Goal: Contribute content: Contribute content

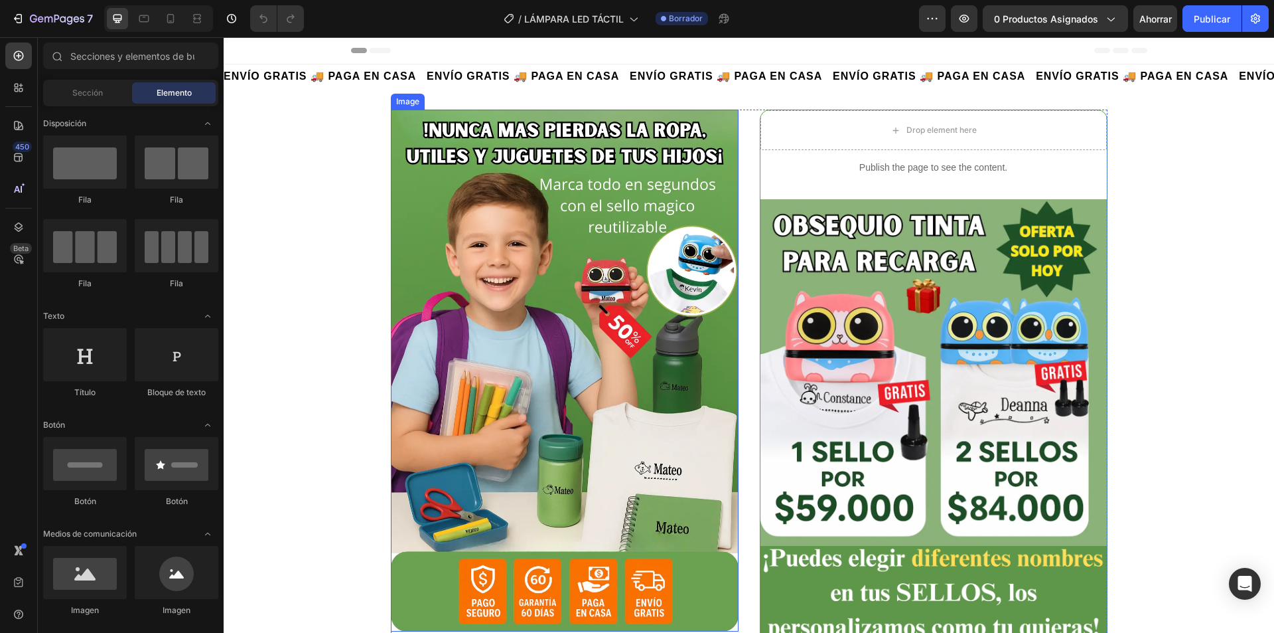
click at [537, 418] on img at bounding box center [565, 371] width 348 height 522
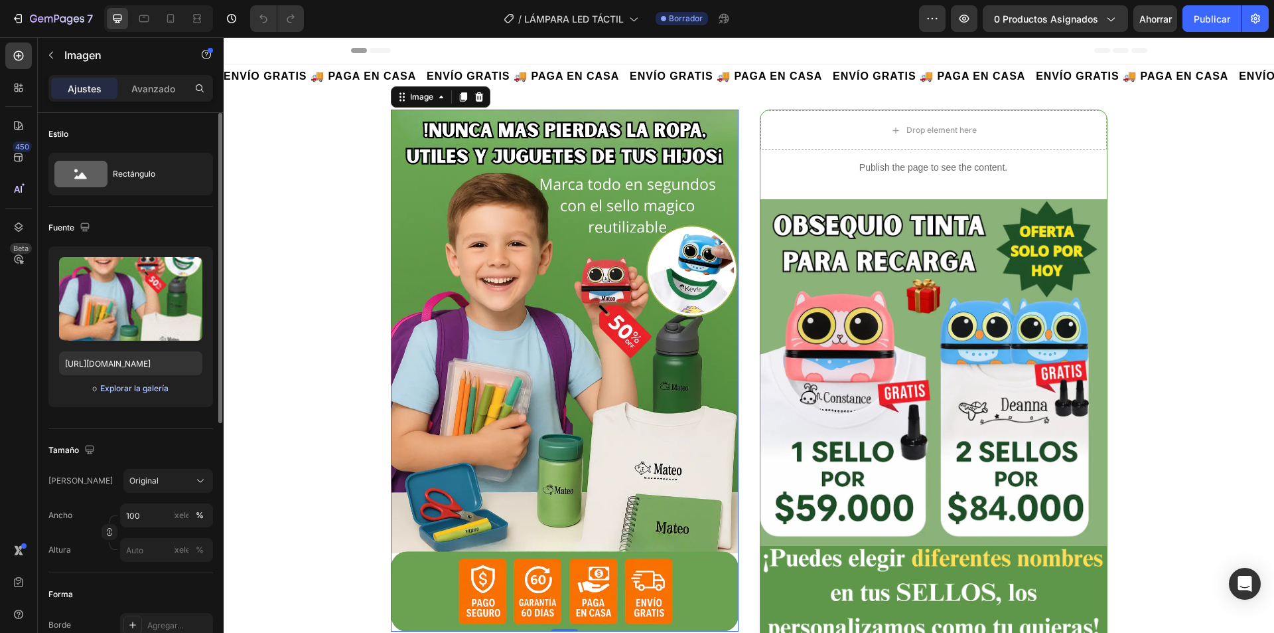
click at [145, 390] on font "Explorar la galería" at bounding box center [134, 388] width 68 height 10
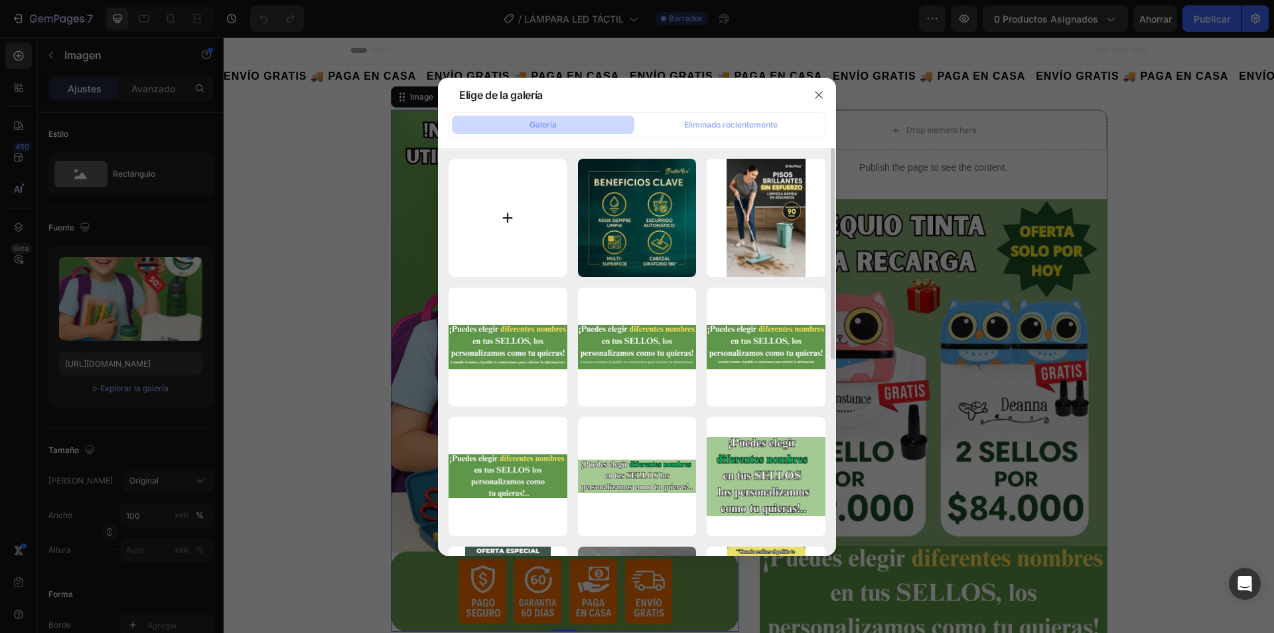
click at [502, 205] on input "file" at bounding box center [508, 218] width 119 height 119
type input "C:\fakepath\1 (2).png"
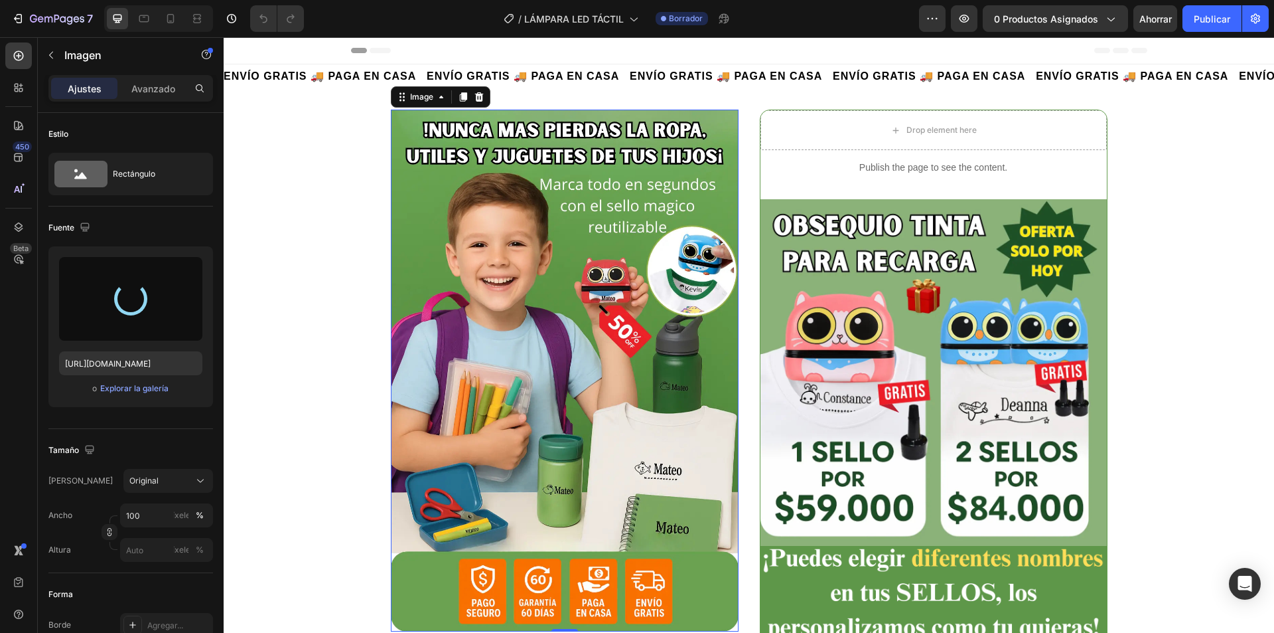
type input "https://cdn.shopify.com/s/files/1/0739/1841/5152/files/gempages_482147932636710…"
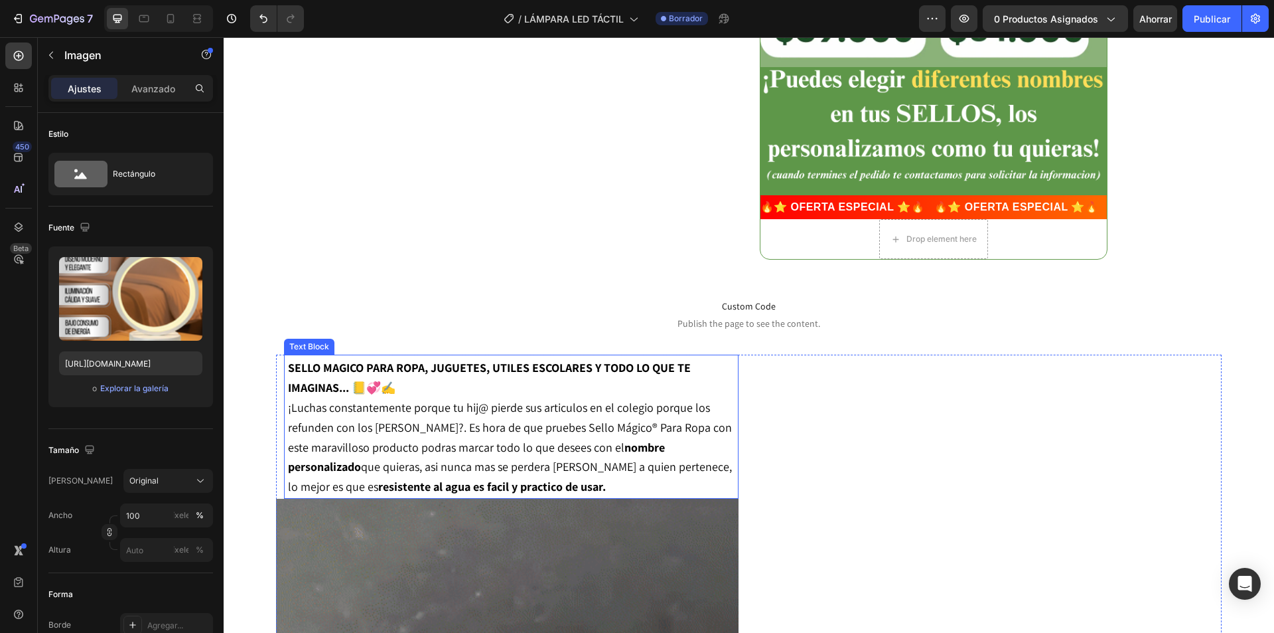
scroll to position [465, 0]
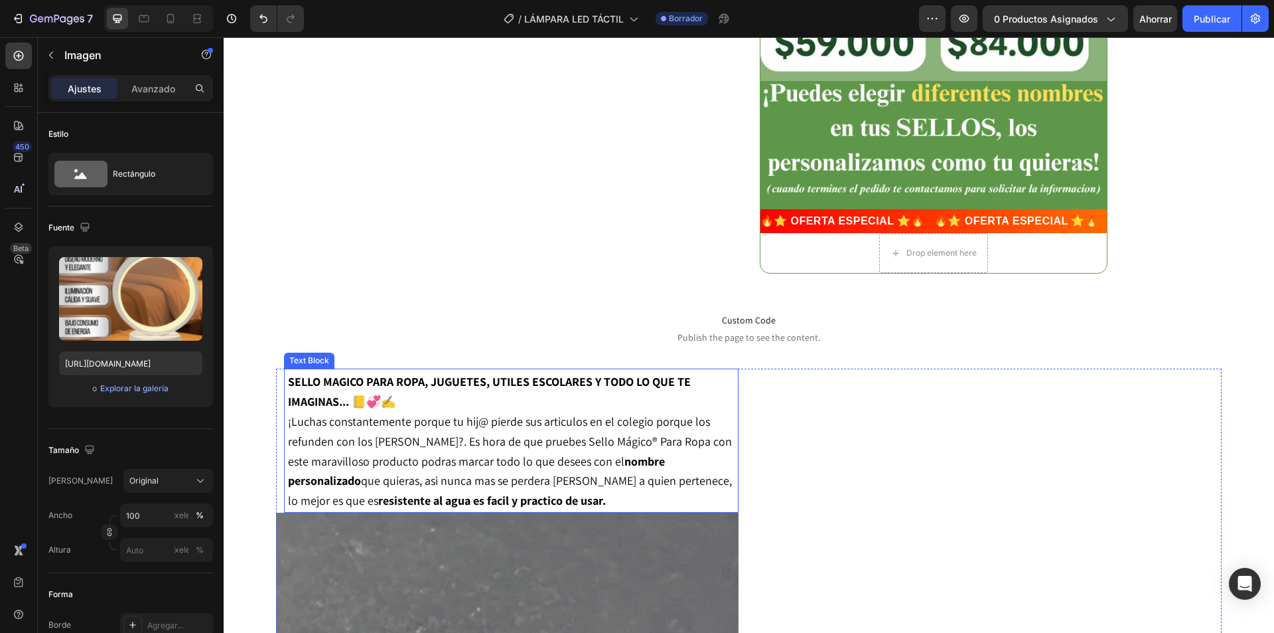
click at [583, 428] on span "¡Luchas constantemente porque tu hij@ pierde sus articulos en el colegio porque…" at bounding box center [510, 461] width 444 height 94
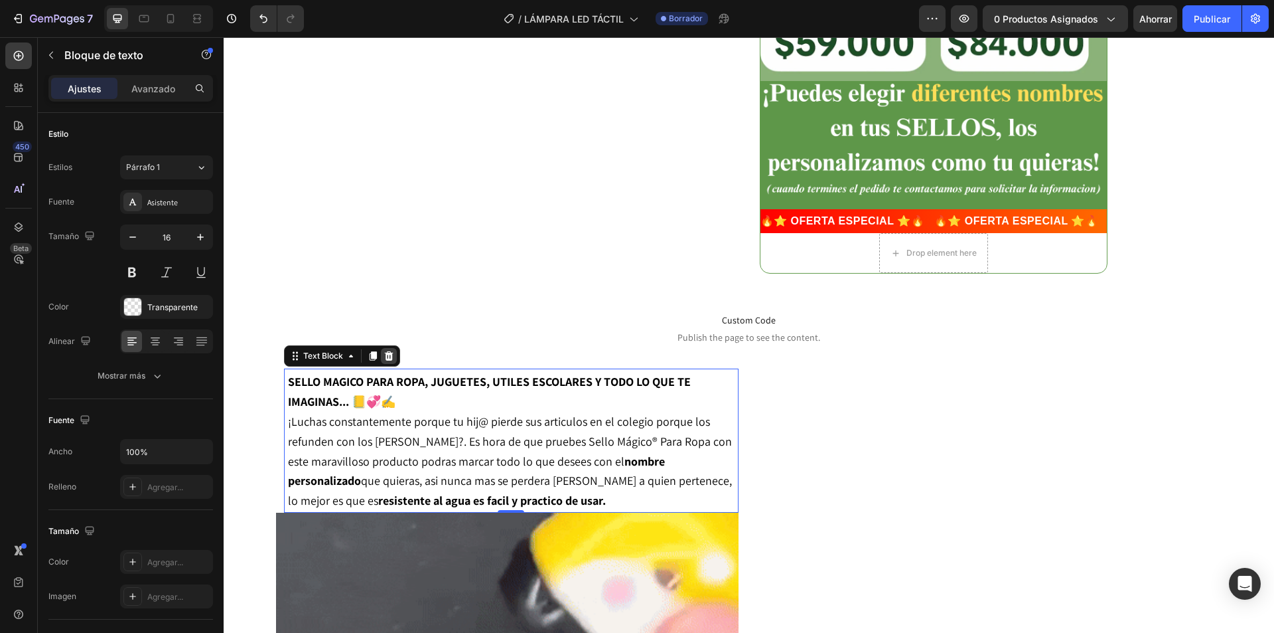
click at [389, 350] on icon at bounding box center [389, 355] width 11 height 11
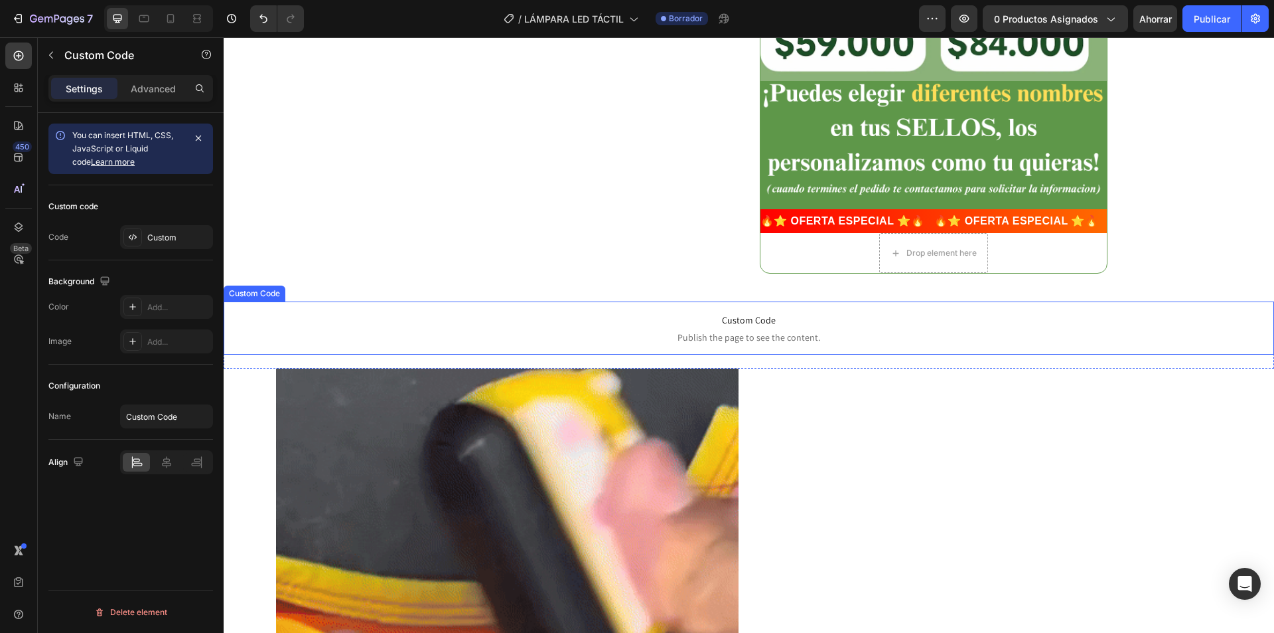
click at [746, 330] on p "Custom Code Publish the page to see the content." at bounding box center [749, 327] width 1051 height 53
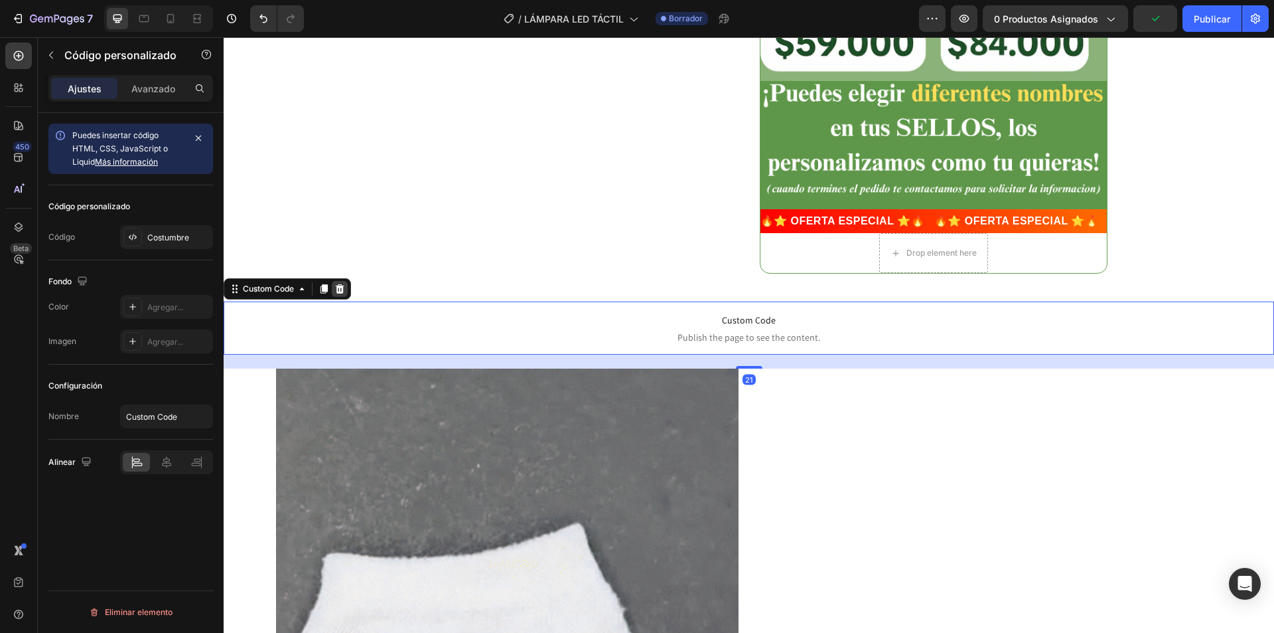
click at [348, 285] on div at bounding box center [340, 289] width 16 height 16
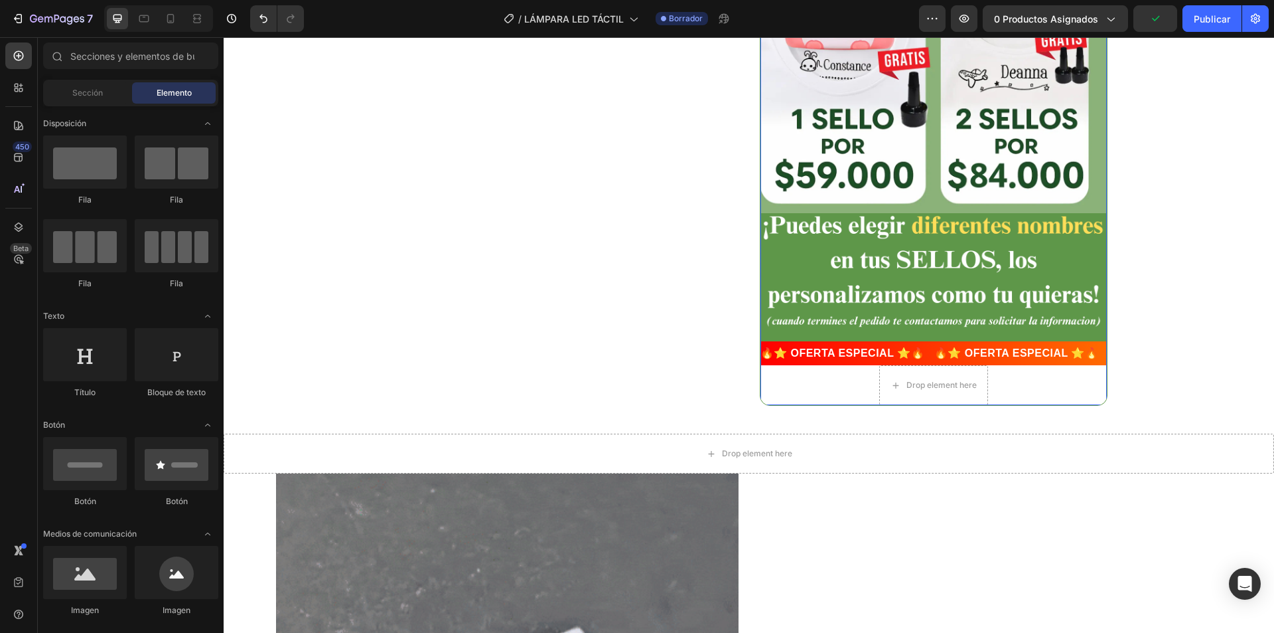
scroll to position [332, 0]
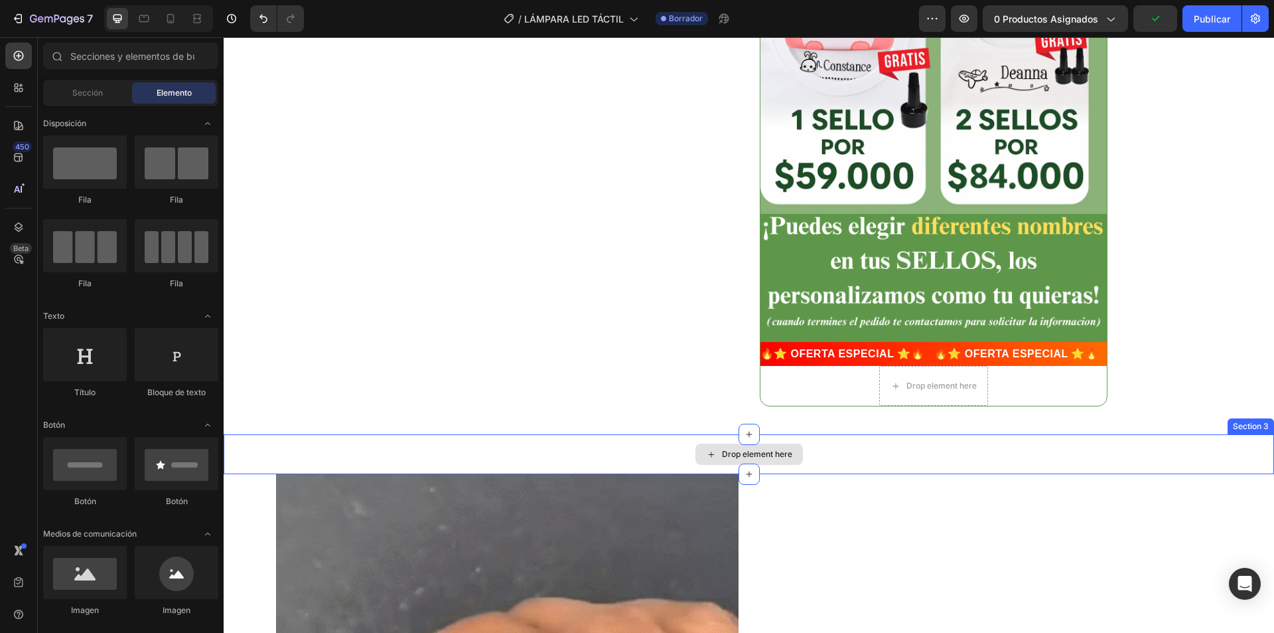
click at [823, 448] on div "Drop element here" at bounding box center [749, 454] width 1051 height 40
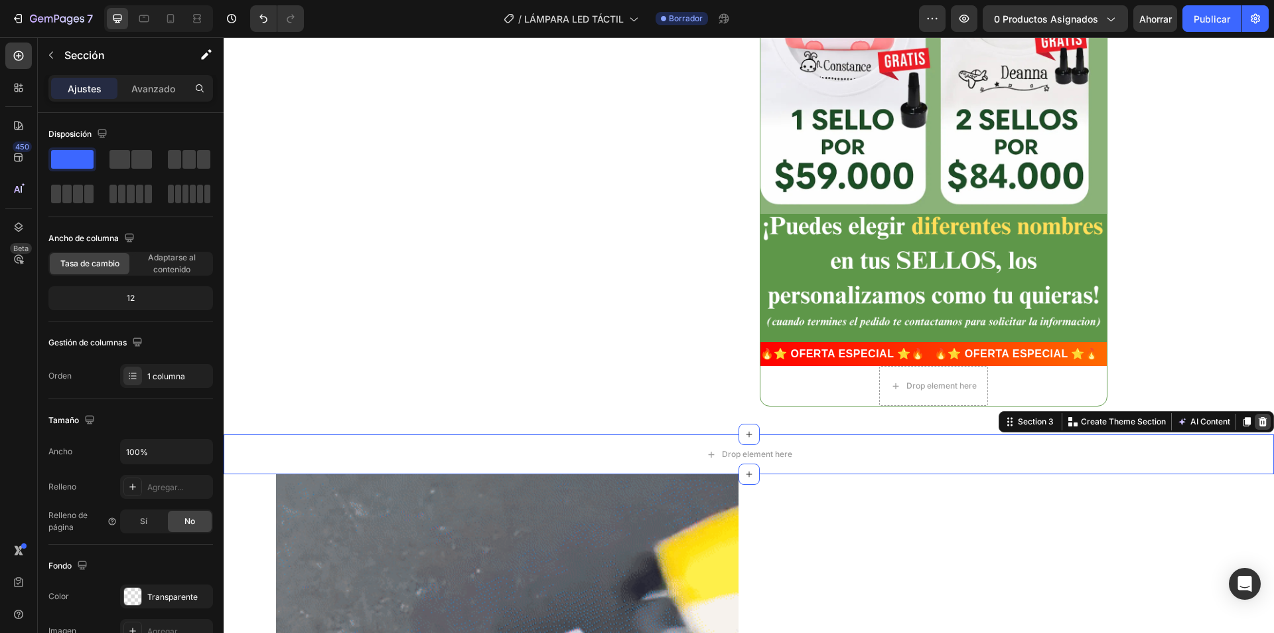
click at [1259, 418] on icon at bounding box center [1263, 421] width 9 height 9
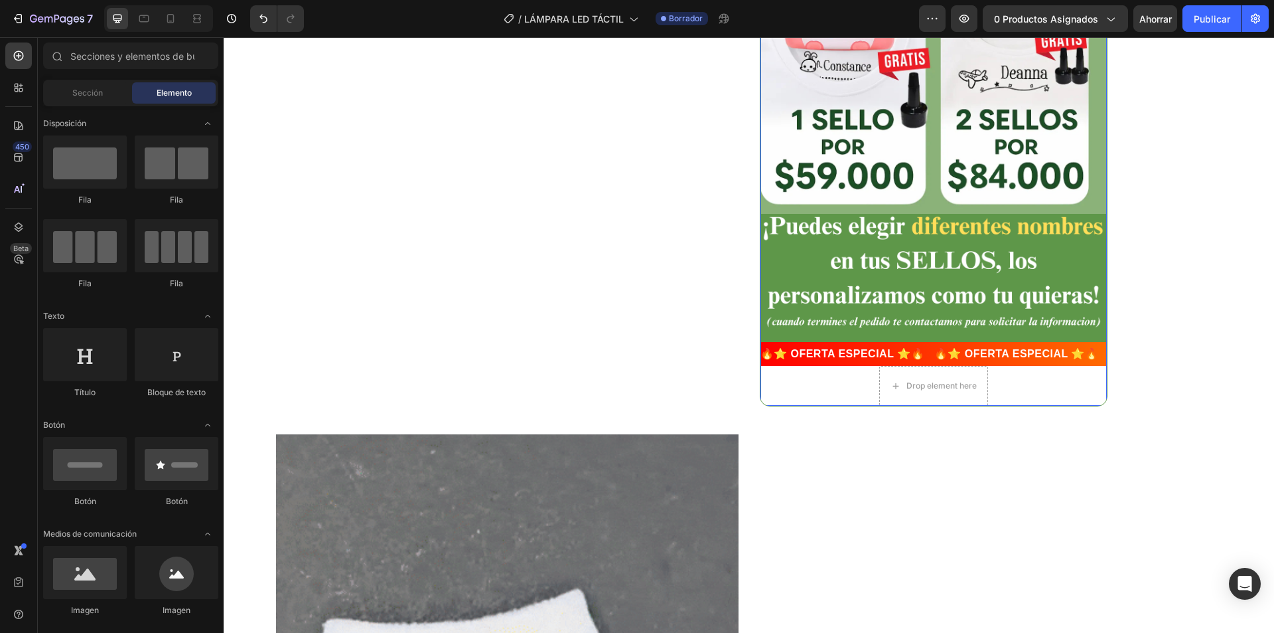
click at [1041, 379] on div "Publish the page to see the content. Custom Code Image Image 🔥⭐ OFERTA ESPECIAL…" at bounding box center [934, 111] width 346 height 587
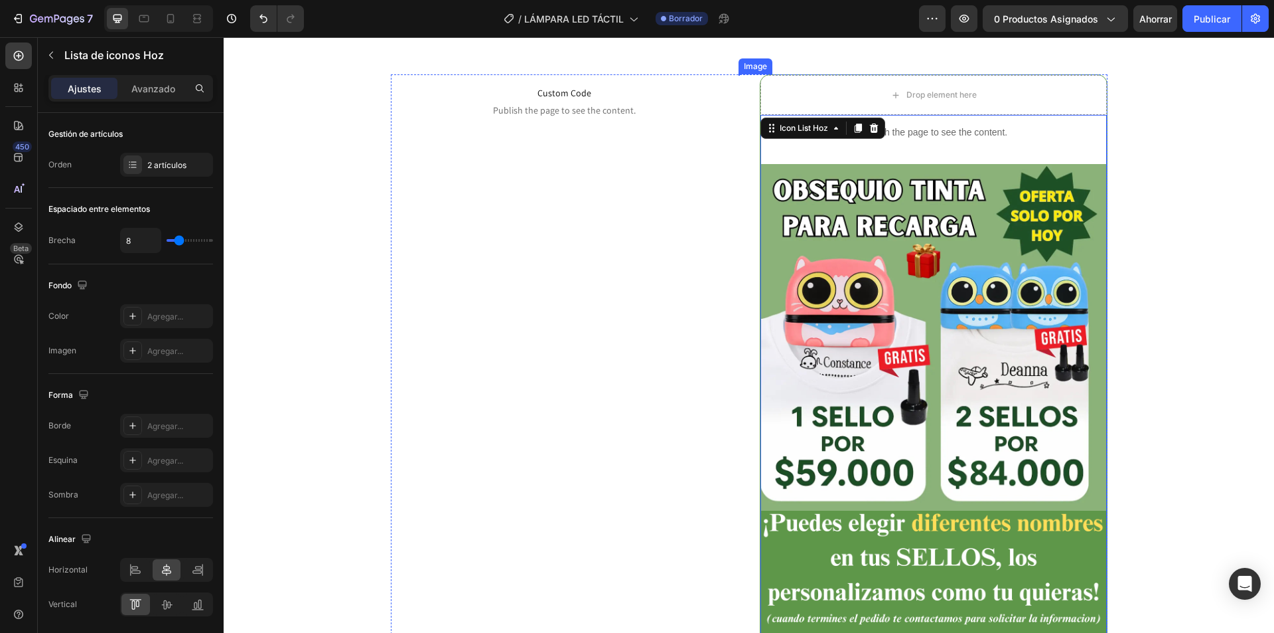
scroll to position [66, 0]
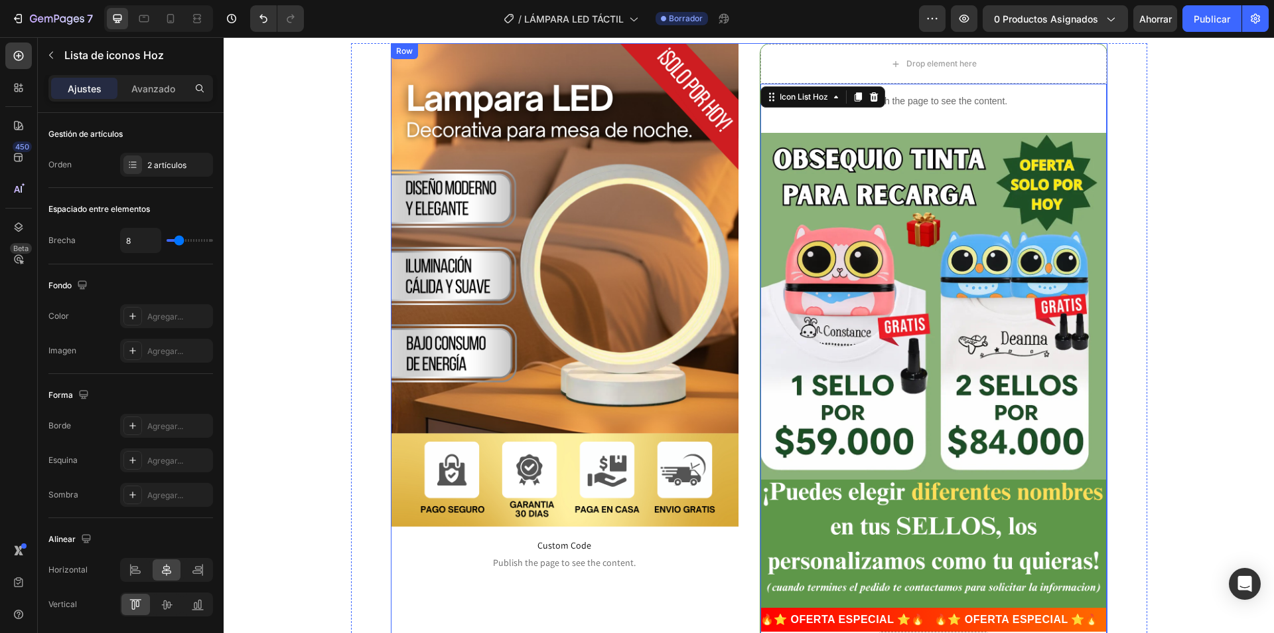
click at [947, 373] on img at bounding box center [934, 306] width 346 height 346
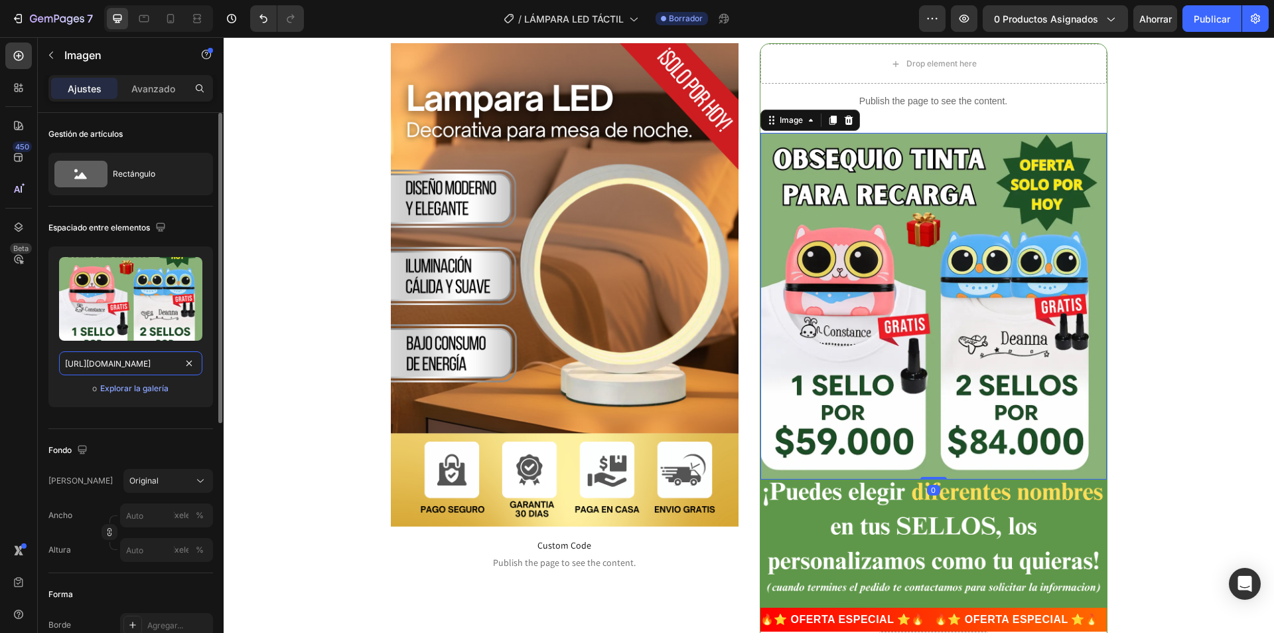
click at [157, 366] on input "https://cdn.shopify.com/s/files/1/0739/1841/5152/files/LLEVATE_MAS_Y_AHORRA_3.w…" at bounding box center [130, 363] width 143 height 24
click at [147, 388] on font "Explorar la galería" at bounding box center [134, 388] width 68 height 10
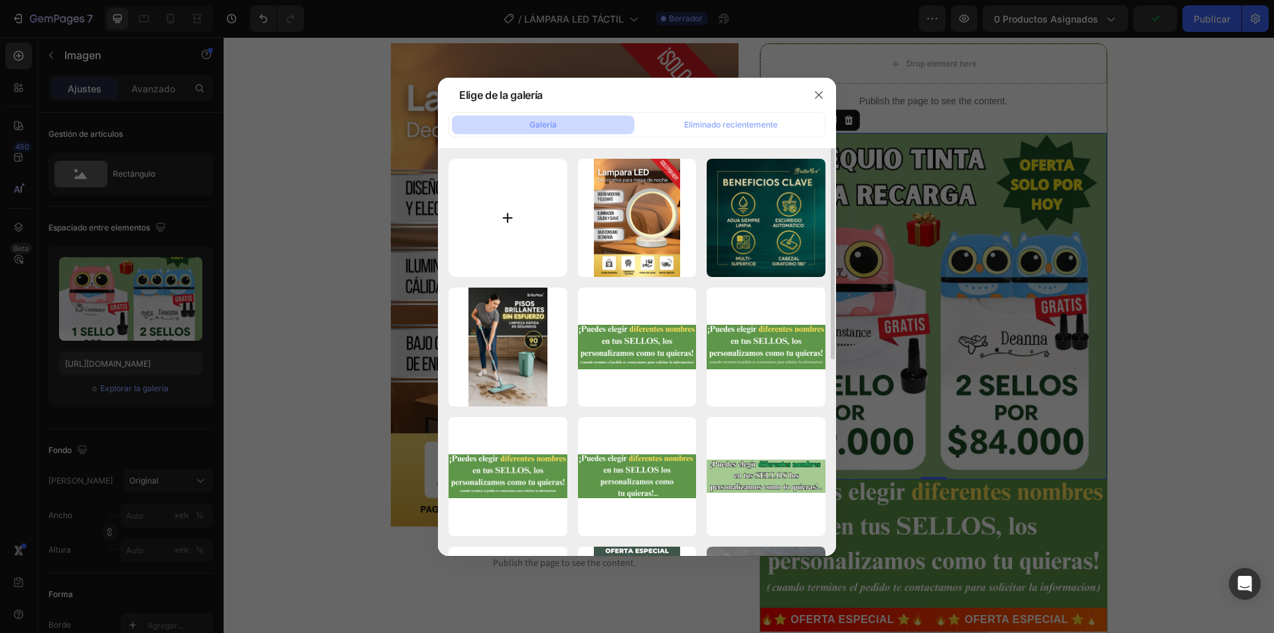
click at [558, 237] on input "file" at bounding box center [508, 218] width 119 height 119
type input "C:\fakepath\2 (3).png"
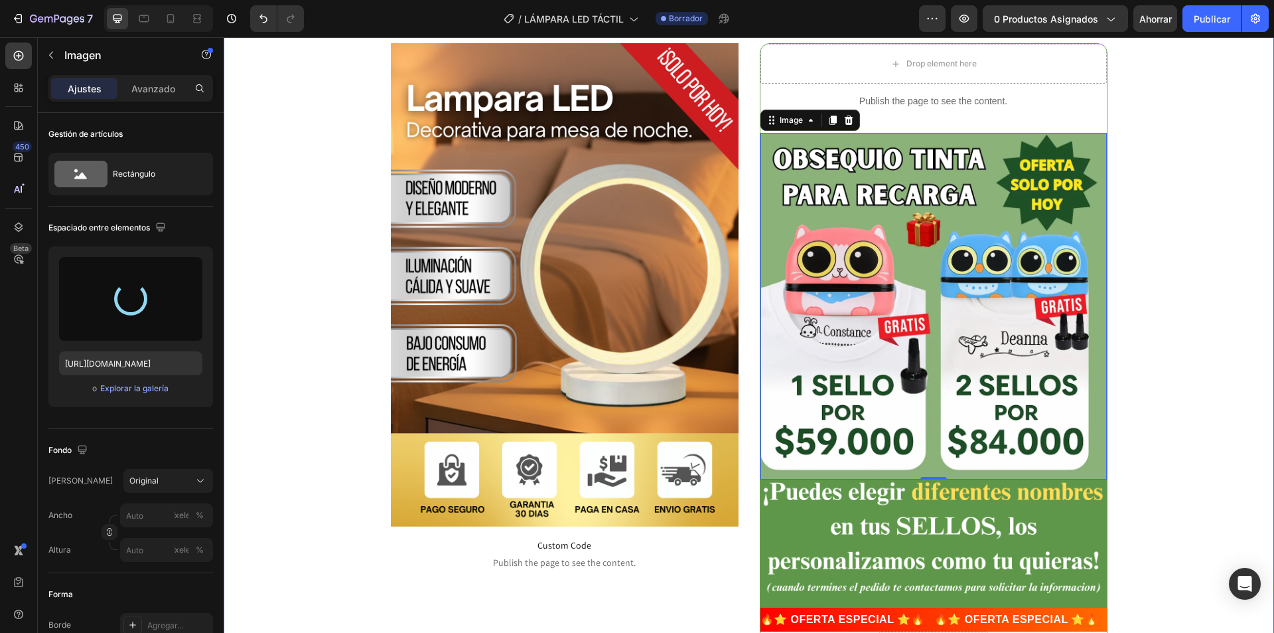
type input "https://cdn.shopify.com/s/files/1/0739/1841/5152/files/gempages_482147932636710…"
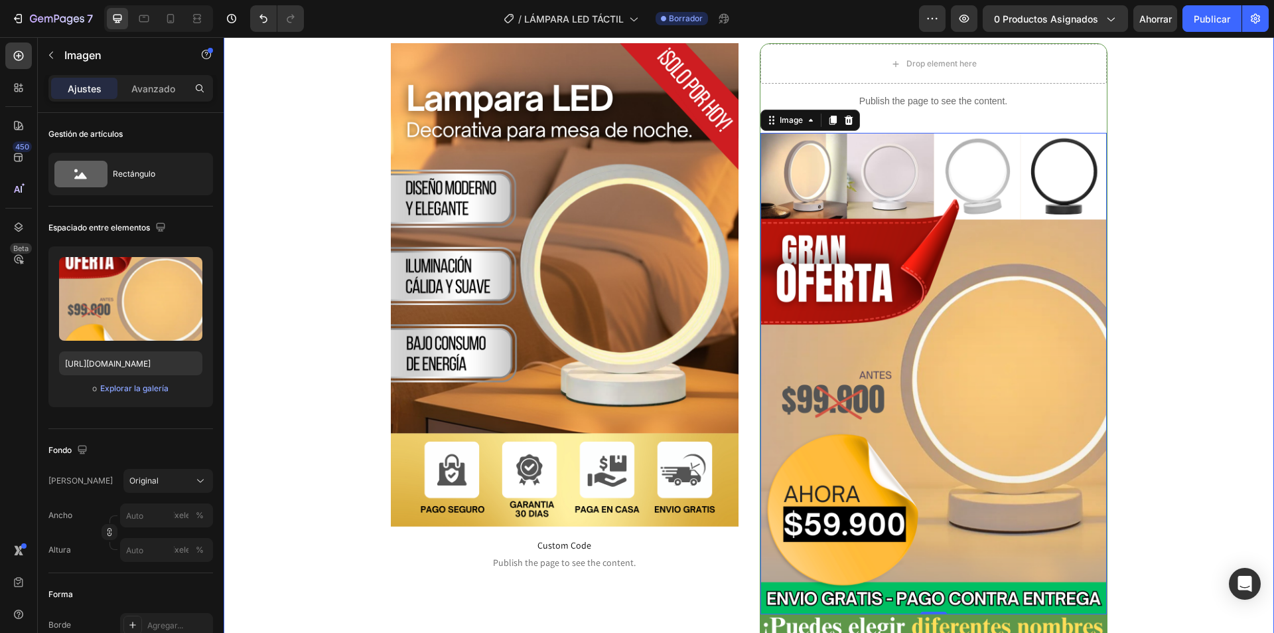
click at [1154, 247] on div "Image Custom Code Publish the page to see the content. Custom Code Drop element…" at bounding box center [749, 435] width 1051 height 785
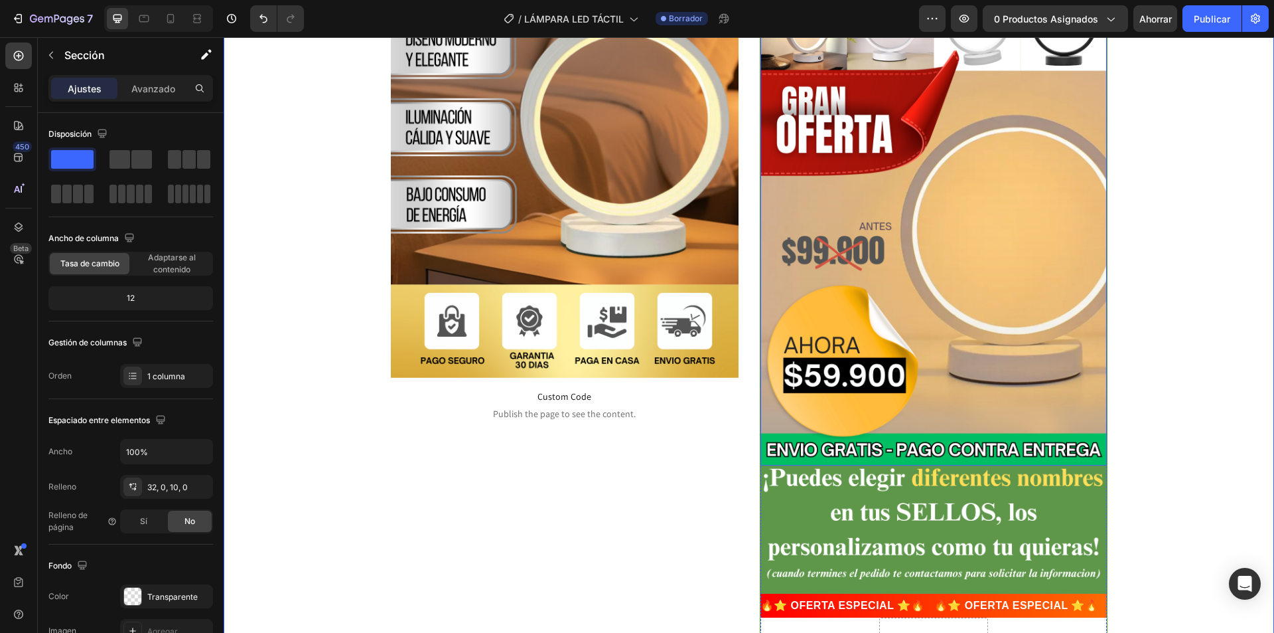
scroll to position [332, 0]
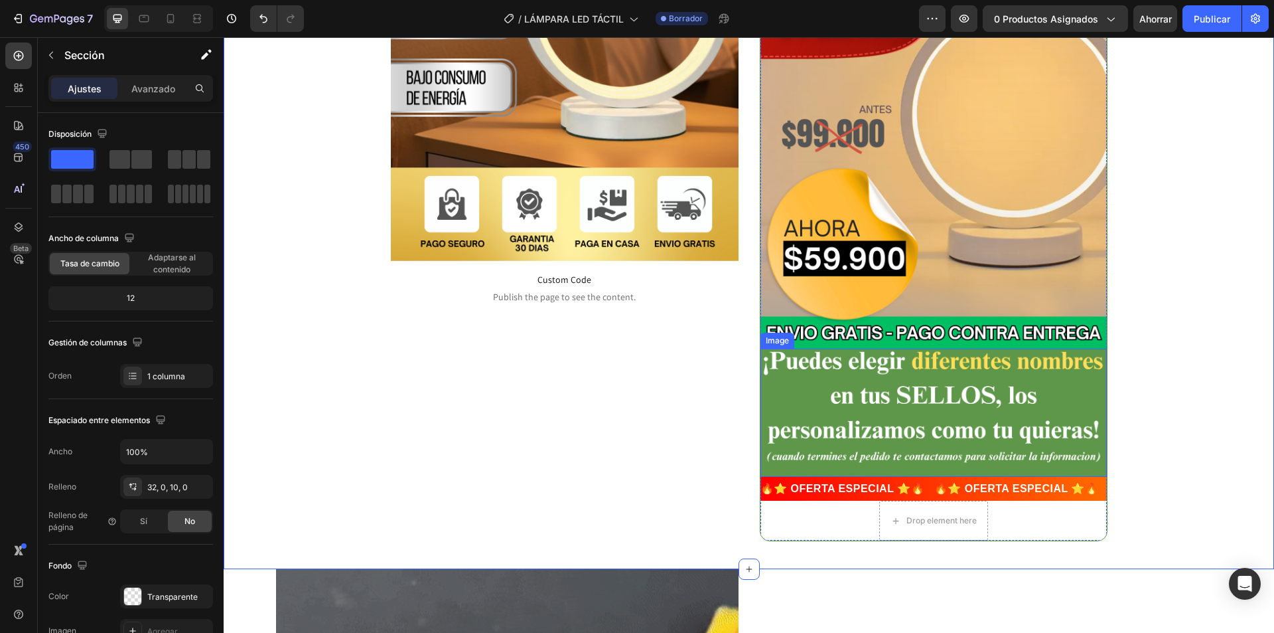
click at [920, 408] on img at bounding box center [934, 412] width 346 height 128
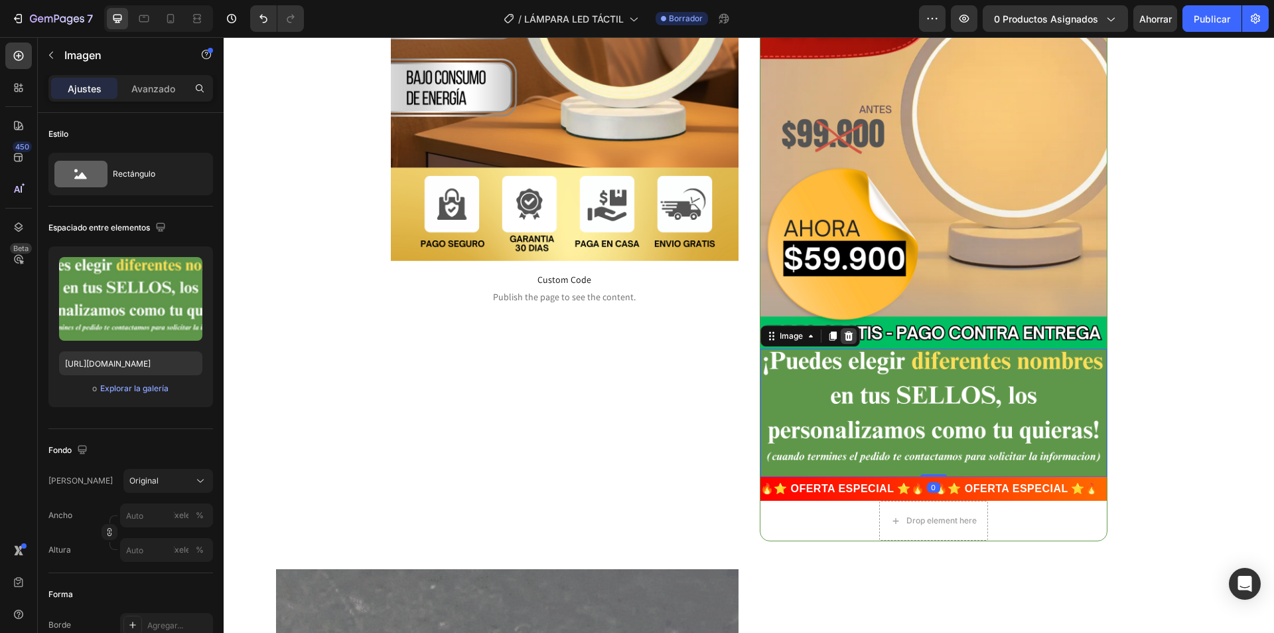
click at [841, 337] on div at bounding box center [849, 336] width 16 height 16
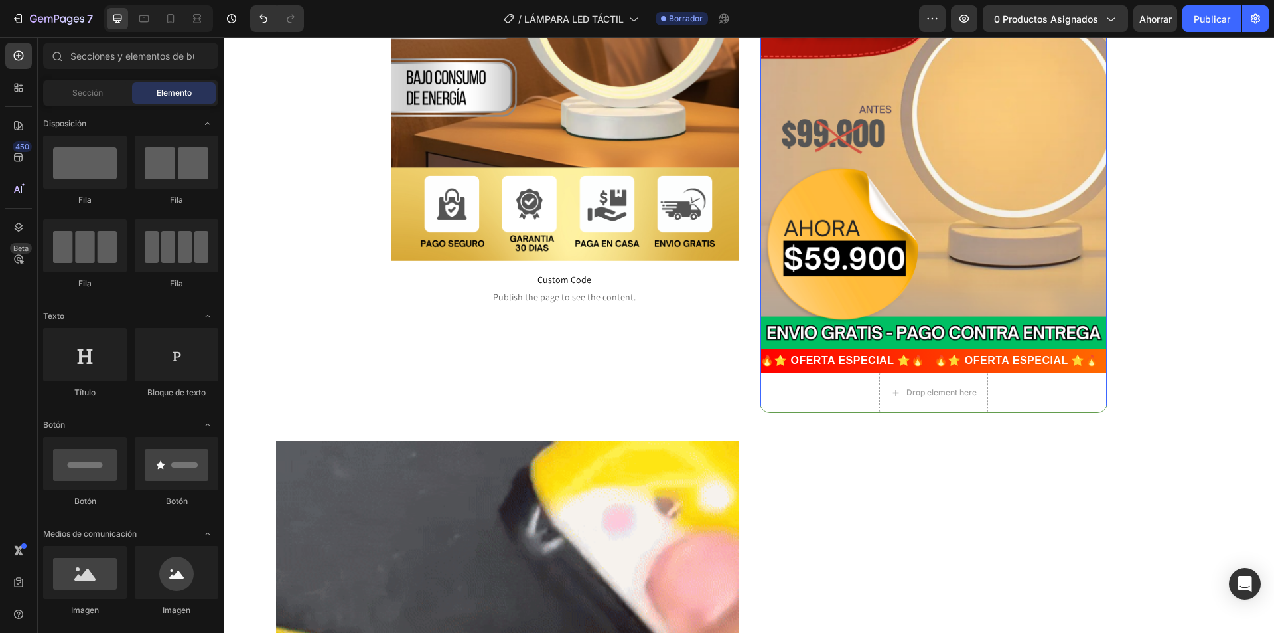
click at [1011, 394] on div "Publish the page to see the content. Custom Code Image 🔥⭐ OFERTA ESPECIAL ⭐🔥 🔥⭐…" at bounding box center [934, 115] width 346 height 594
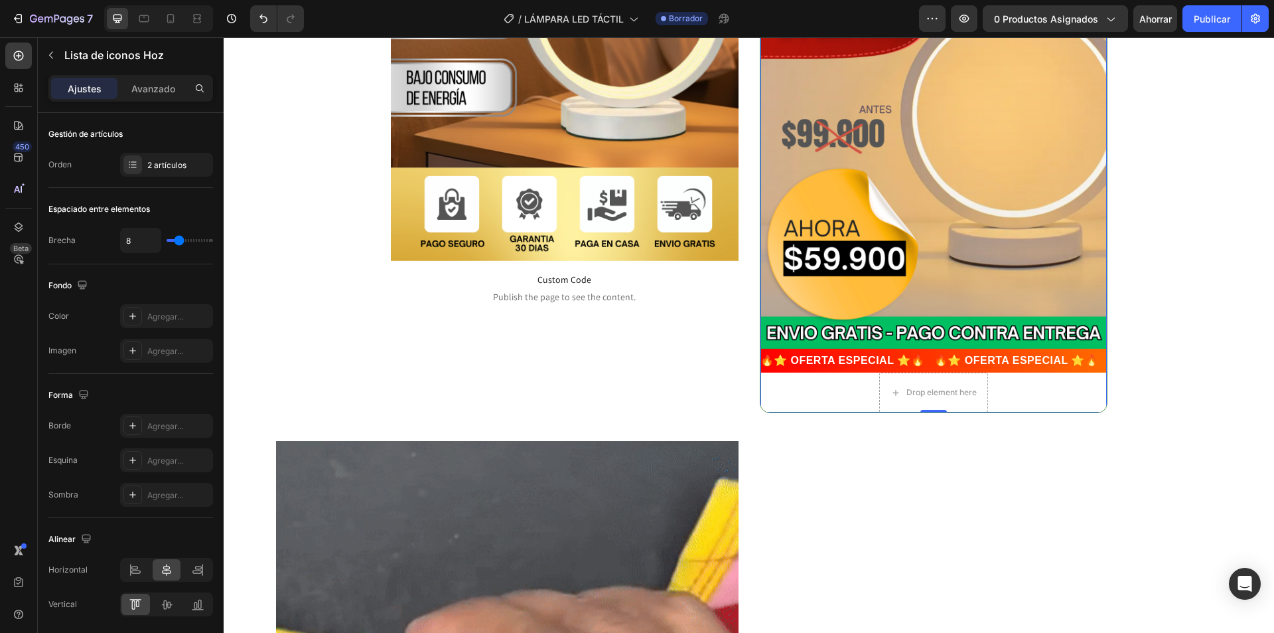
click at [1051, 407] on div "Publish the page to see the content. Custom Code Image 🔥⭐ OFERTA ESPECIAL ⭐🔥 🔥⭐…" at bounding box center [934, 115] width 346 height 594
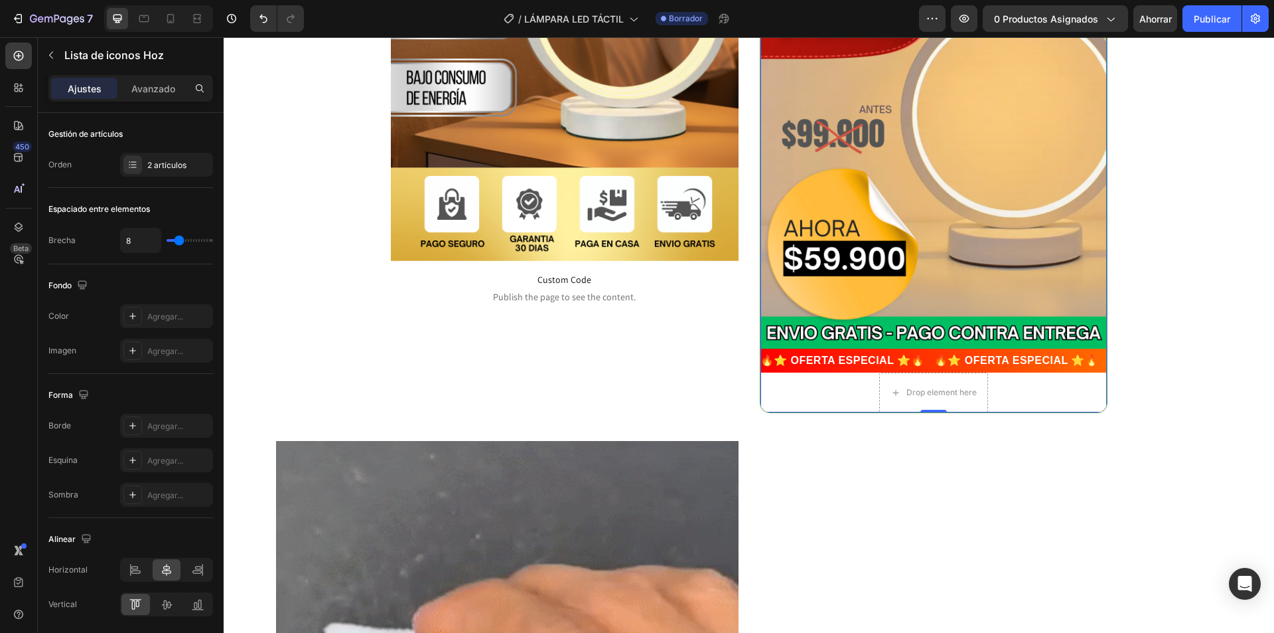
click at [1048, 388] on div "Publish the page to see the content. Custom Code Image 🔥⭐ OFERTA ESPECIAL ⭐🔥 🔥⭐…" at bounding box center [934, 115] width 346 height 594
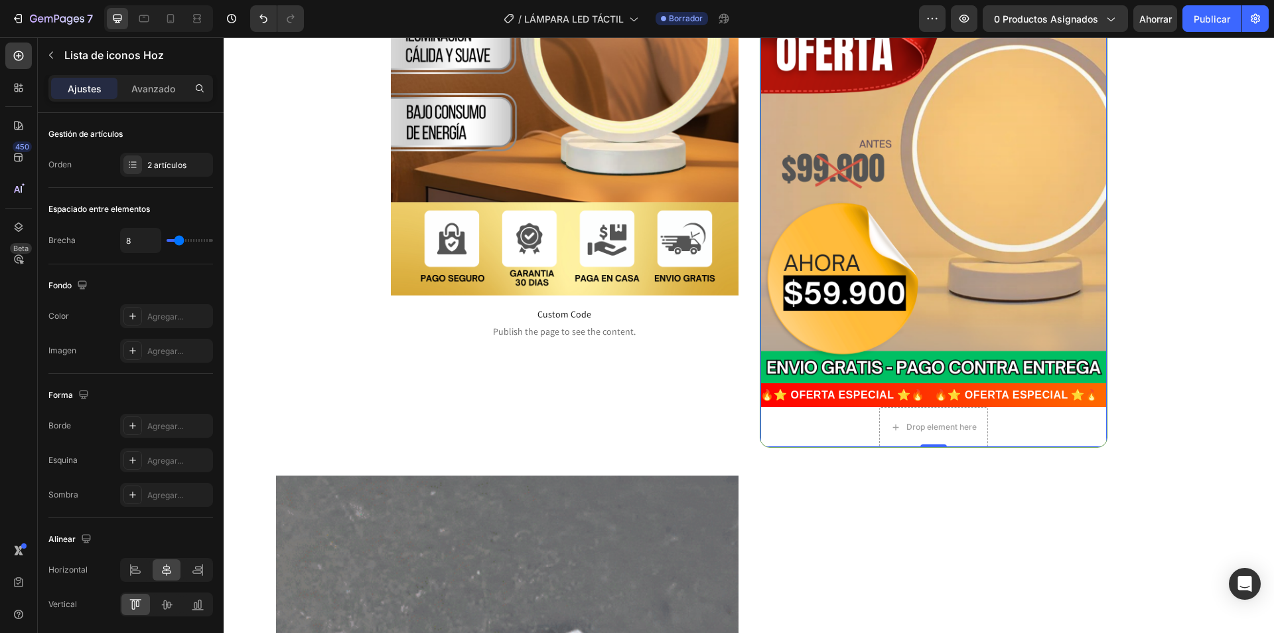
scroll to position [266, 0]
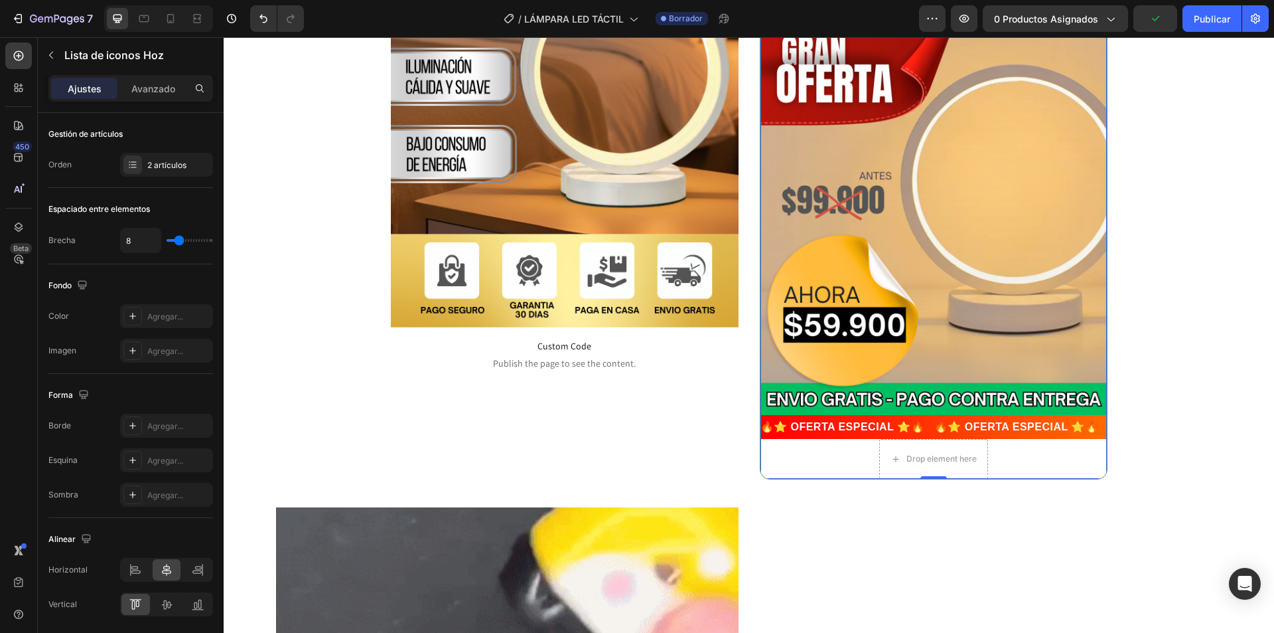
click at [1021, 458] on div "Publish the page to see the content. Custom Code Image 🔥⭐ OFERTA ESPECIAL ⭐🔥 🔥⭐…" at bounding box center [934, 182] width 346 height 594
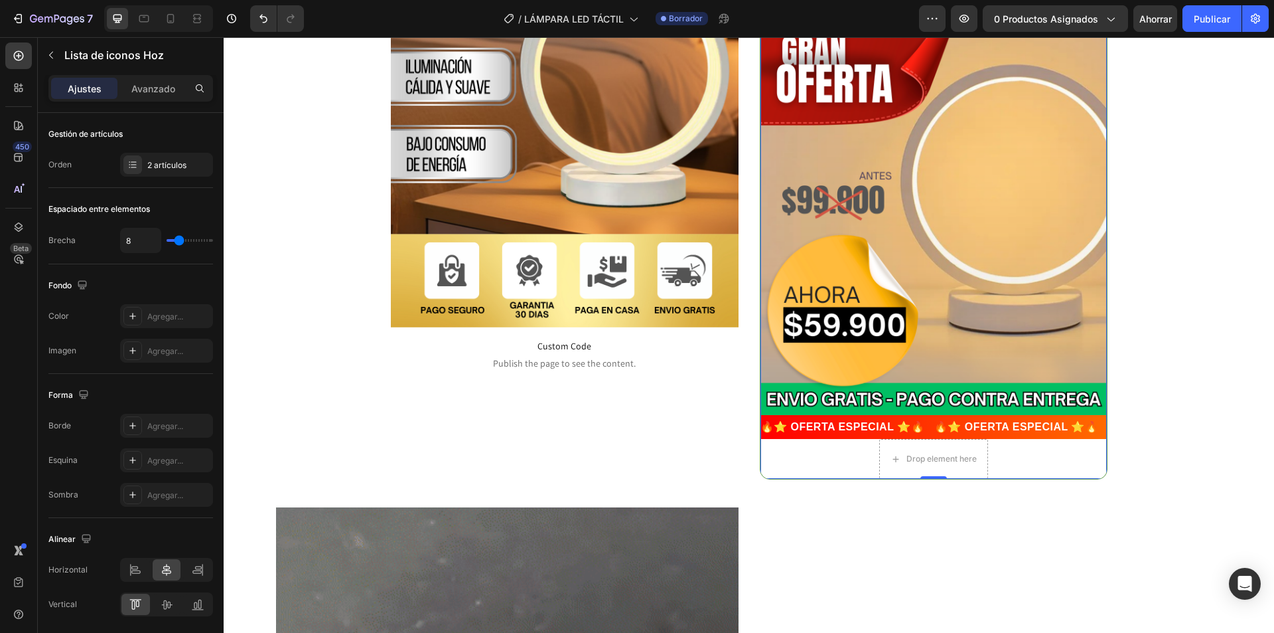
click at [1021, 458] on div "Publish the page to see the content. Custom Code Image 🔥⭐ OFERTA ESPECIAL ⭐🔥 🔥⭐…" at bounding box center [934, 182] width 346 height 594
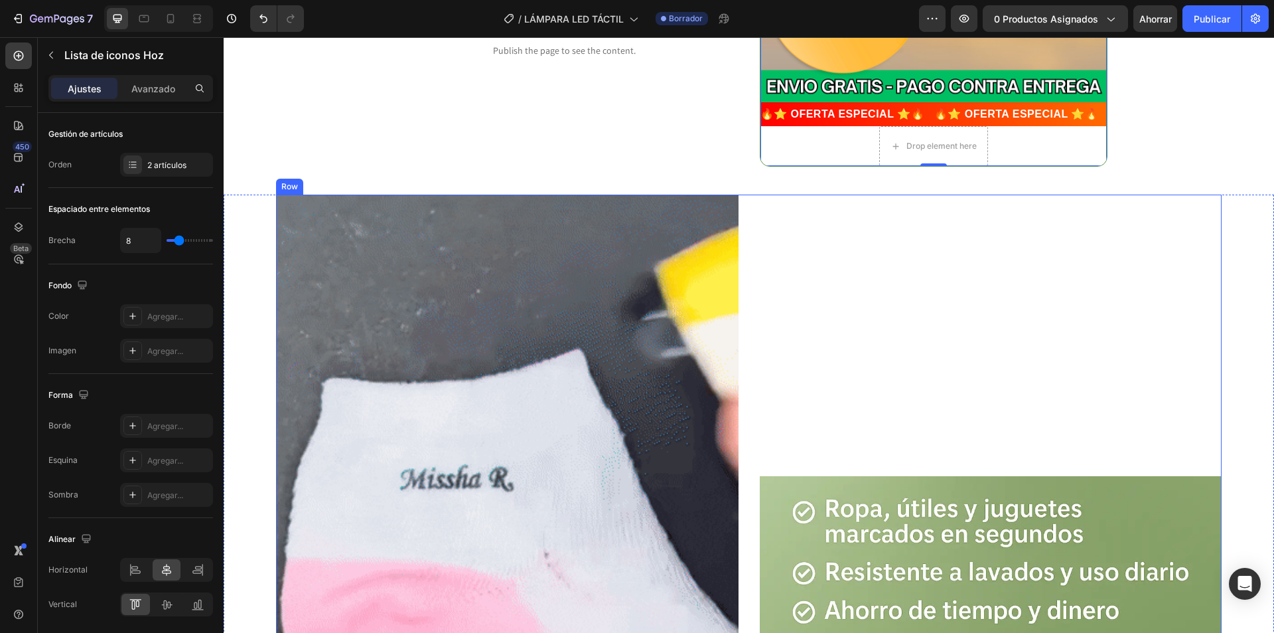
scroll to position [465, 0]
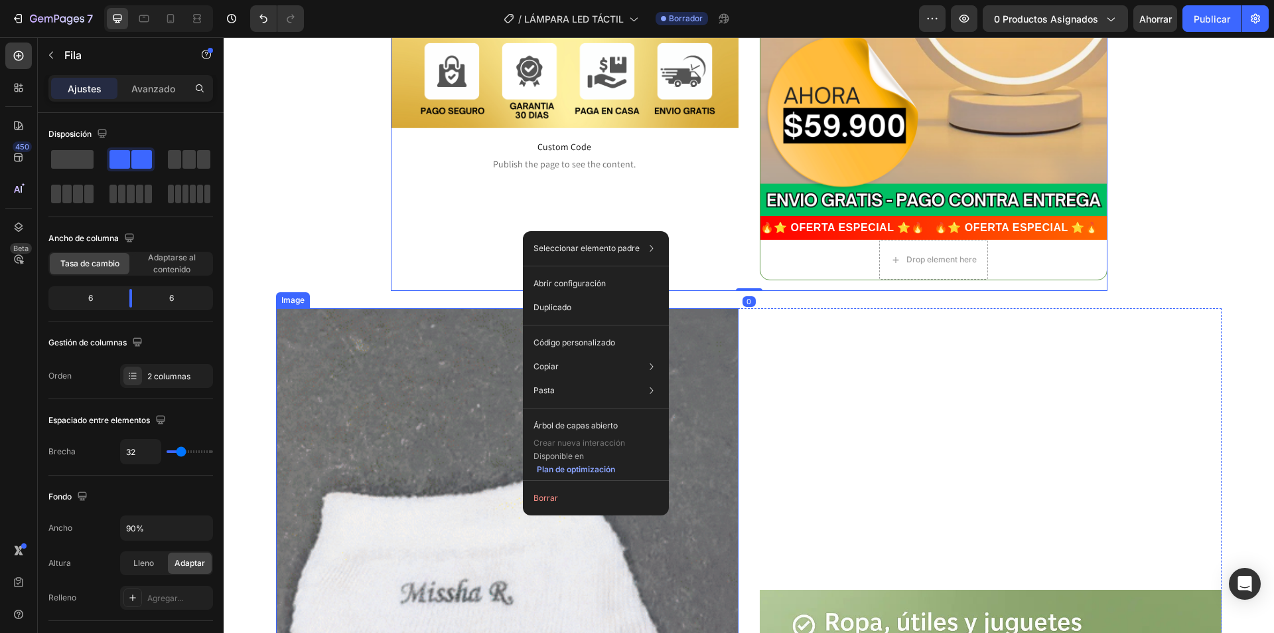
click at [359, 409] on img at bounding box center [507, 539] width 462 height 462
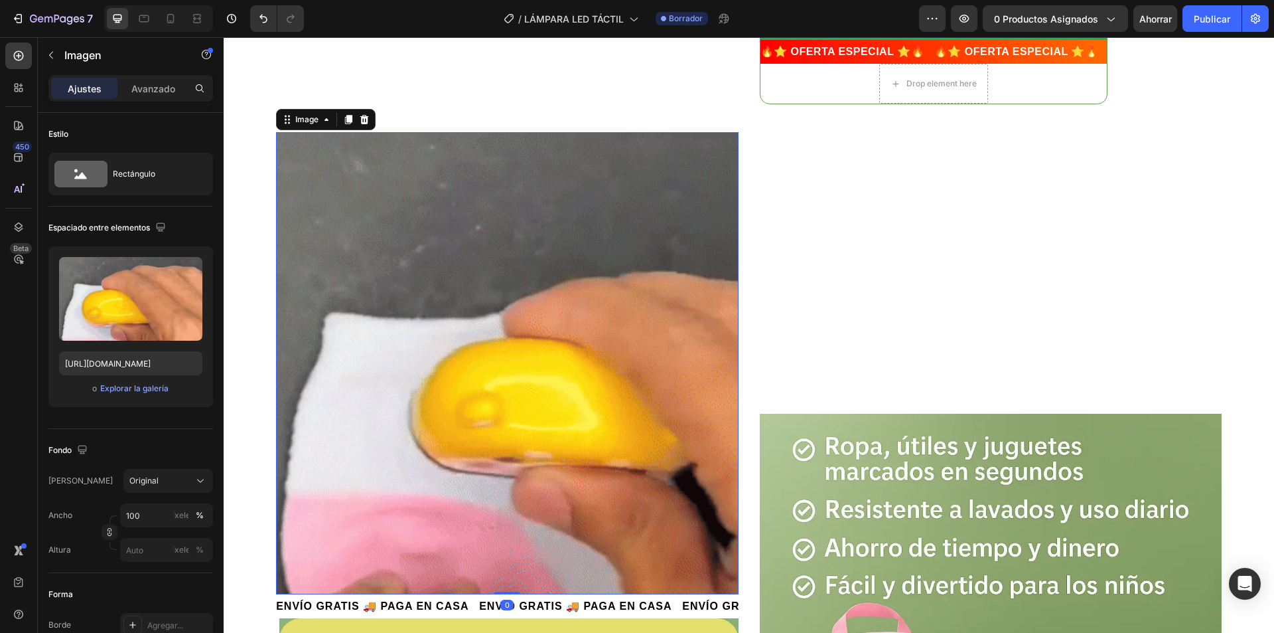
scroll to position [664, 0]
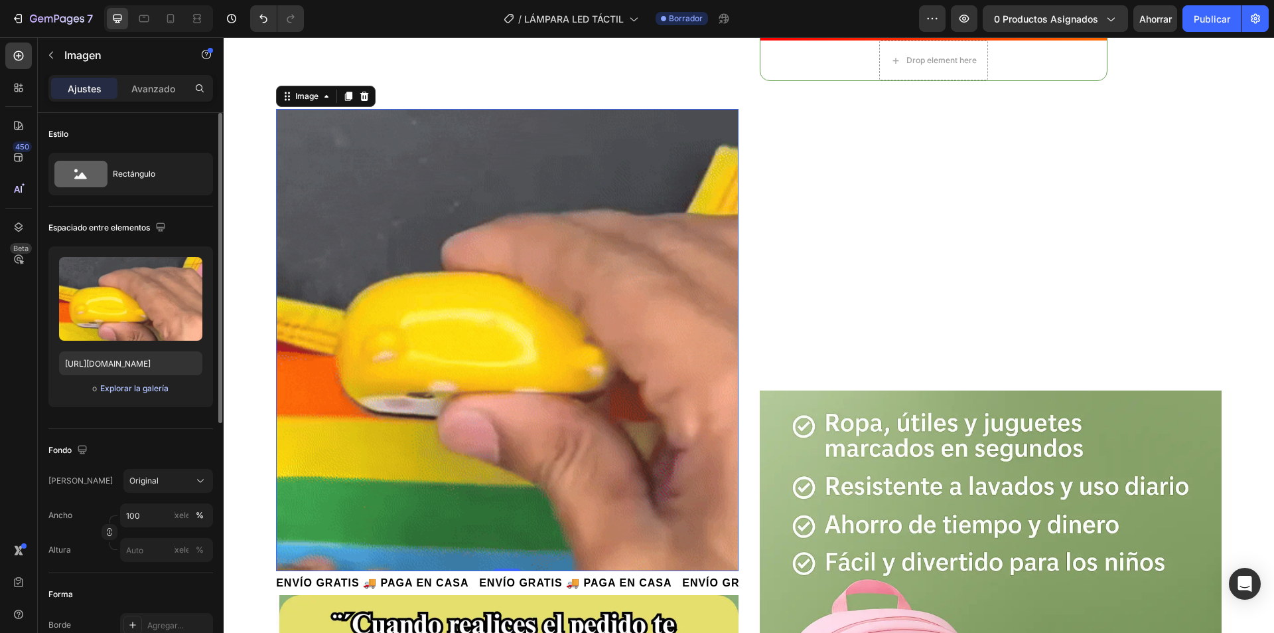
click at [140, 386] on font "Explorar la galería" at bounding box center [134, 388] width 68 height 10
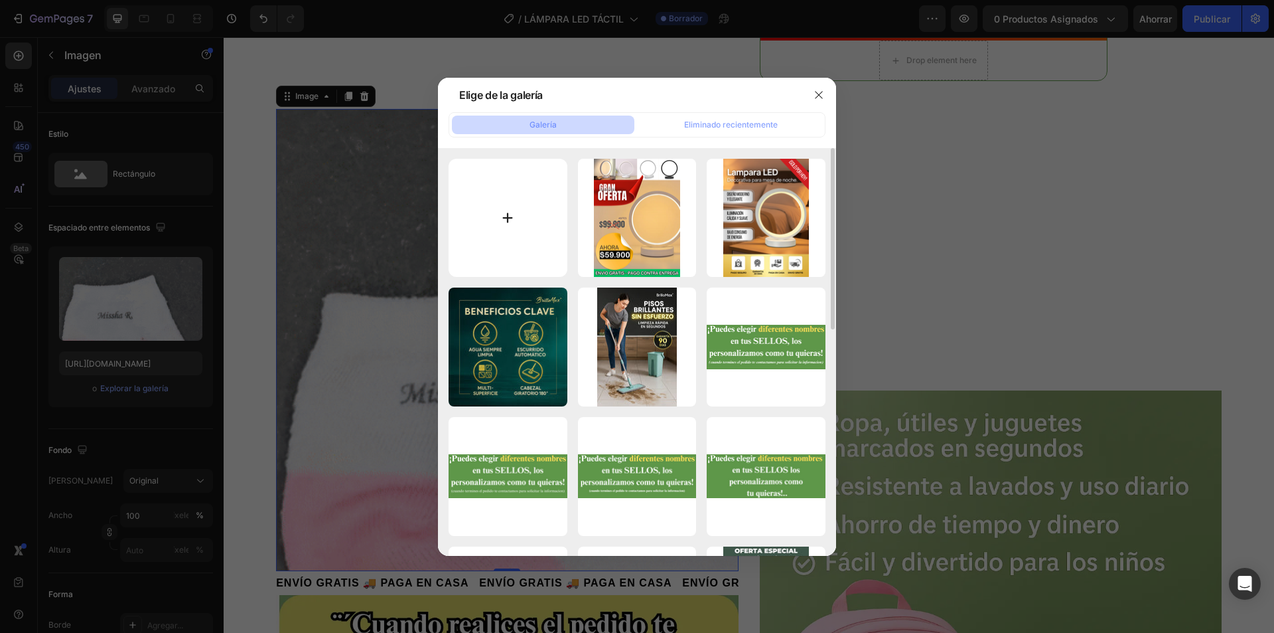
click at [530, 231] on input "file" at bounding box center [508, 218] width 119 height 119
type input "C:\fakepath\5 (2).png"
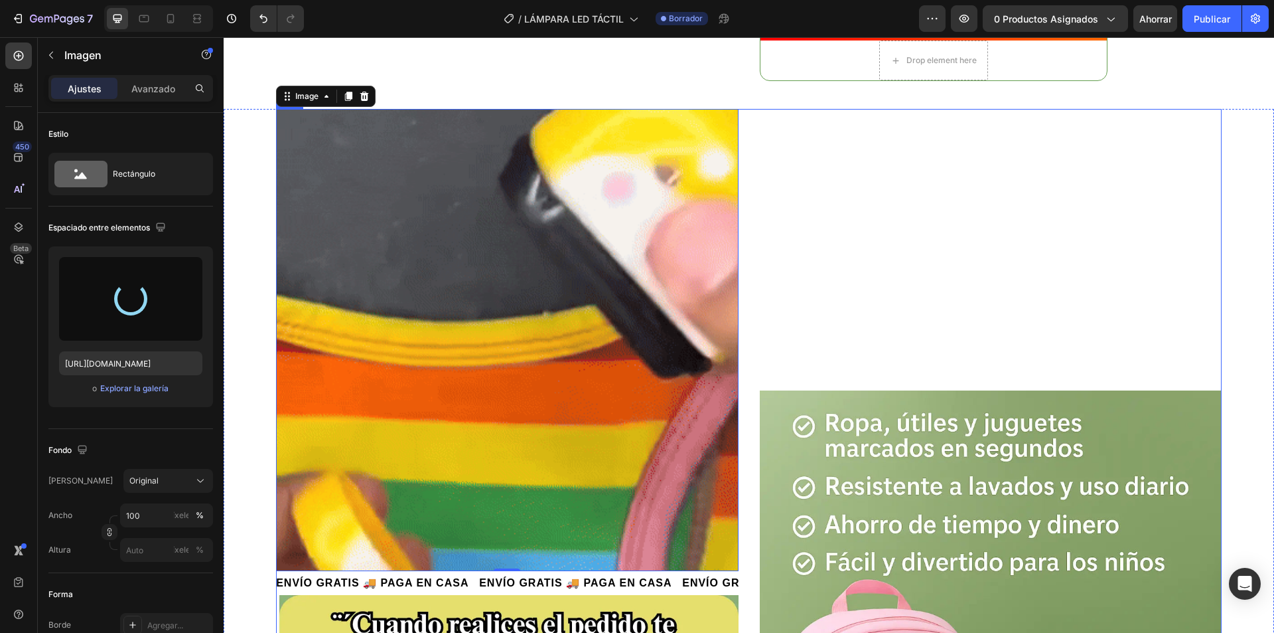
type input "https://cdn.shopify.com/s/files/1/0739/1841/5152/files/gempages_482147932636710…"
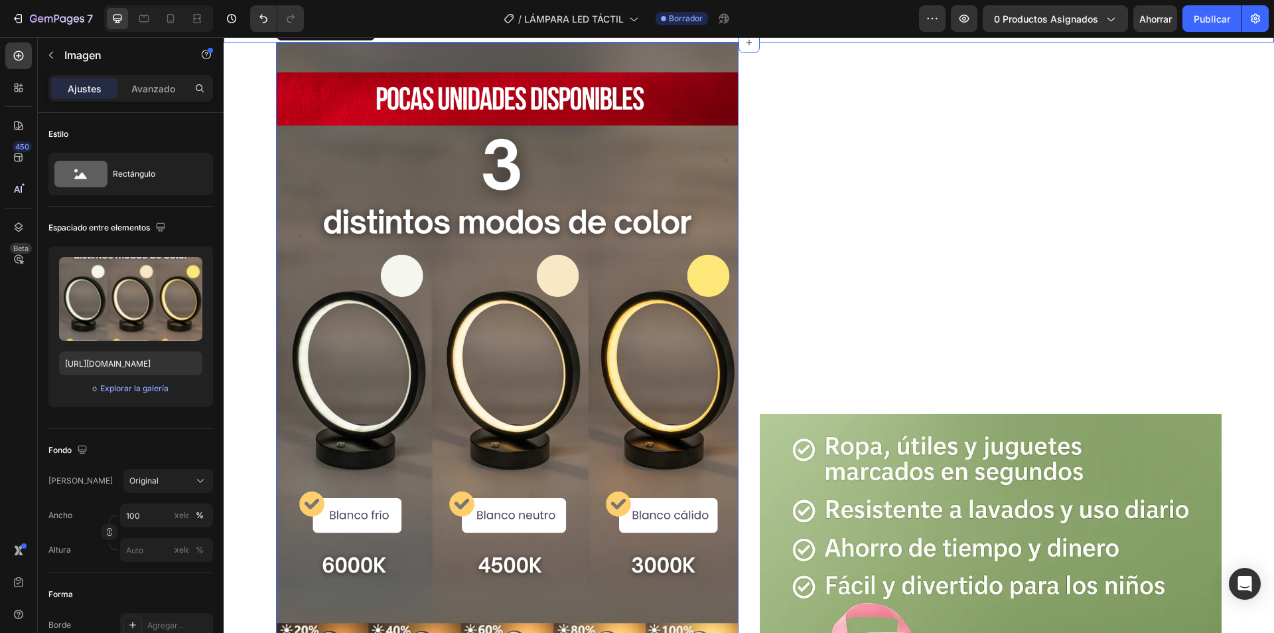
scroll to position [929, 0]
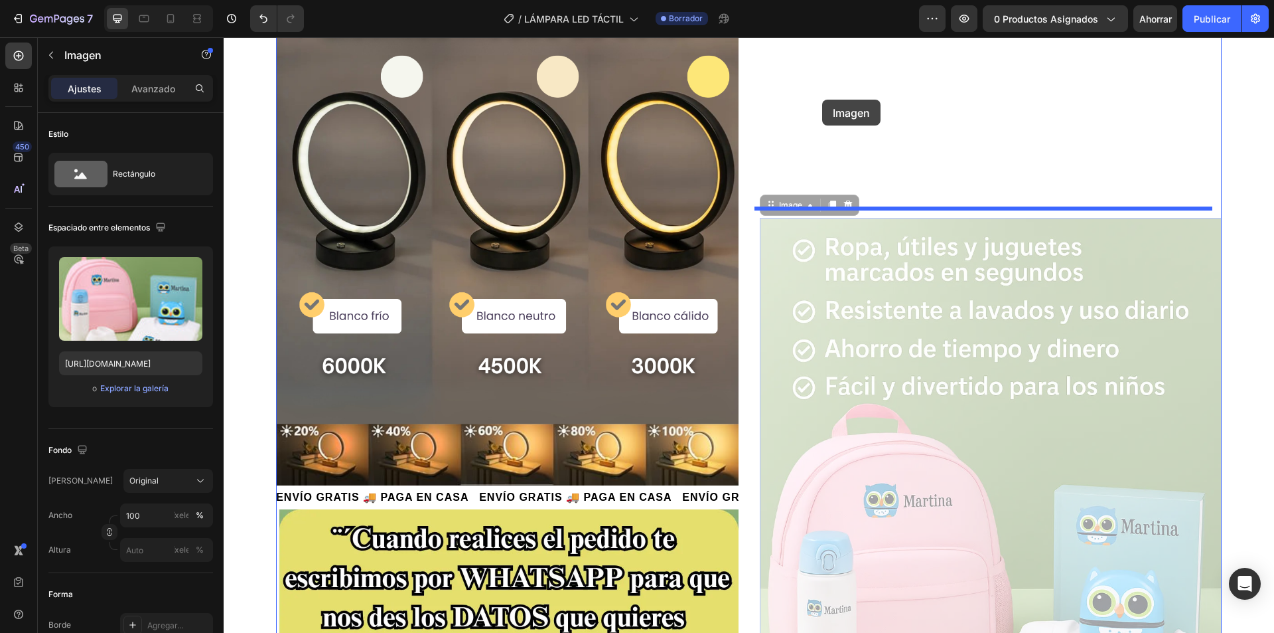
drag, startPoint x: 862, startPoint y: 329, endPoint x: 822, endPoint y: 100, distance: 233.0
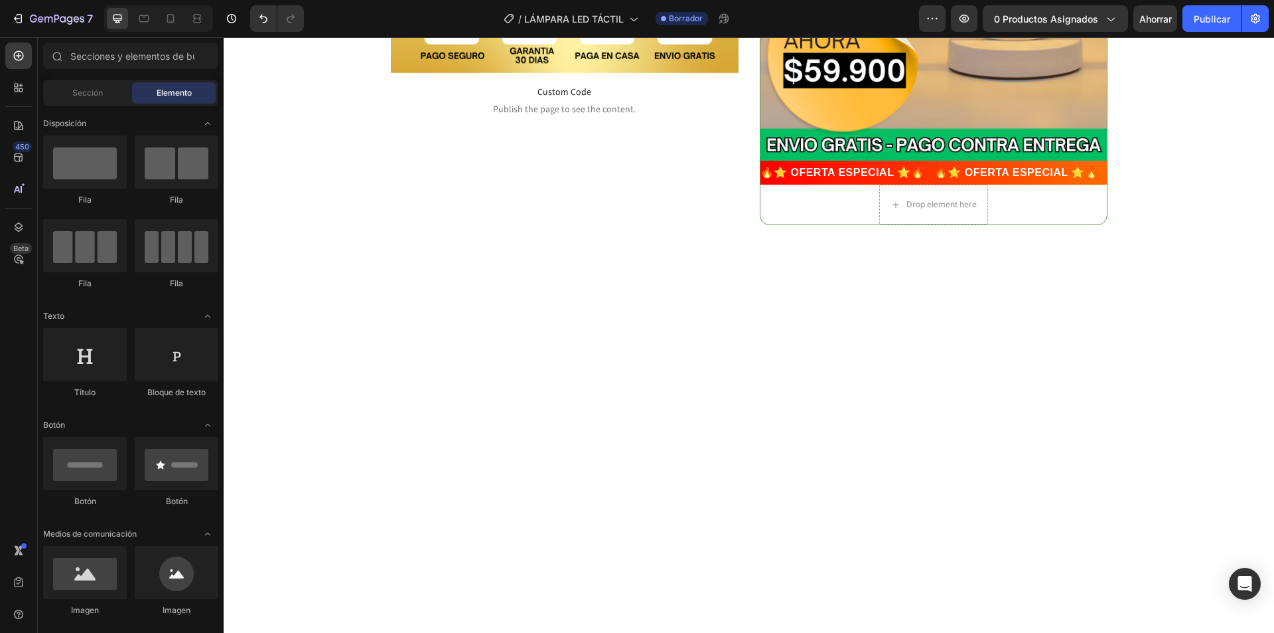
scroll to position [0, 0]
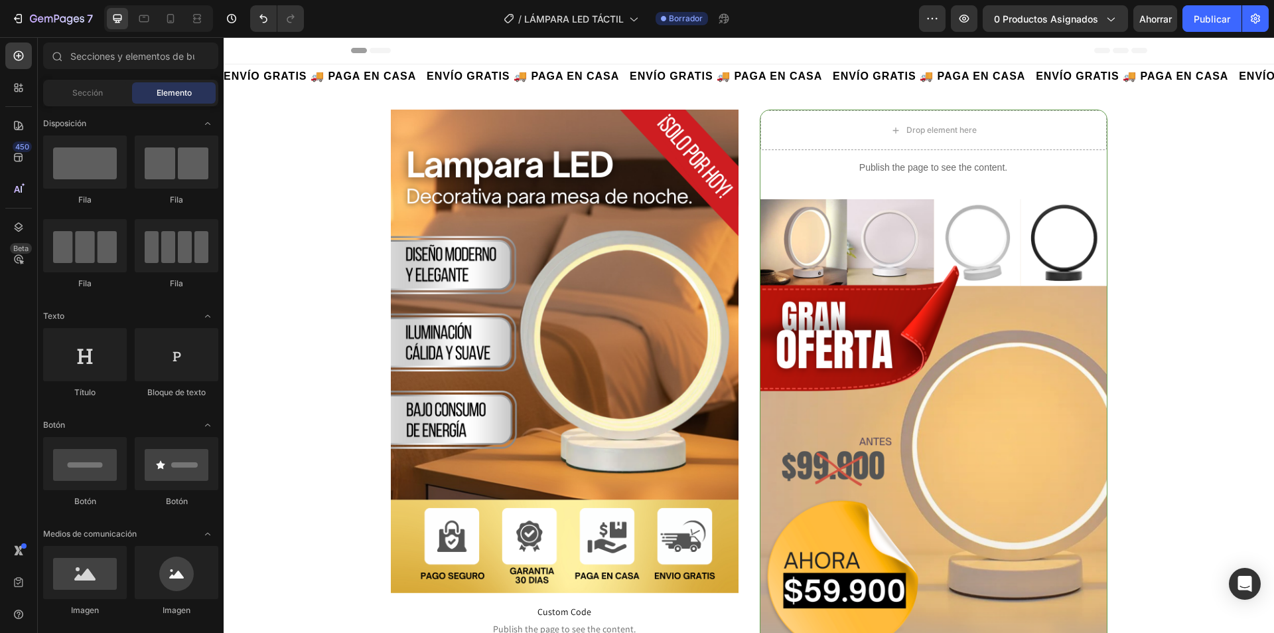
drag, startPoint x: 1270, startPoint y: 499, endPoint x: 1469, endPoint y: 68, distance: 474.3
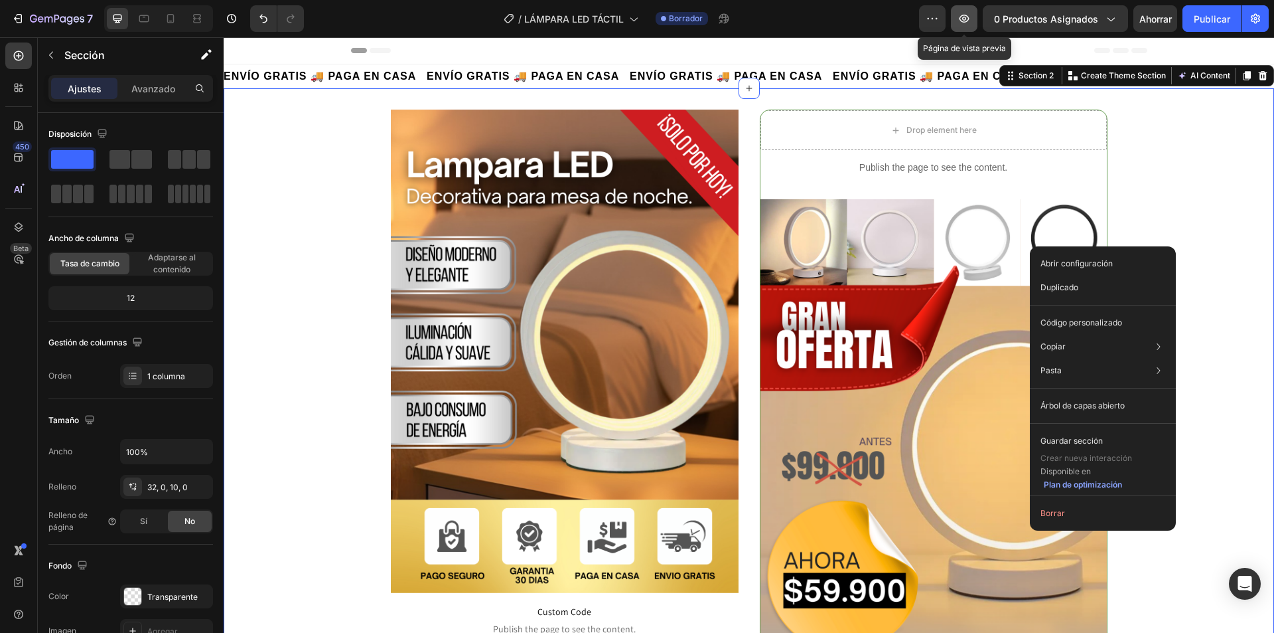
click at [962, 23] on icon "button" at bounding box center [964, 18] width 13 height 13
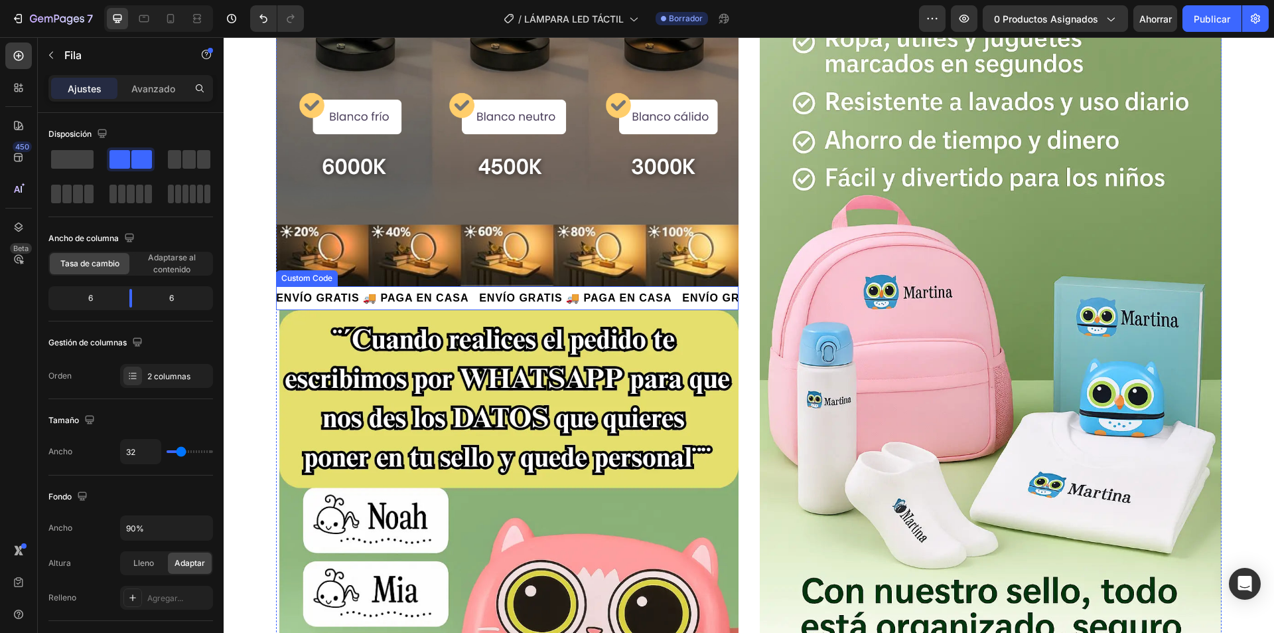
scroll to position [1062, 0]
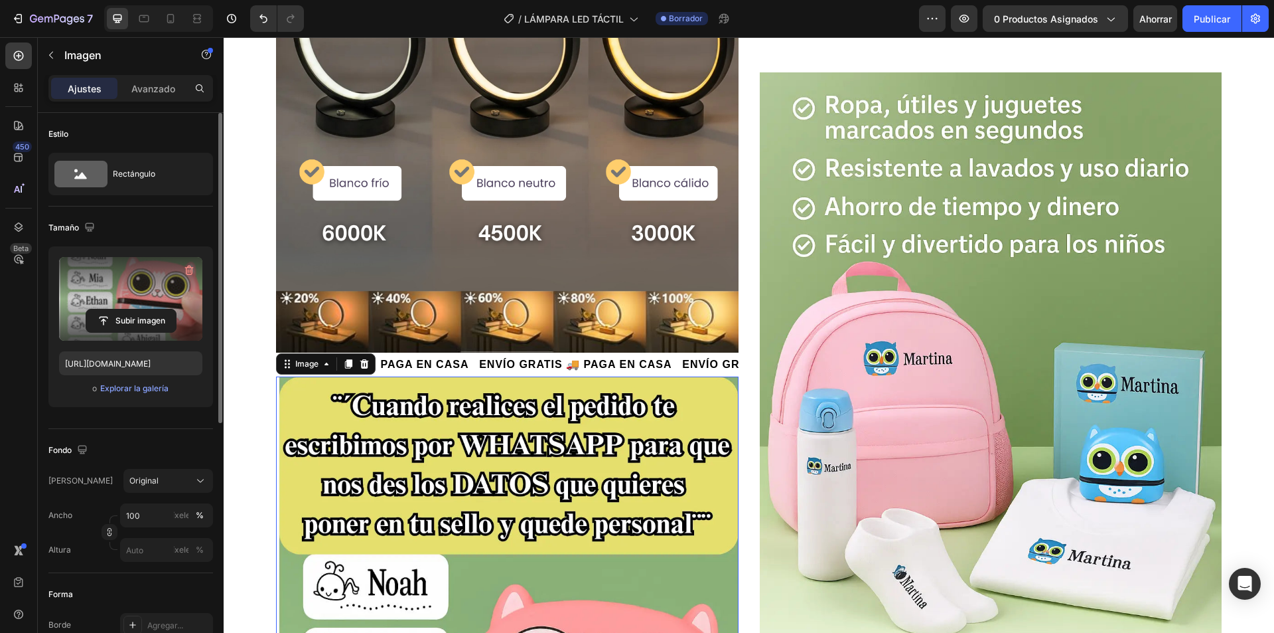
click at [128, 307] on label at bounding box center [130, 299] width 143 height 84
click at [128, 309] on input "file" at bounding box center [131, 320] width 90 height 23
type input "C:\fakepath\4.gif"
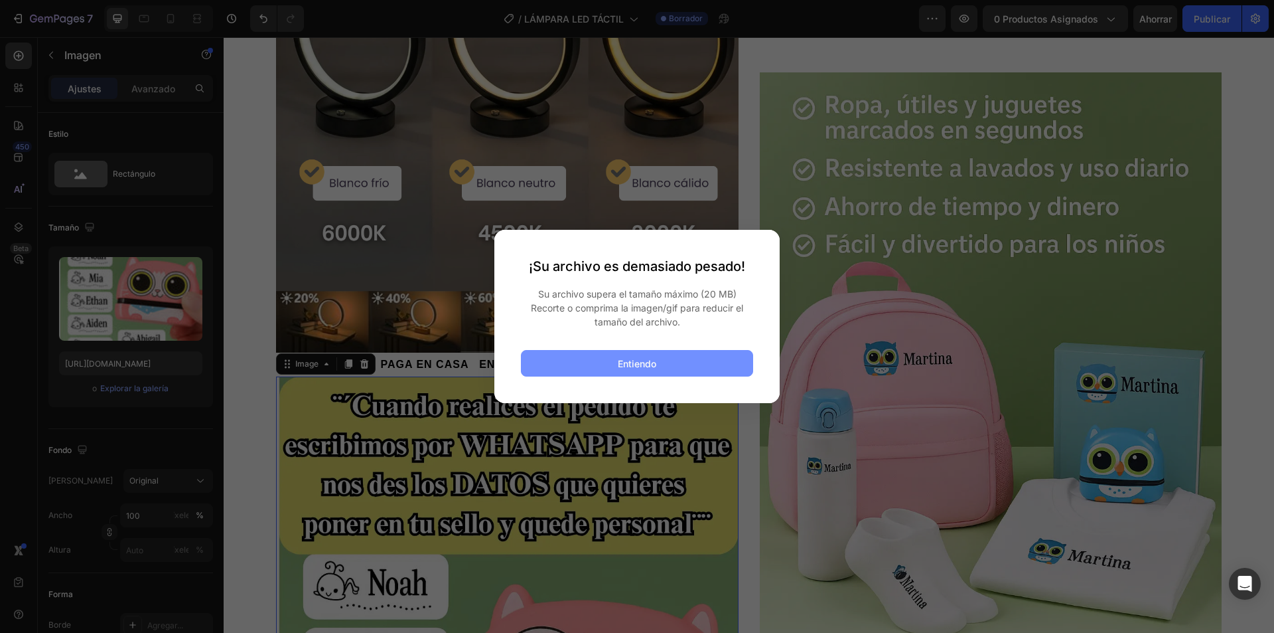
click at [606, 362] on button "Entiendo" at bounding box center [637, 363] width 232 height 27
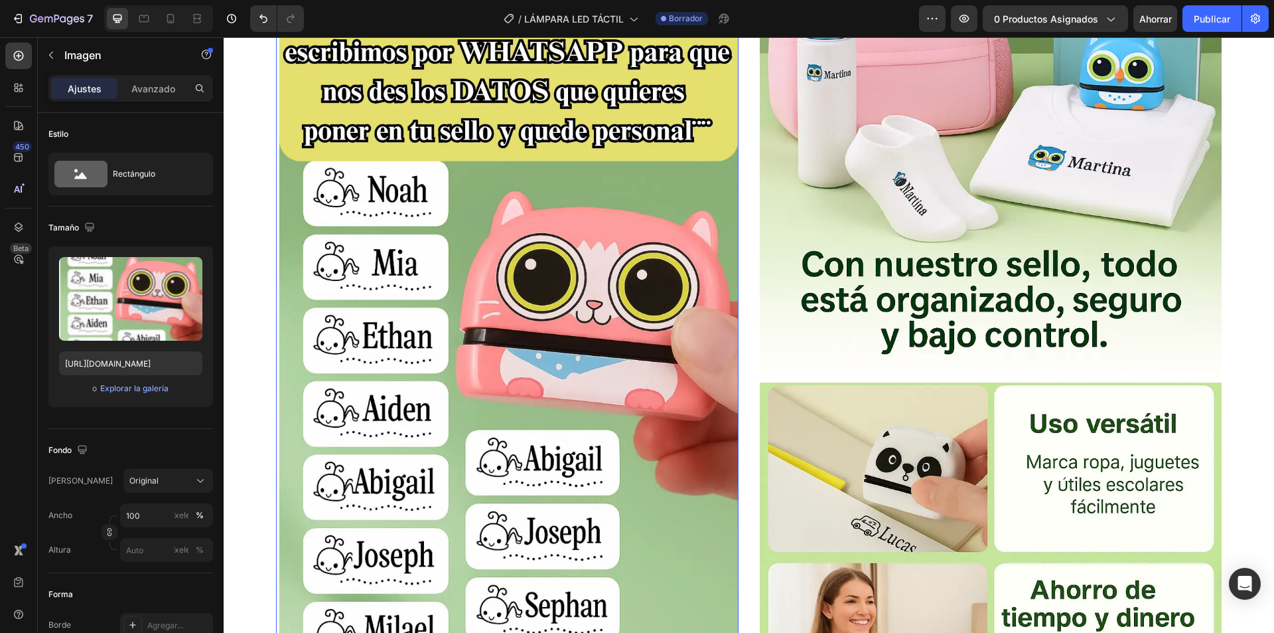
scroll to position [1460, 0]
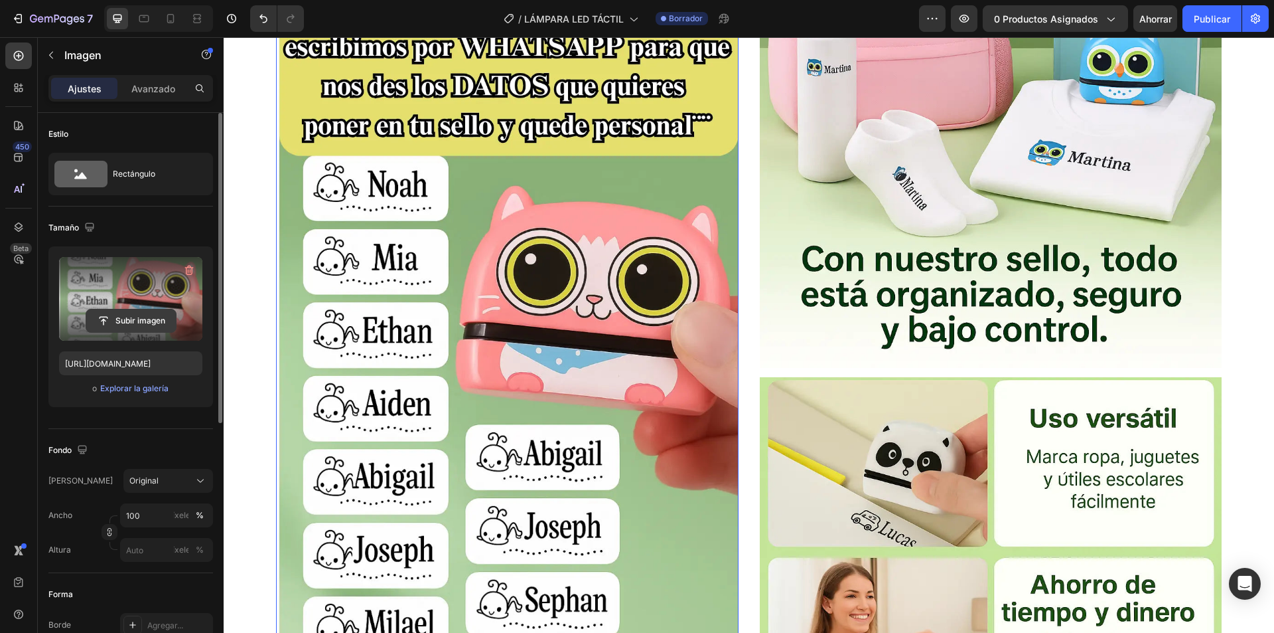
click at [133, 316] on input "file" at bounding box center [131, 320] width 90 height 23
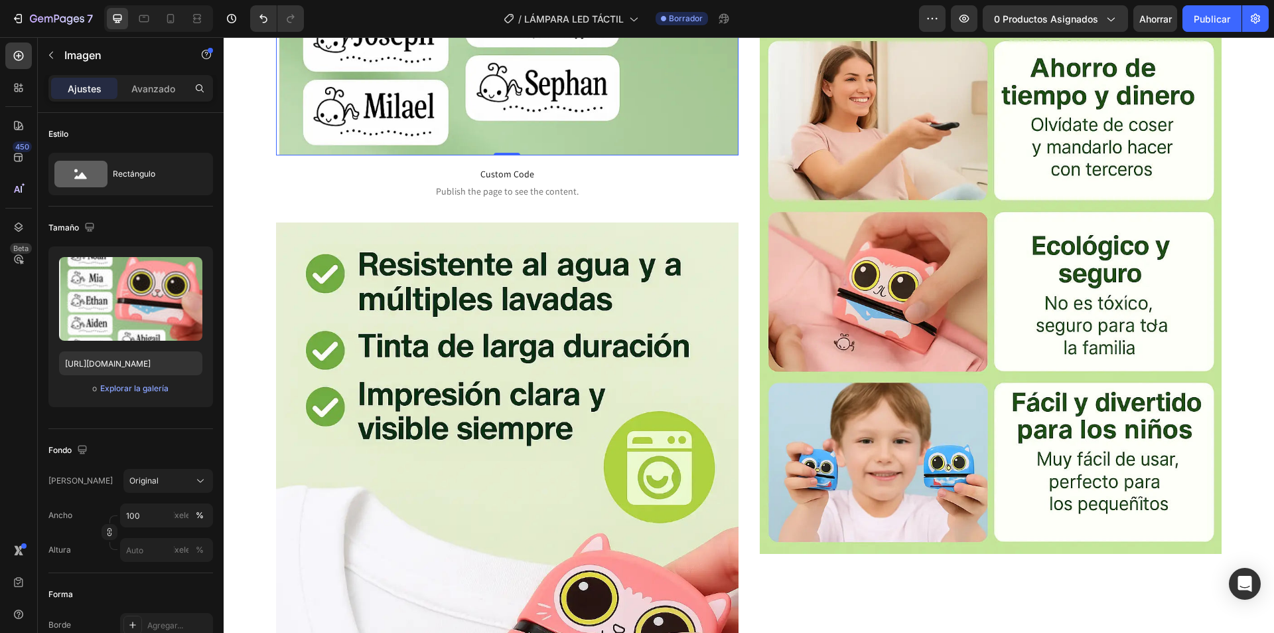
scroll to position [2124, 0]
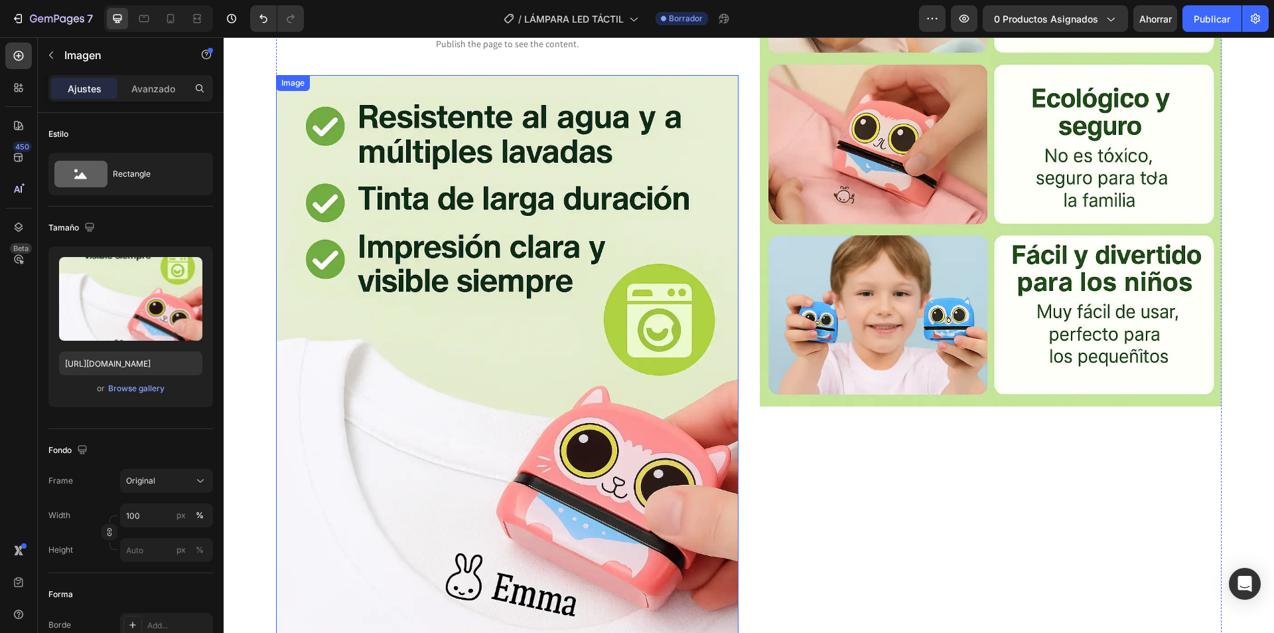
click at [434, 313] on img at bounding box center [507, 422] width 462 height 694
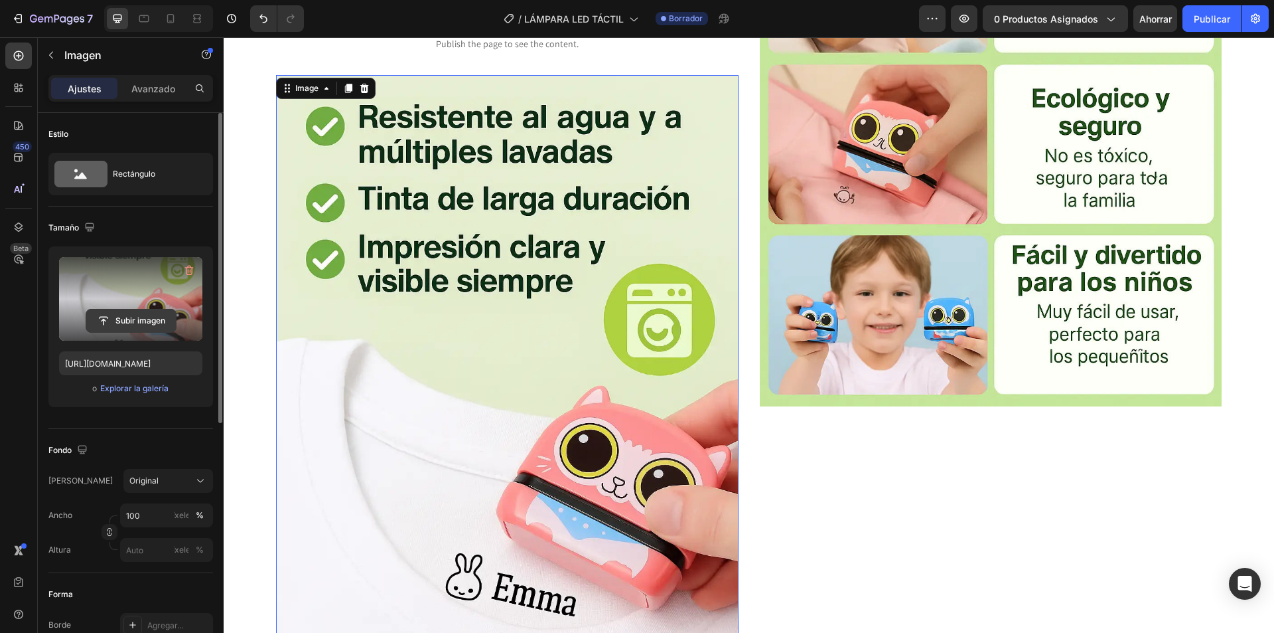
click at [142, 328] on input "file" at bounding box center [131, 320] width 90 height 23
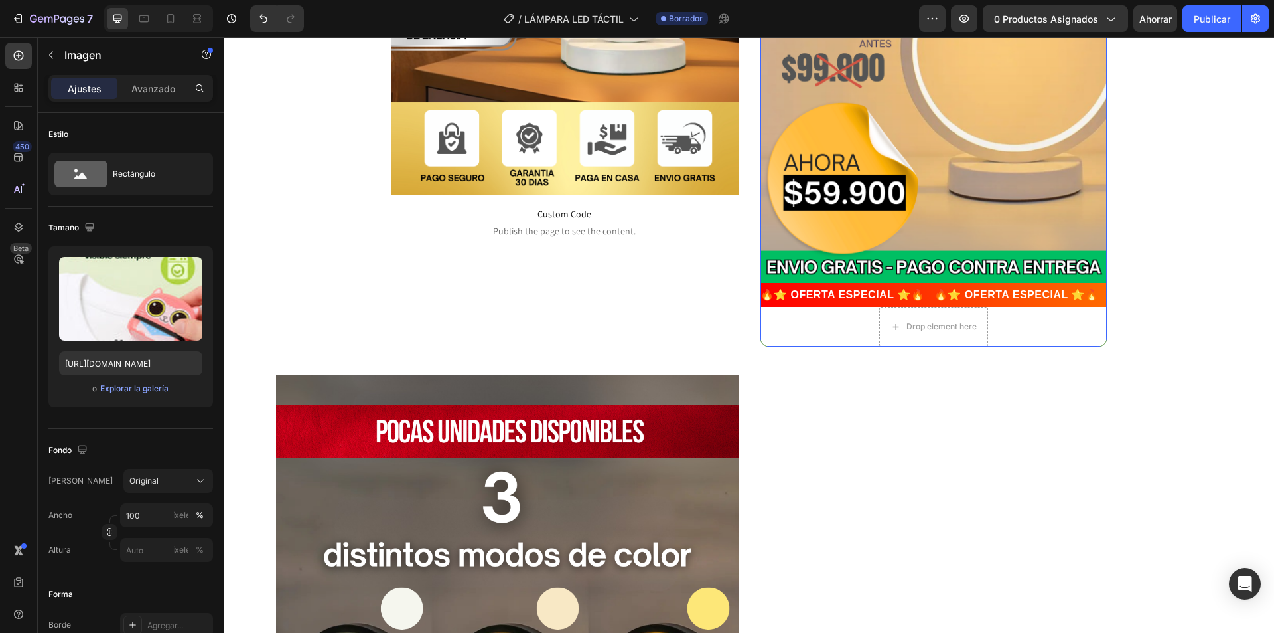
scroll to position [531, 0]
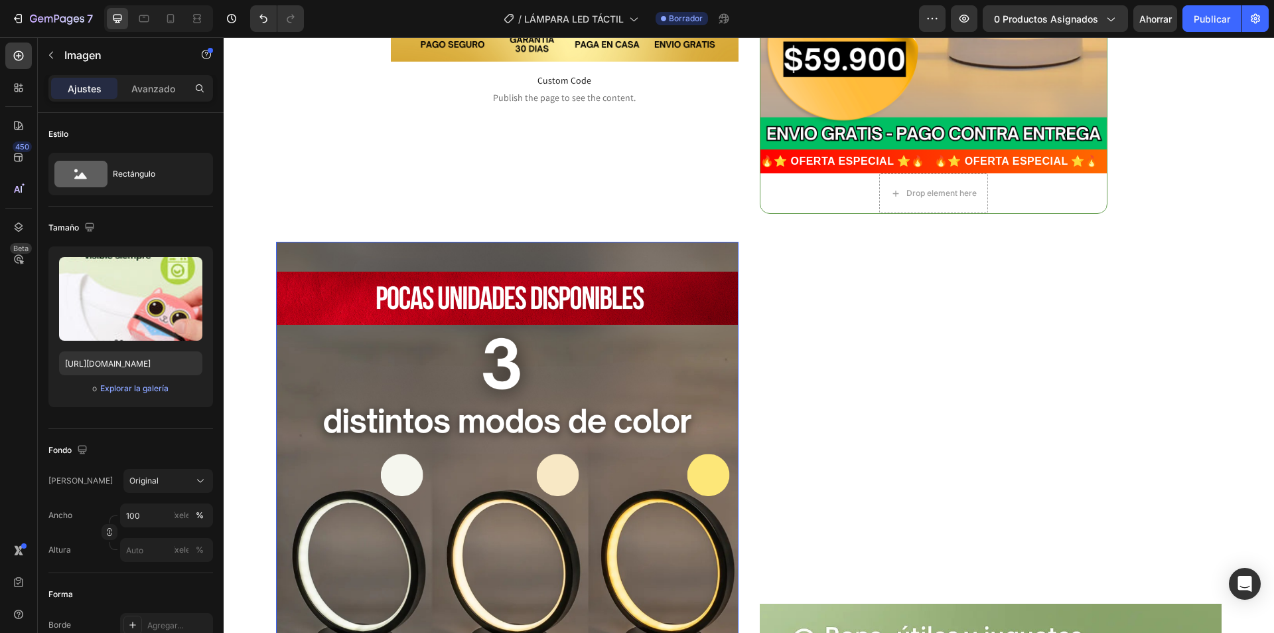
click at [516, 456] on img at bounding box center [507, 563] width 462 height 642
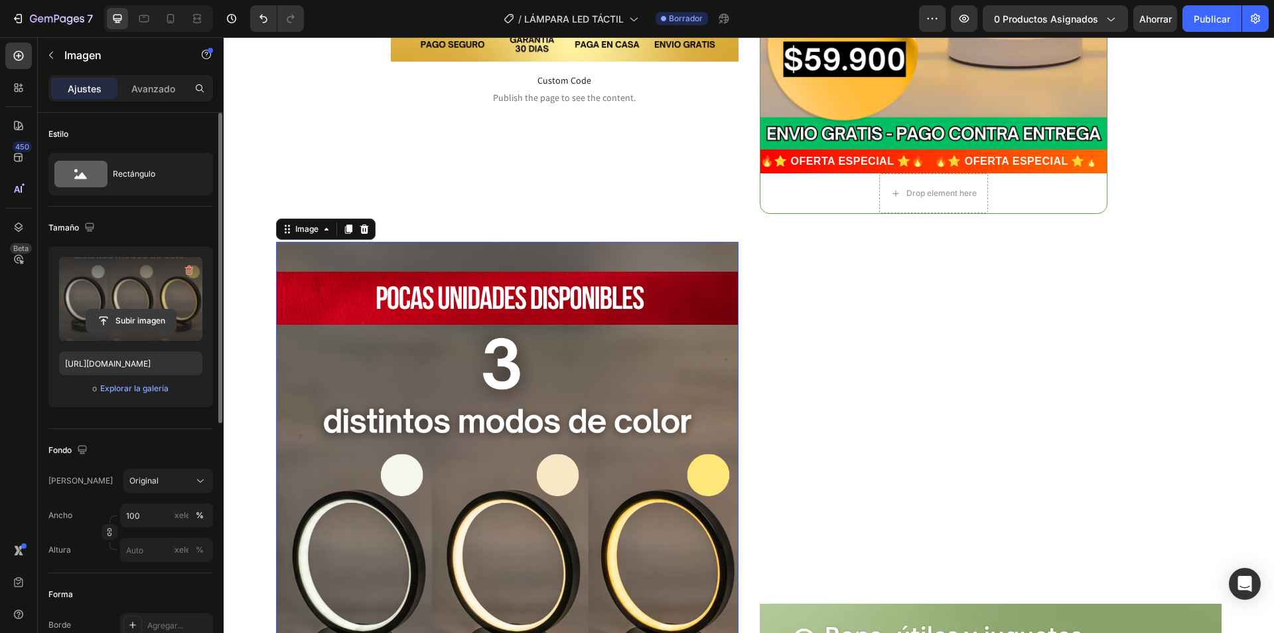
click at [129, 319] on input "file" at bounding box center [131, 320] width 90 height 23
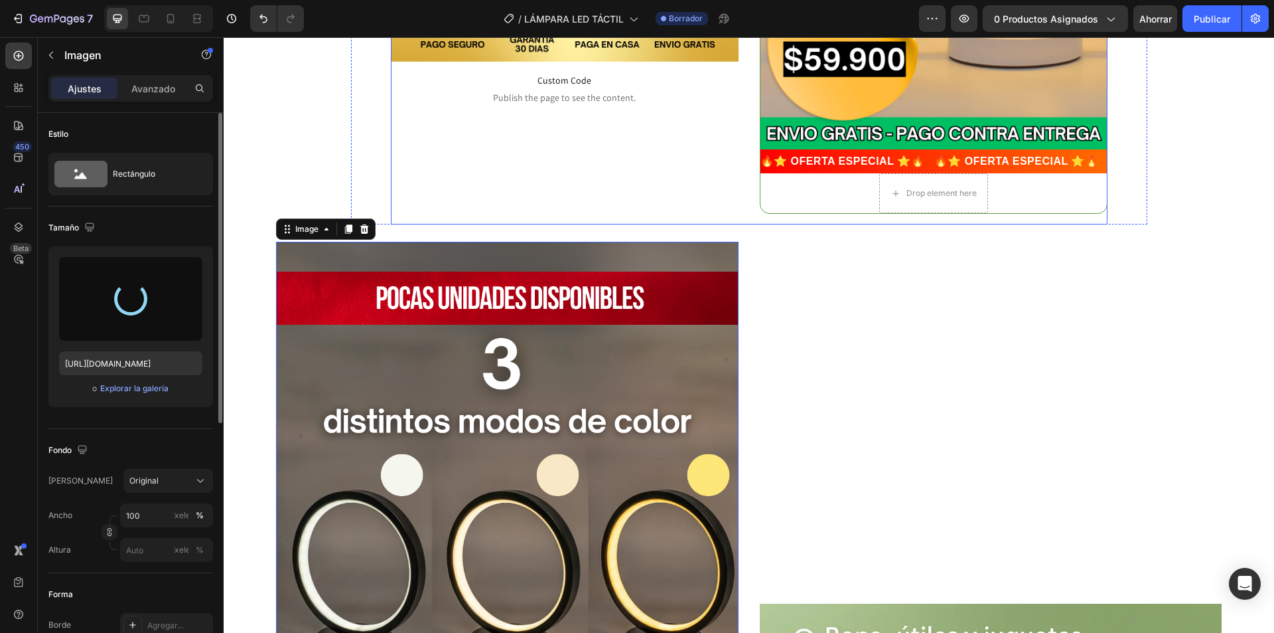
type input "https://cdn.shopify.com/s/files/1/0739/1841/5152/files/gempages_482147932636710…"
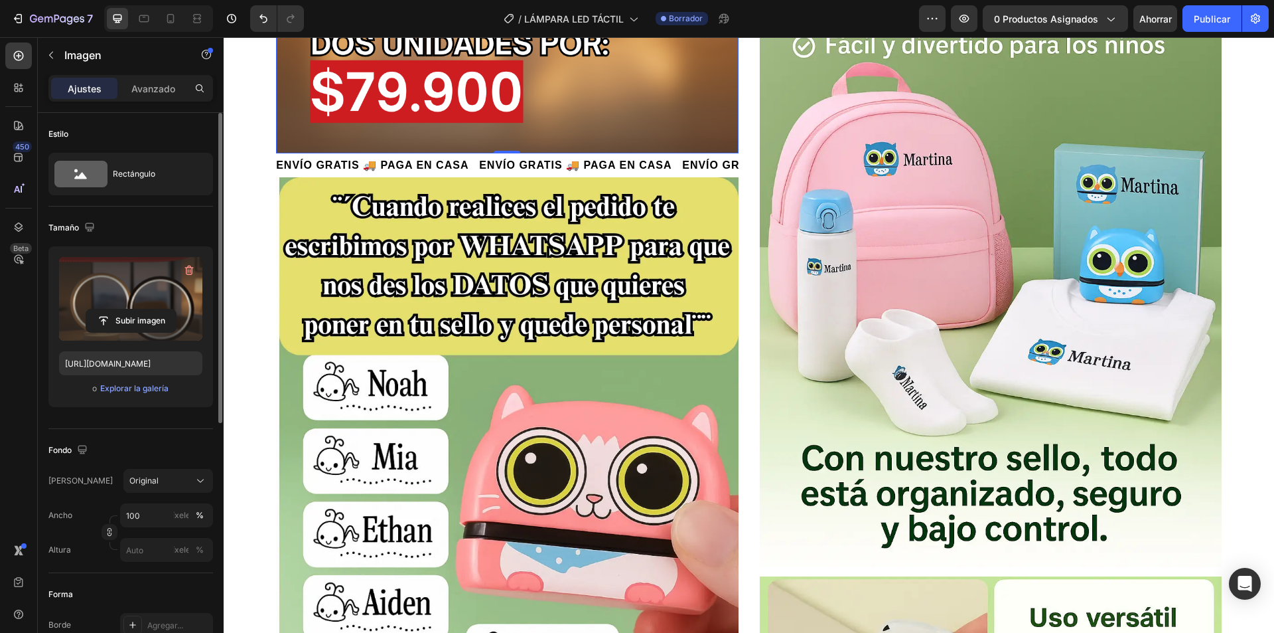
scroll to position [1460, 0]
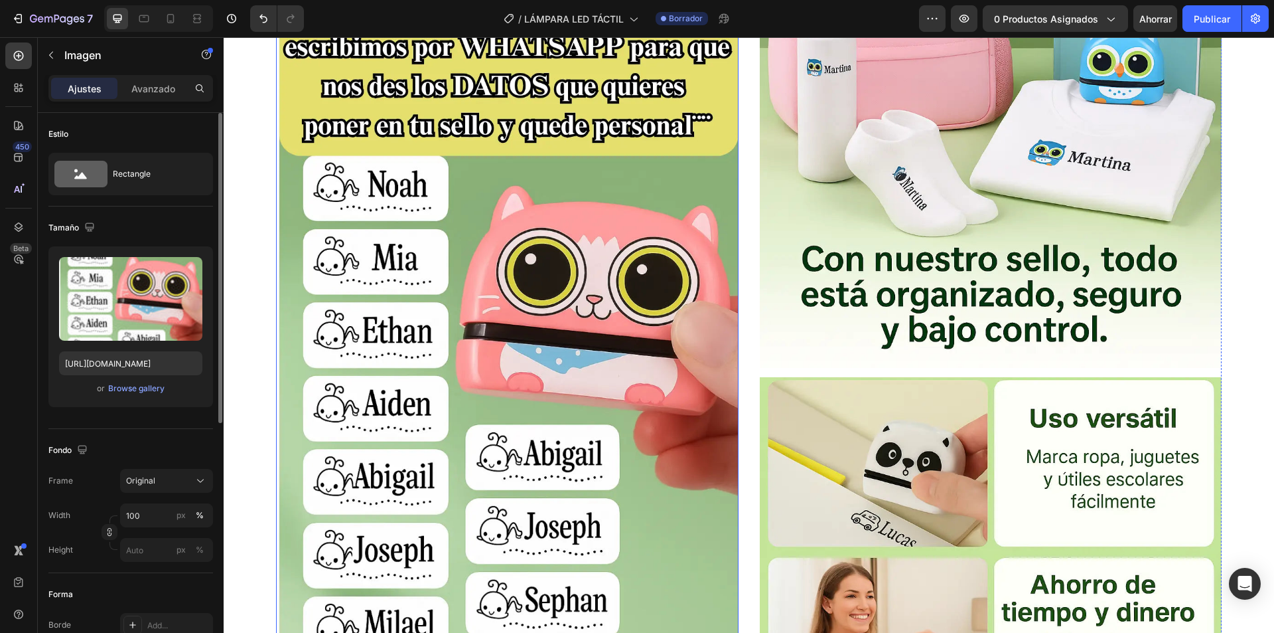
click at [594, 325] on img at bounding box center [507, 325] width 462 height 694
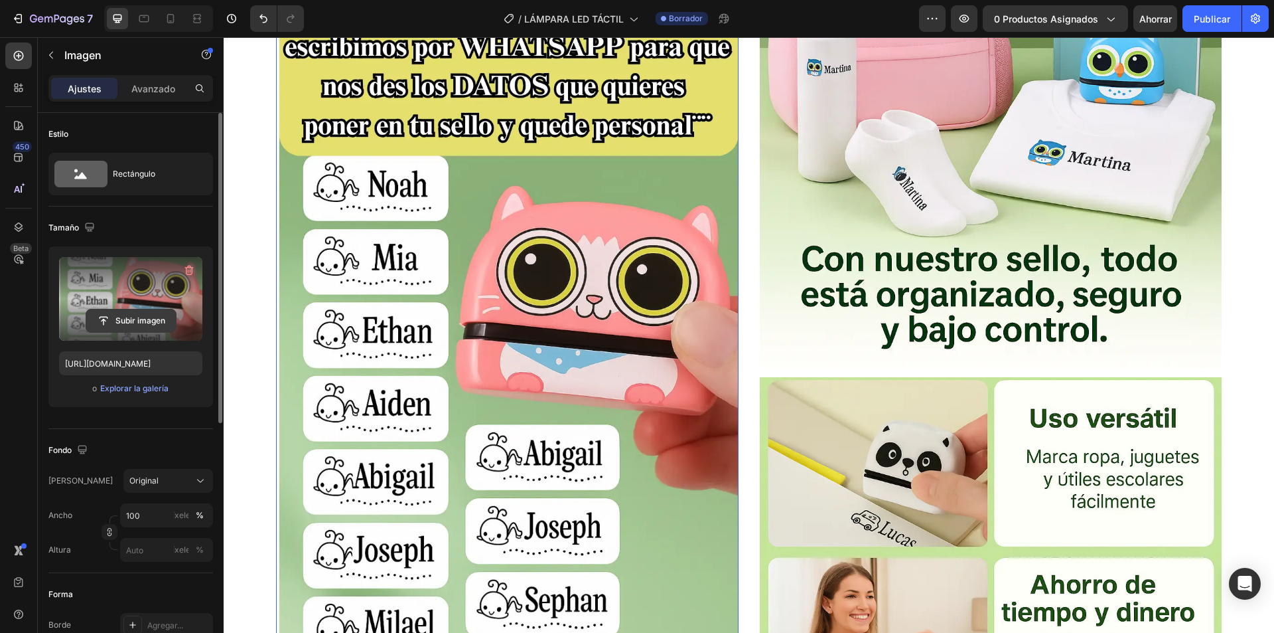
click at [128, 311] on input "file" at bounding box center [131, 320] width 90 height 23
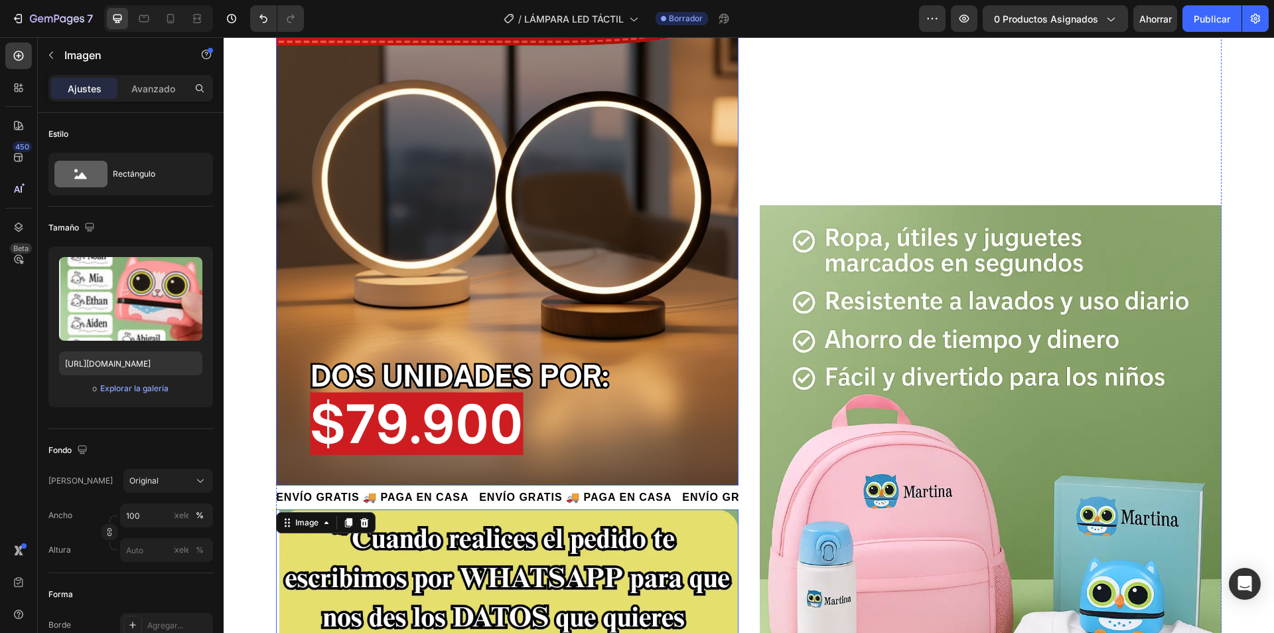
scroll to position [1195, 0]
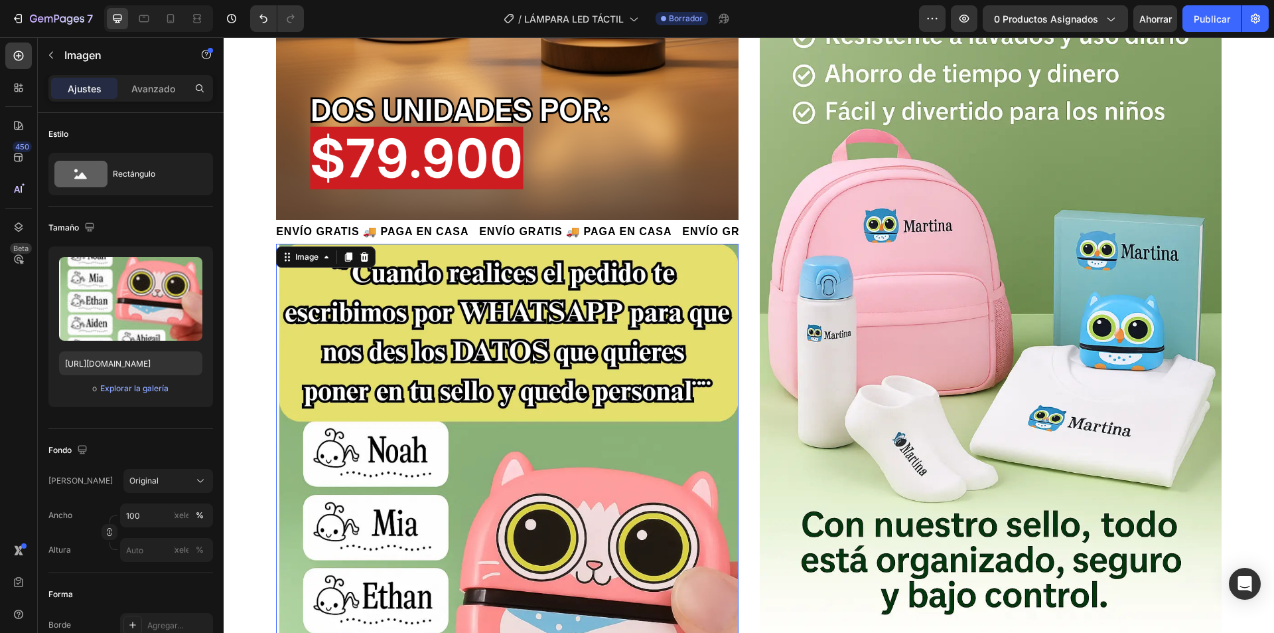
click at [457, 396] on img at bounding box center [507, 591] width 462 height 694
click at [145, 387] on font "Explorar la galería" at bounding box center [134, 388] width 68 height 10
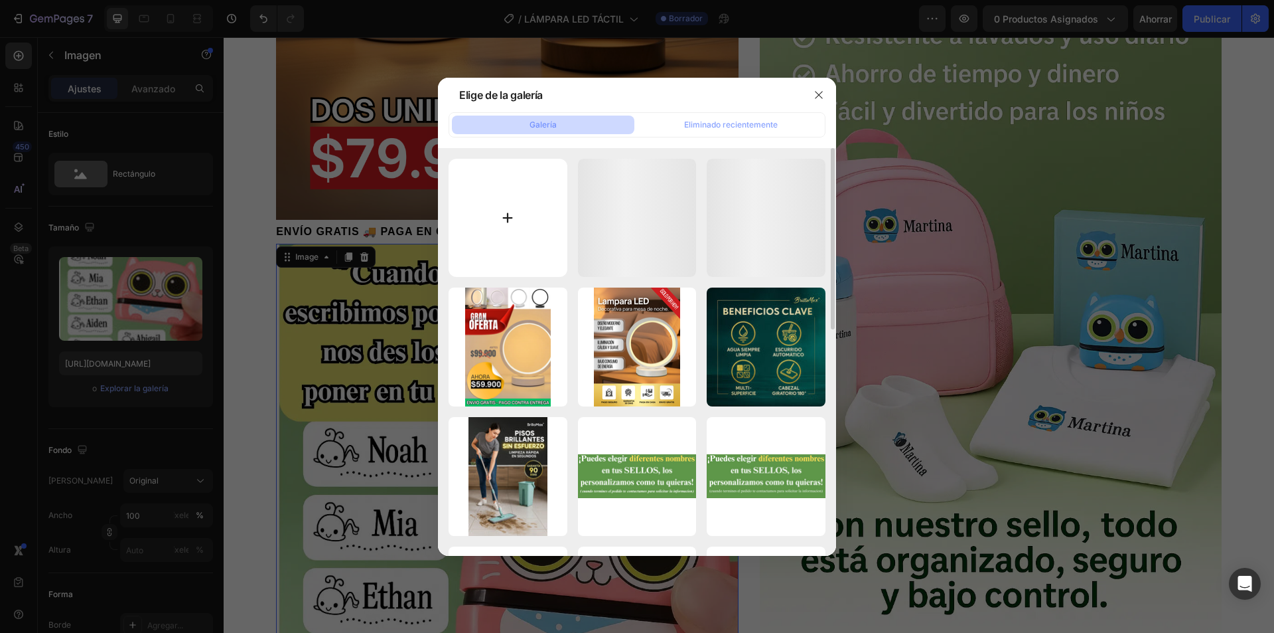
click at [542, 220] on input "file" at bounding box center [508, 218] width 119 height 119
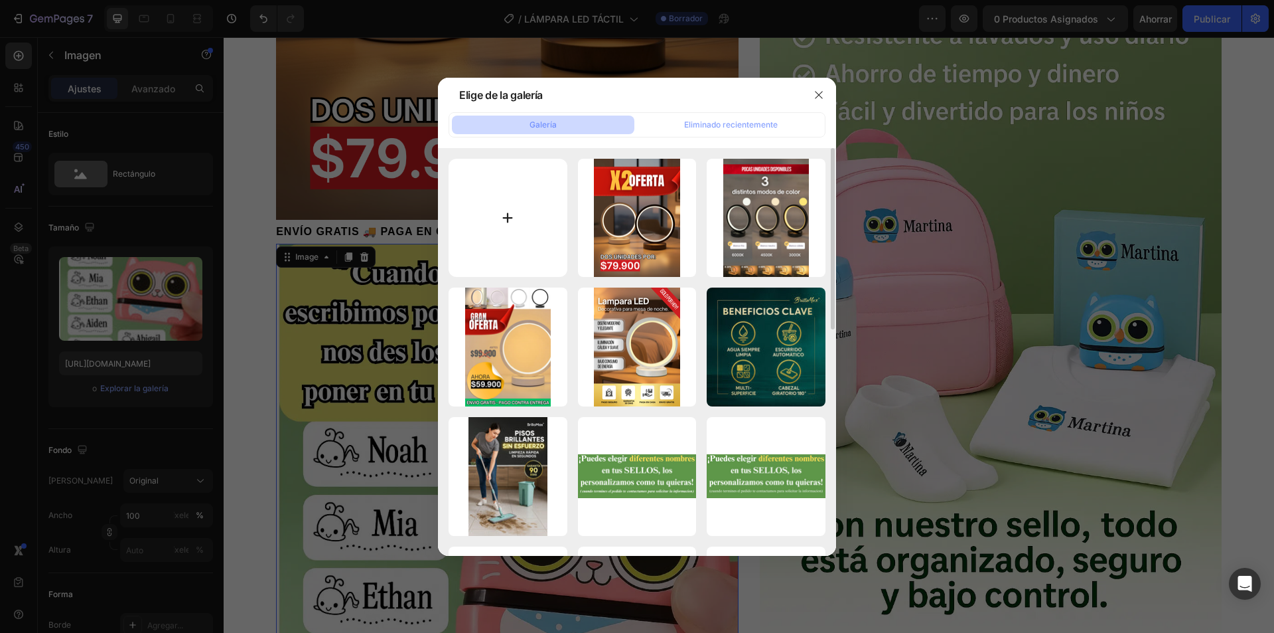
type input "C:\fakepath\4 (2).gif"
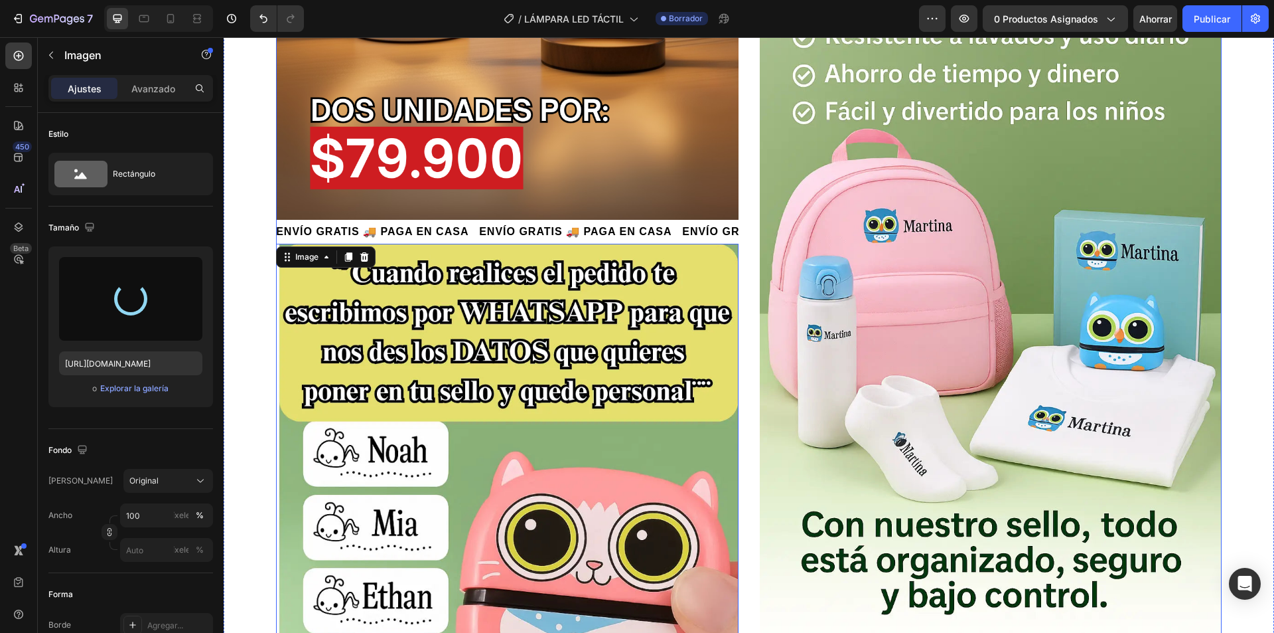
type input "https://cdn.shopify.com/s/files/1/0739/1841/5152/files/gempages_482147932636710…"
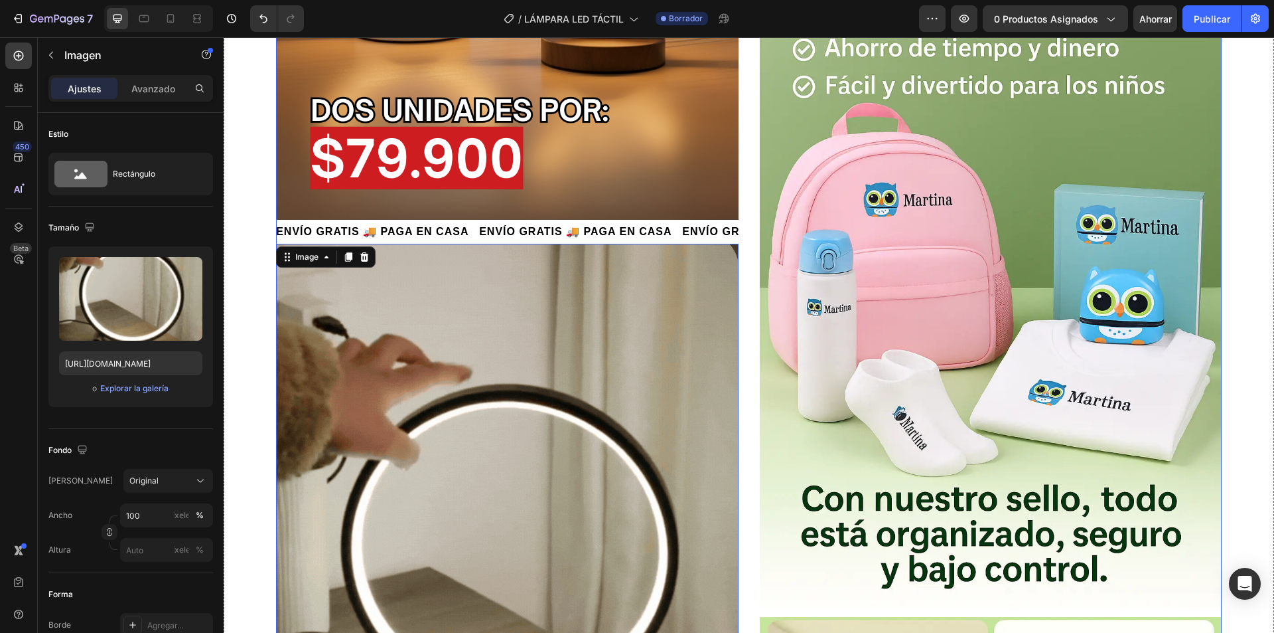
click at [737, 374] on div "Image ENVÍO GRATIS 🚚 PAGA EN CASA ENVÍO GRATIS 🚚 PAGA EN CASA ENVÍO GRATIS 🚚 PA…" at bounding box center [749, 612] width 946 height 2068
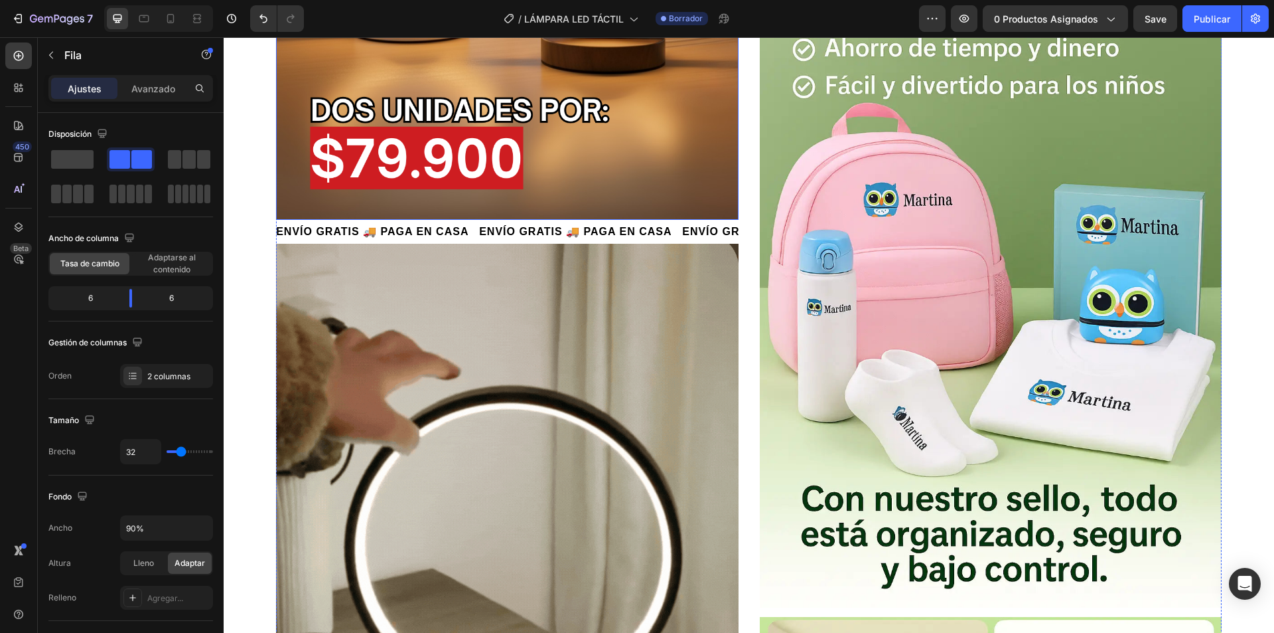
scroll to position [1460, 0]
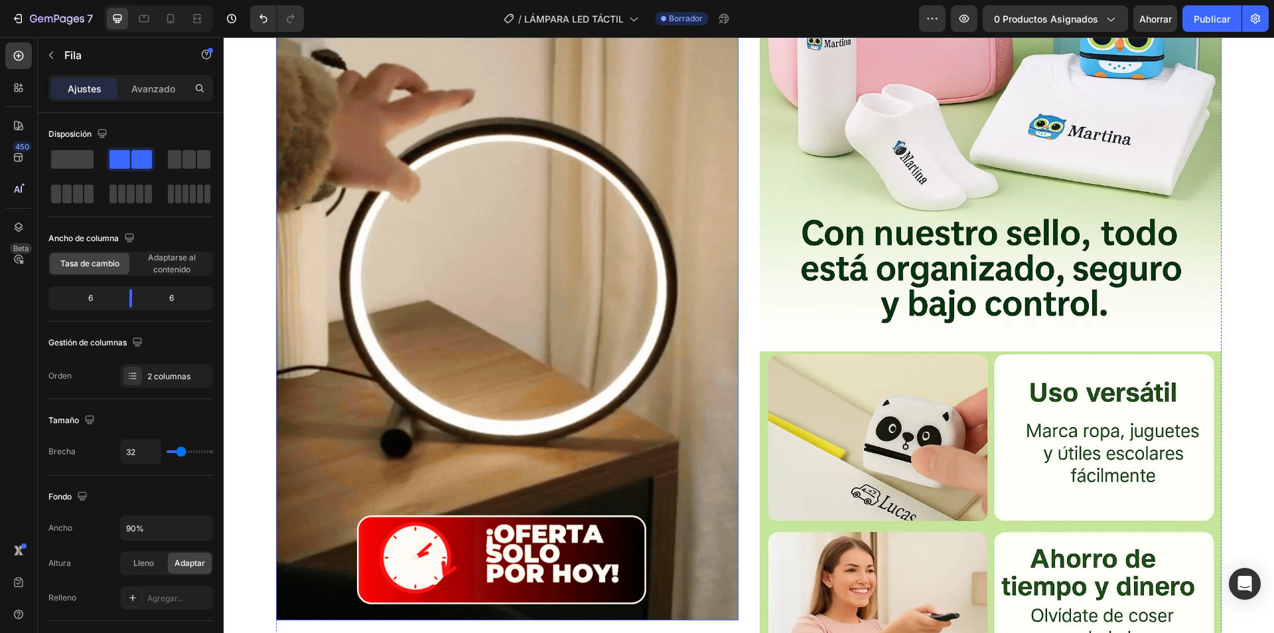
click at [506, 349] on img at bounding box center [507, 299] width 462 height 642
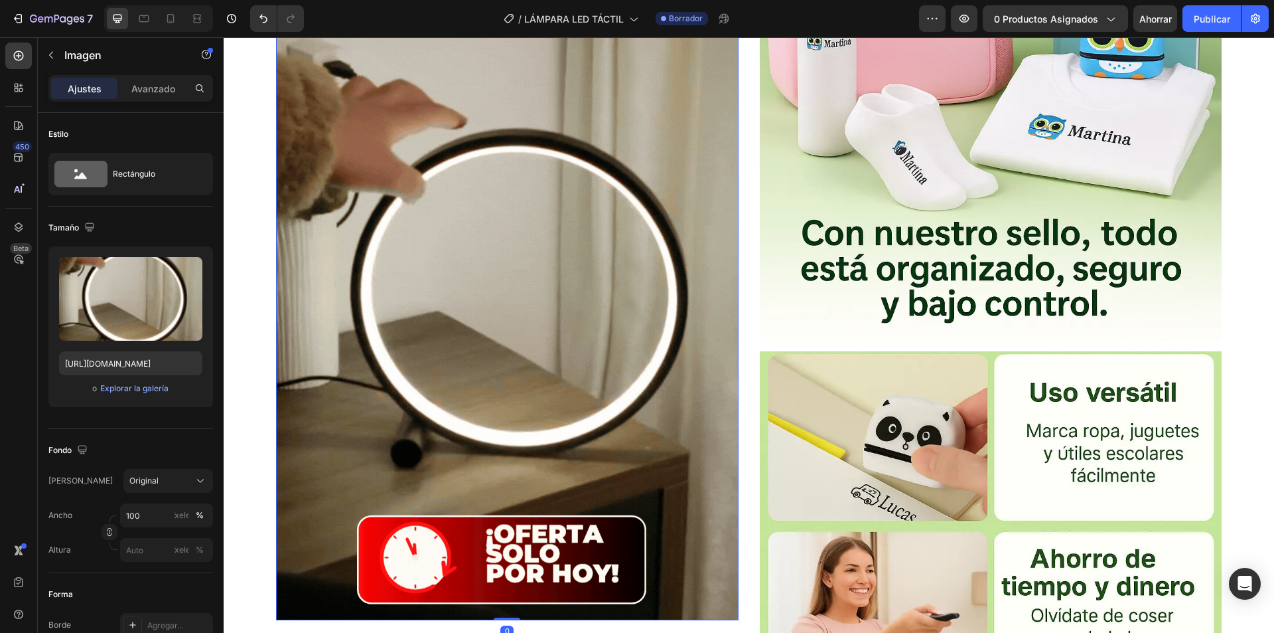
click at [522, 360] on img at bounding box center [507, 299] width 462 height 642
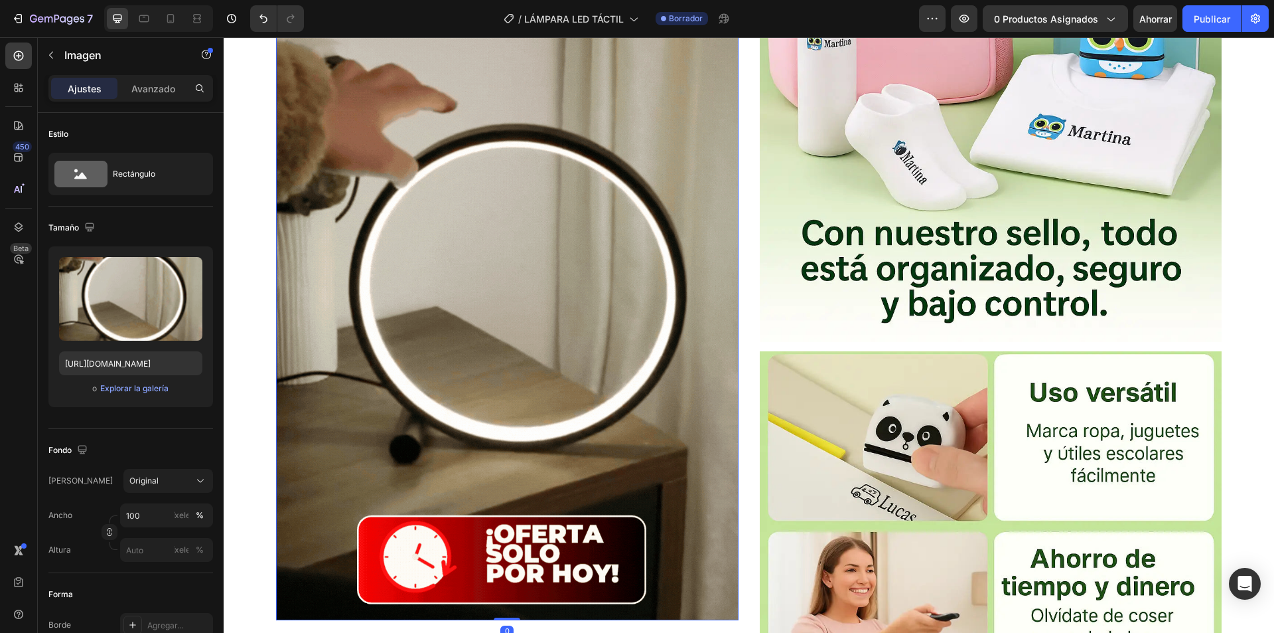
click at [521, 360] on img at bounding box center [507, 299] width 462 height 642
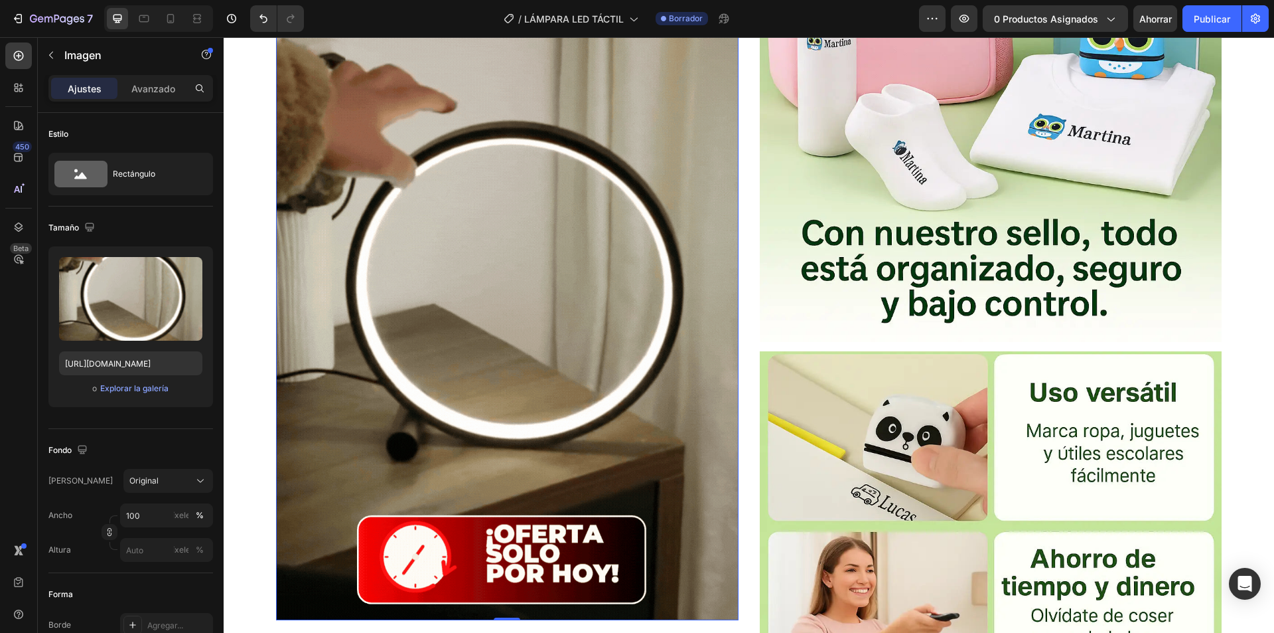
drag, startPoint x: 429, startPoint y: 327, endPoint x: 481, endPoint y: 329, distance: 51.1
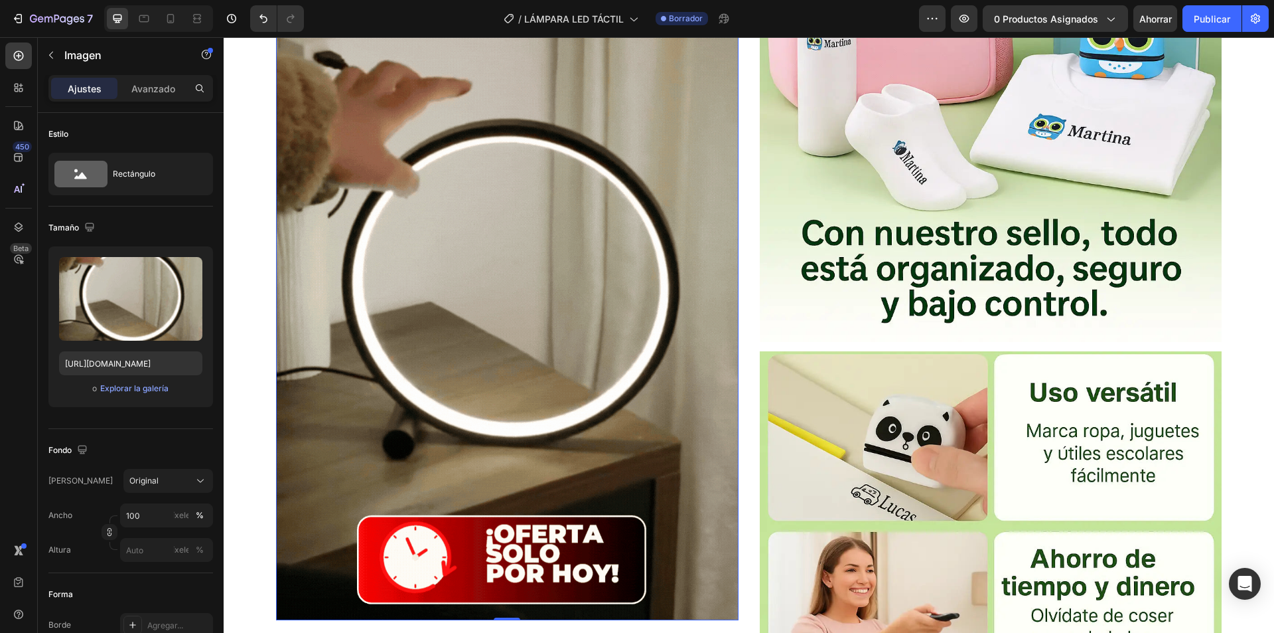
click at [478, 348] on img at bounding box center [507, 299] width 462 height 642
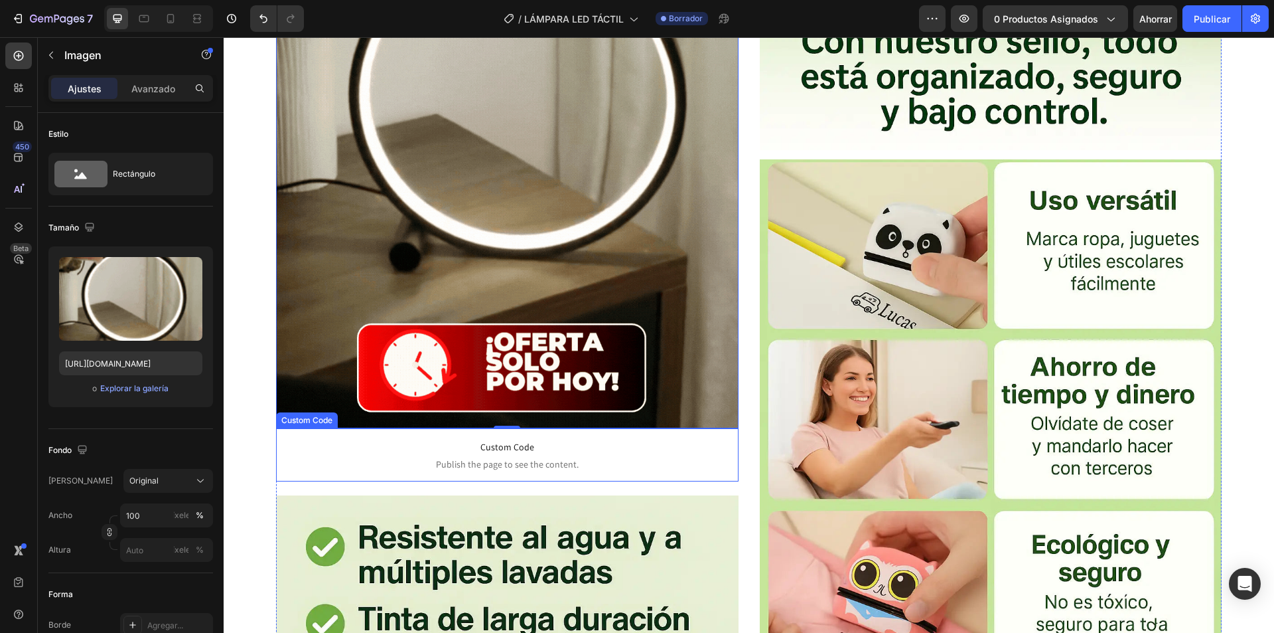
scroll to position [1527, 0]
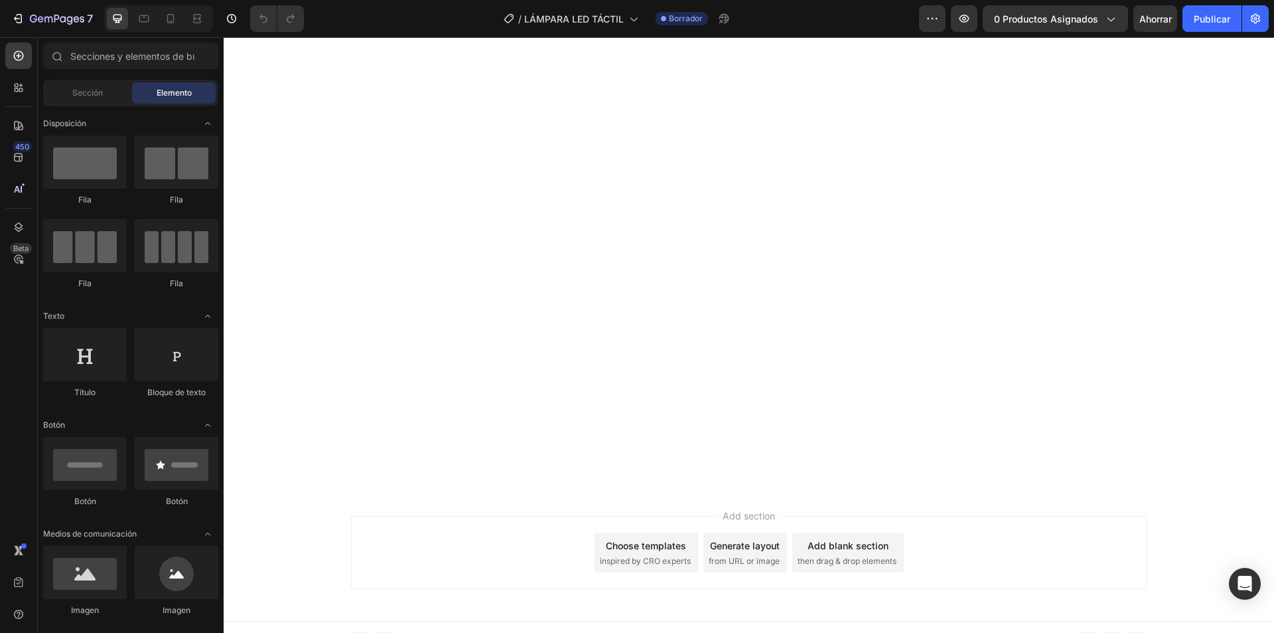
scroll to position [1925, 0]
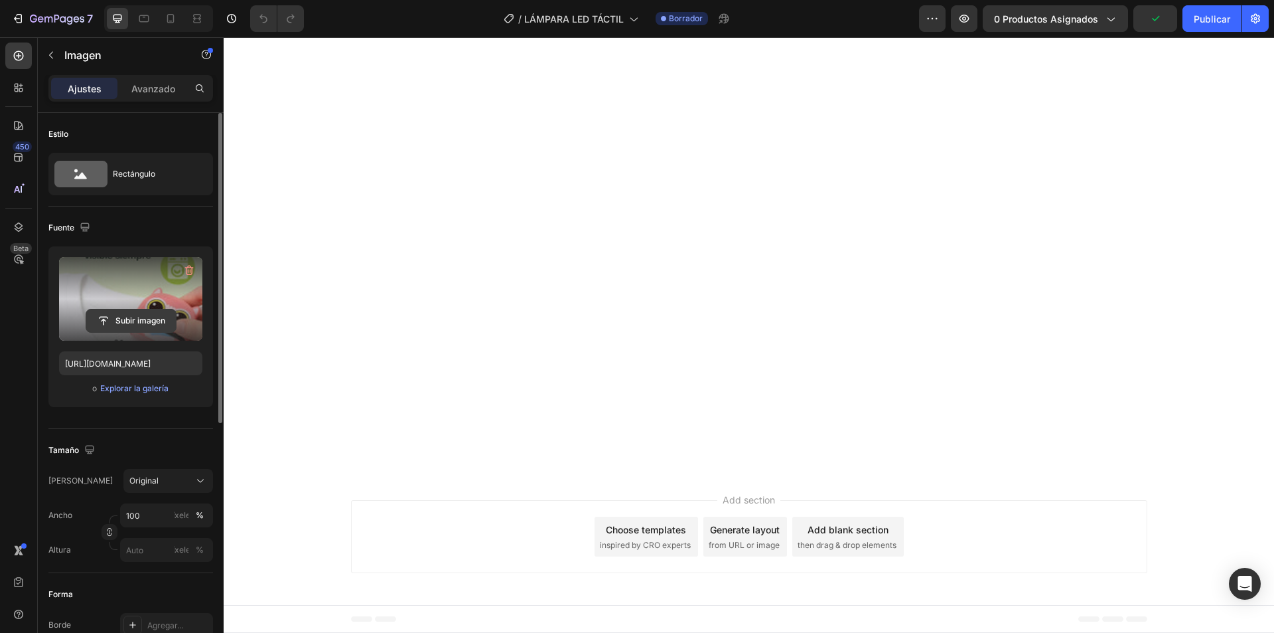
click at [125, 311] on input "file" at bounding box center [131, 320] width 90 height 23
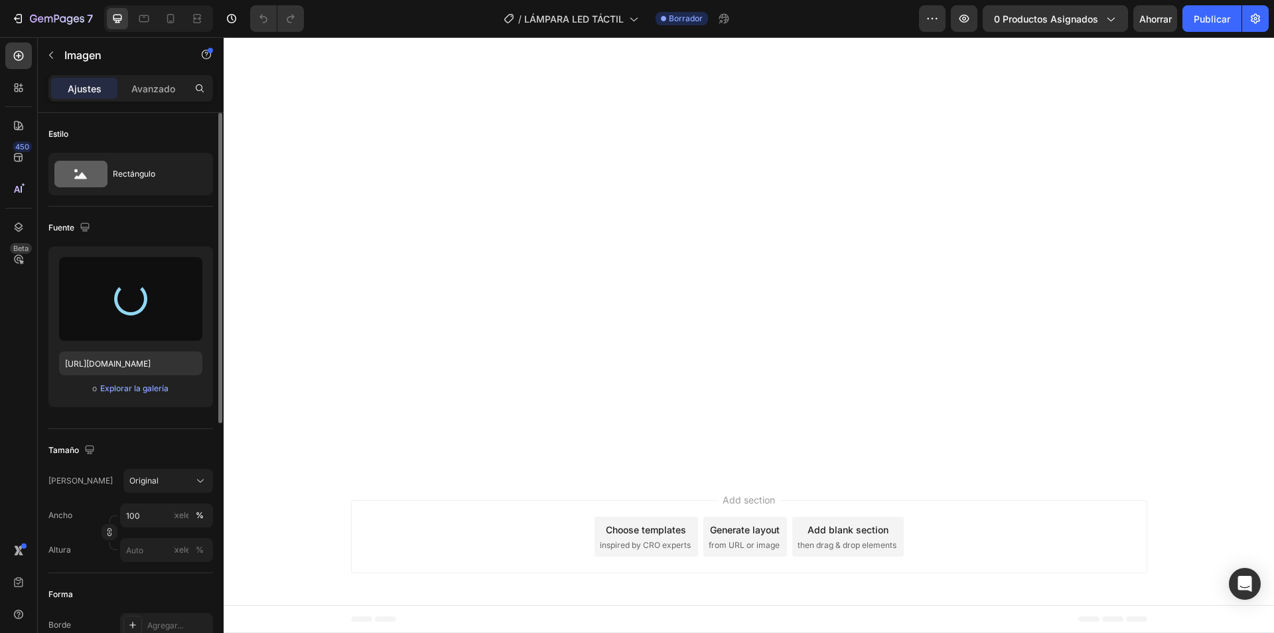
type input "https://cdn.shopify.com/s/files/1/0739/1841/5152/files/gempages_482147932636710…"
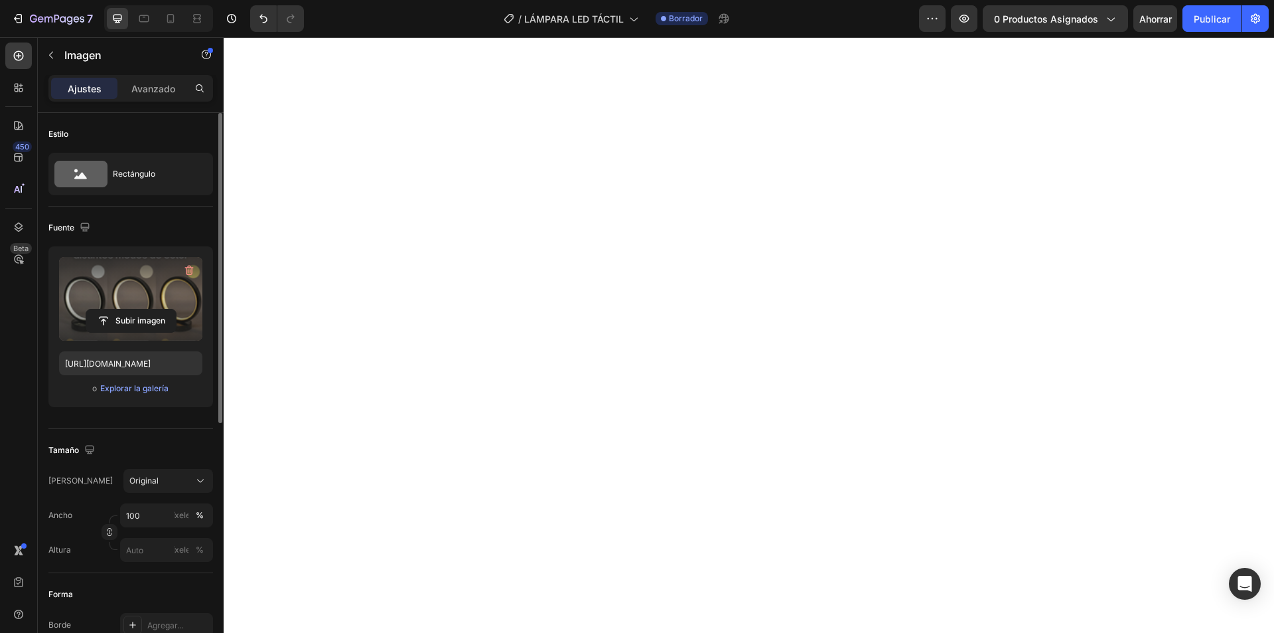
scroll to position [1062, 0]
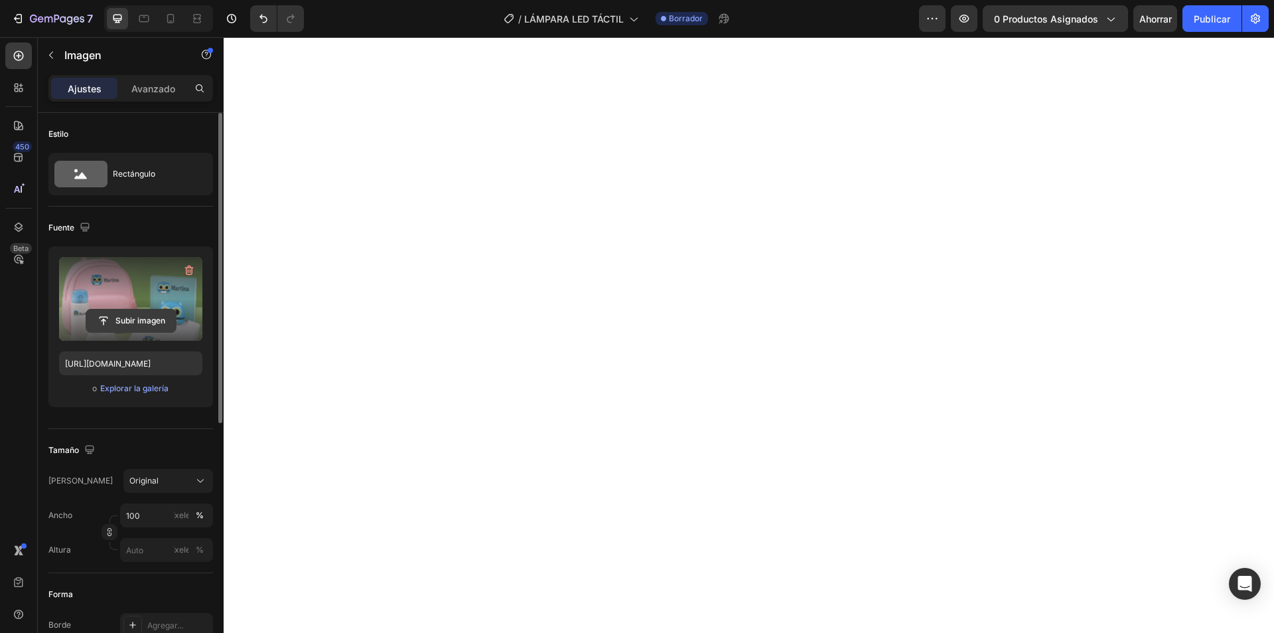
click at [129, 321] on input "file" at bounding box center [131, 320] width 90 height 23
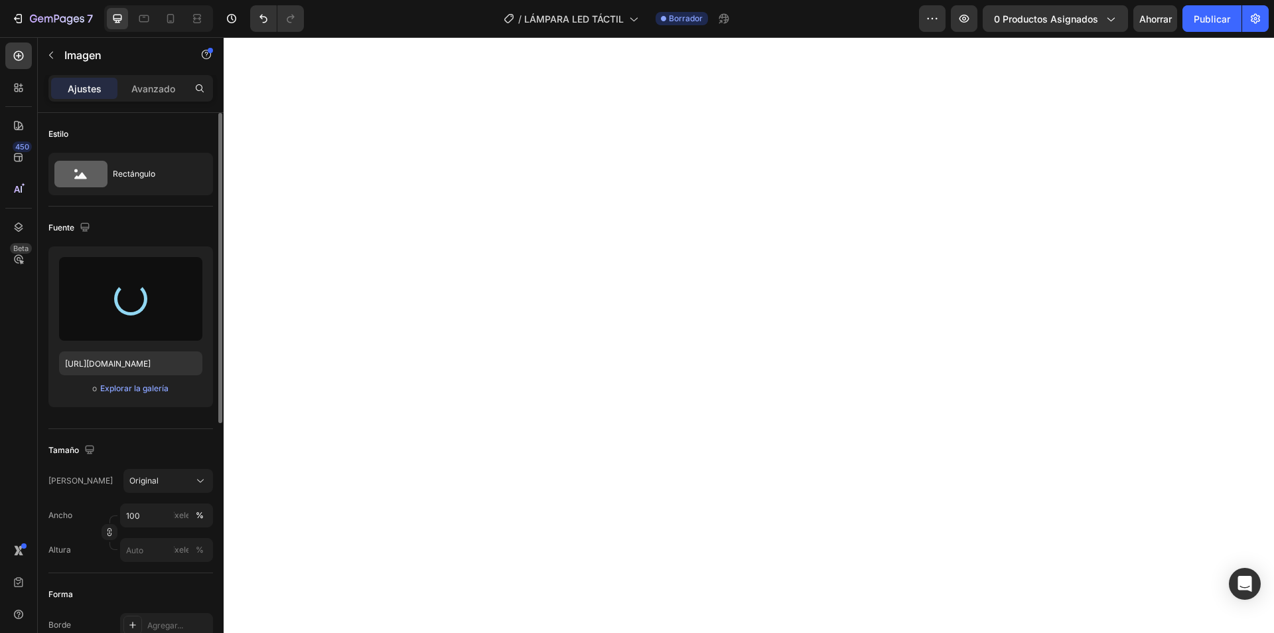
type input "https://cdn.shopify.com/s/files/1/0739/1841/5152/files/gempages_482147932636710…"
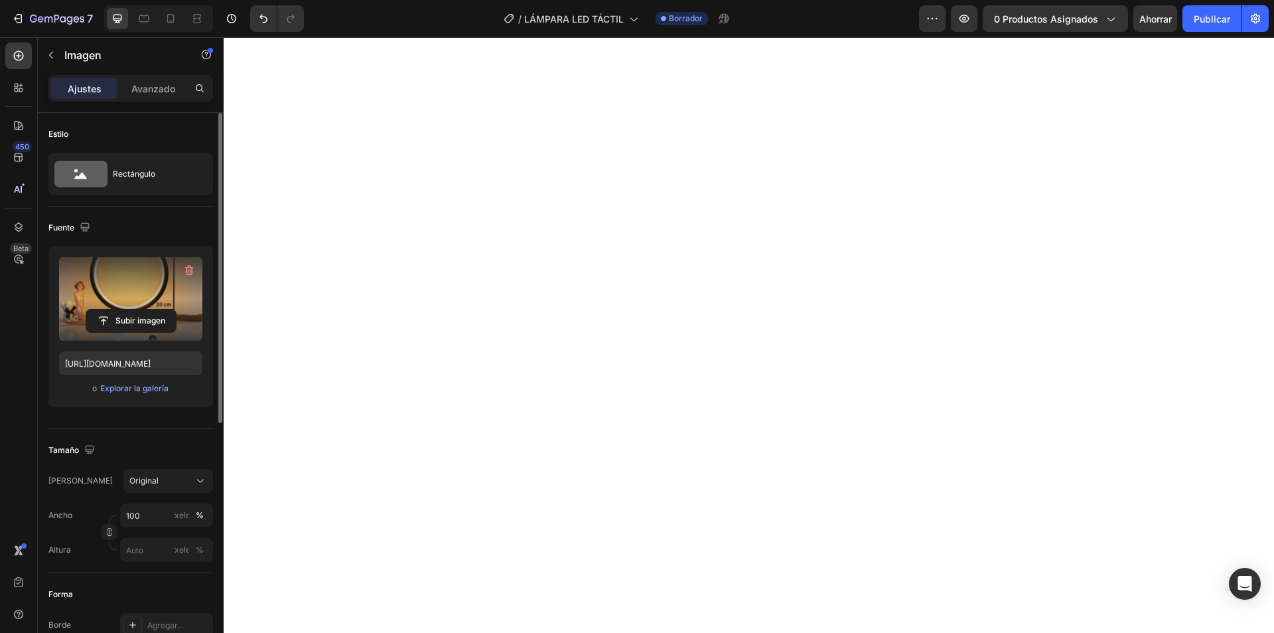
scroll to position [1527, 0]
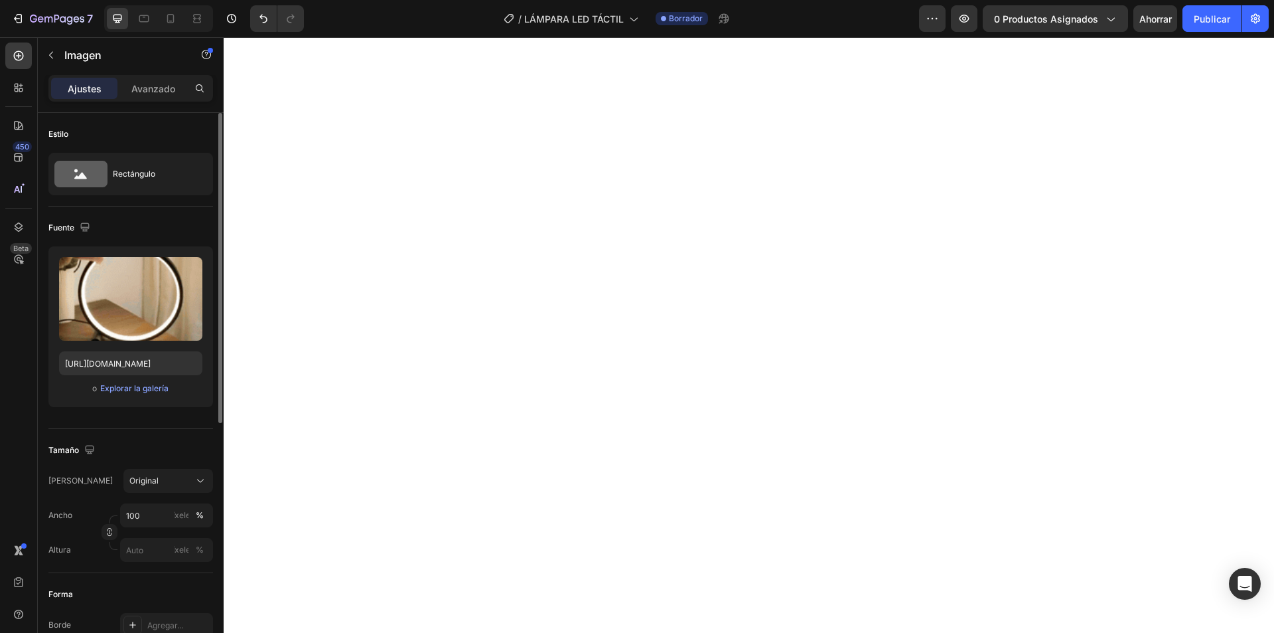
scroll to position [1593, 0]
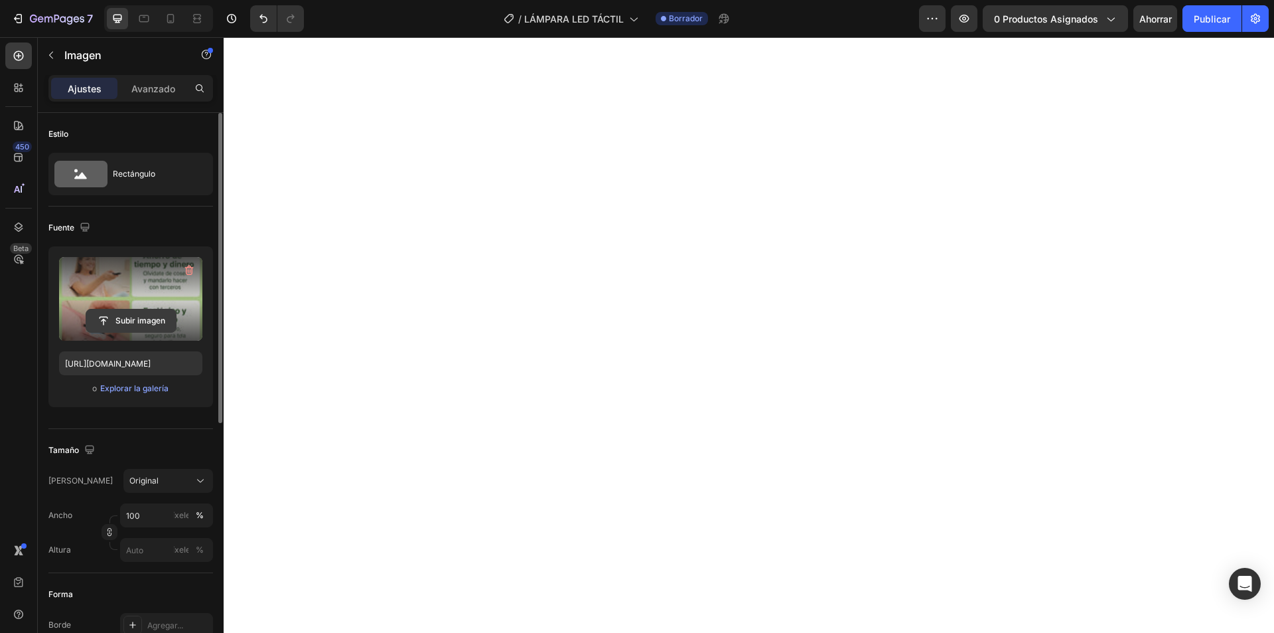
click at [148, 319] on input "file" at bounding box center [131, 320] width 90 height 23
type input "C:\fakepath\8 (1).gif"
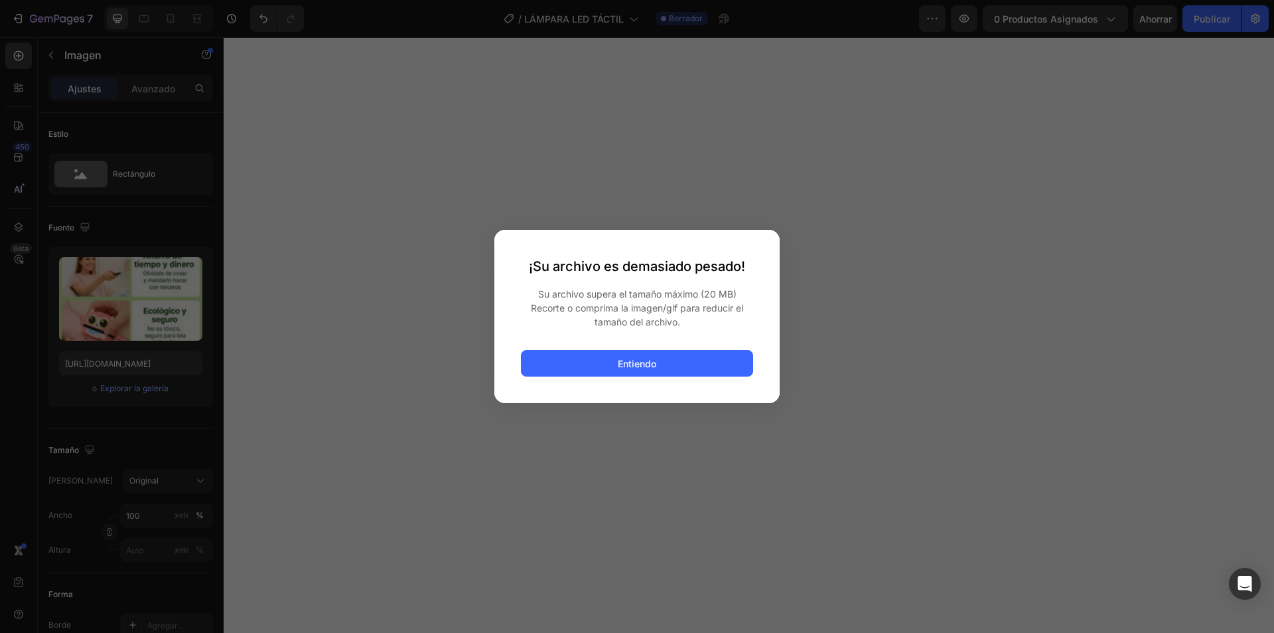
click at [697, 358] on button "Entiendo" at bounding box center [637, 363] width 232 height 27
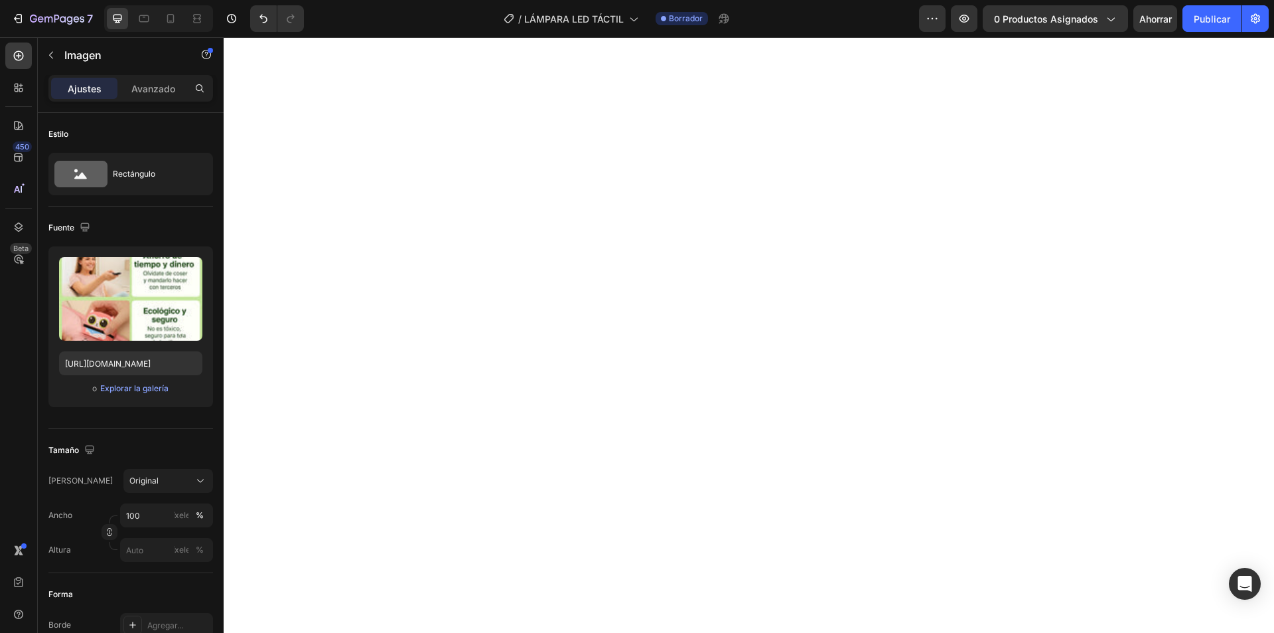
scroll to position [1792, 0]
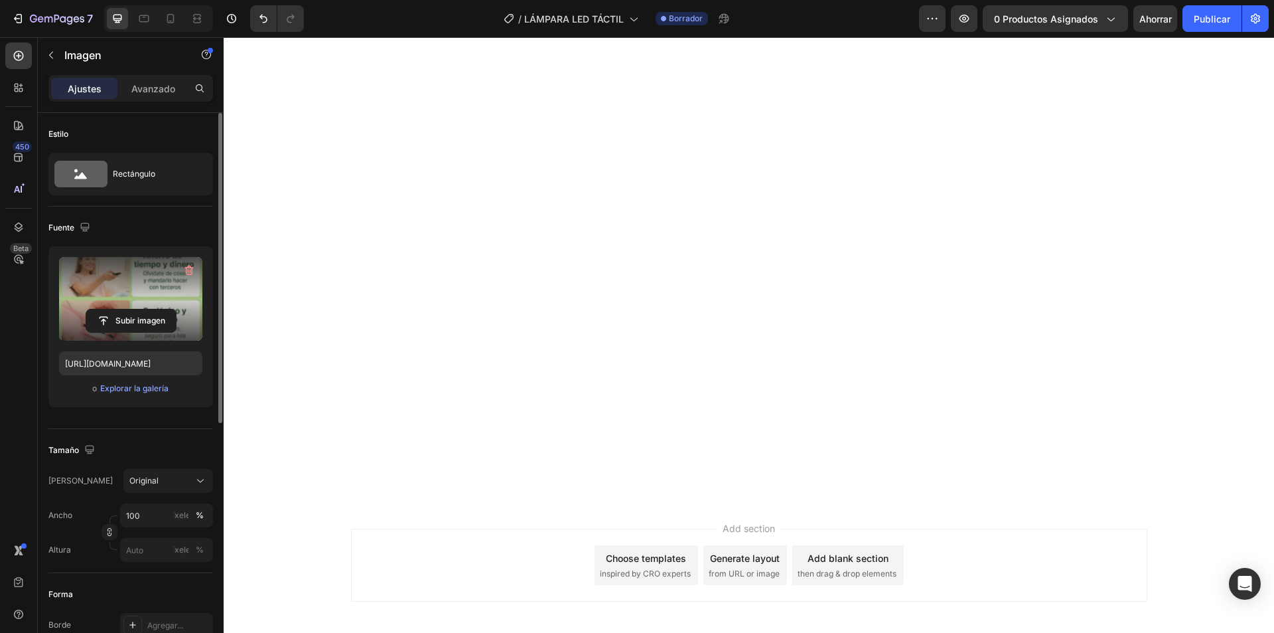
click at [137, 307] on label at bounding box center [130, 299] width 143 height 84
click at [137, 309] on input "file" at bounding box center [131, 320] width 90 height 23
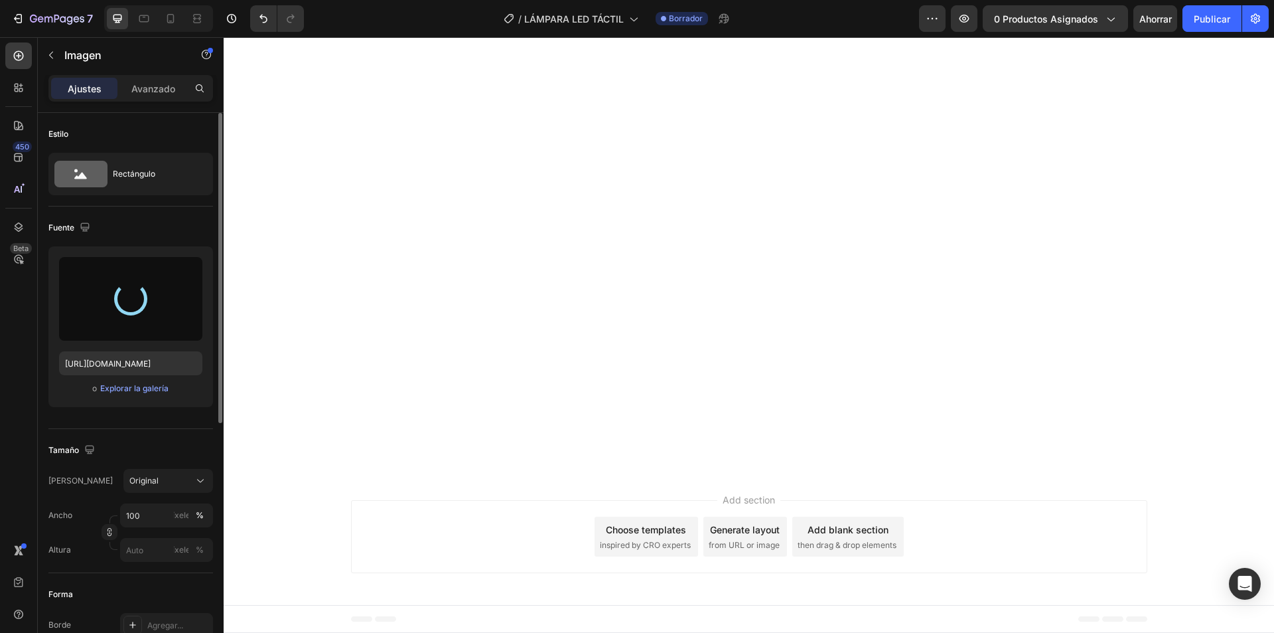
scroll to position [1925, 0]
type input "[URL][DOMAIN_NAME]"
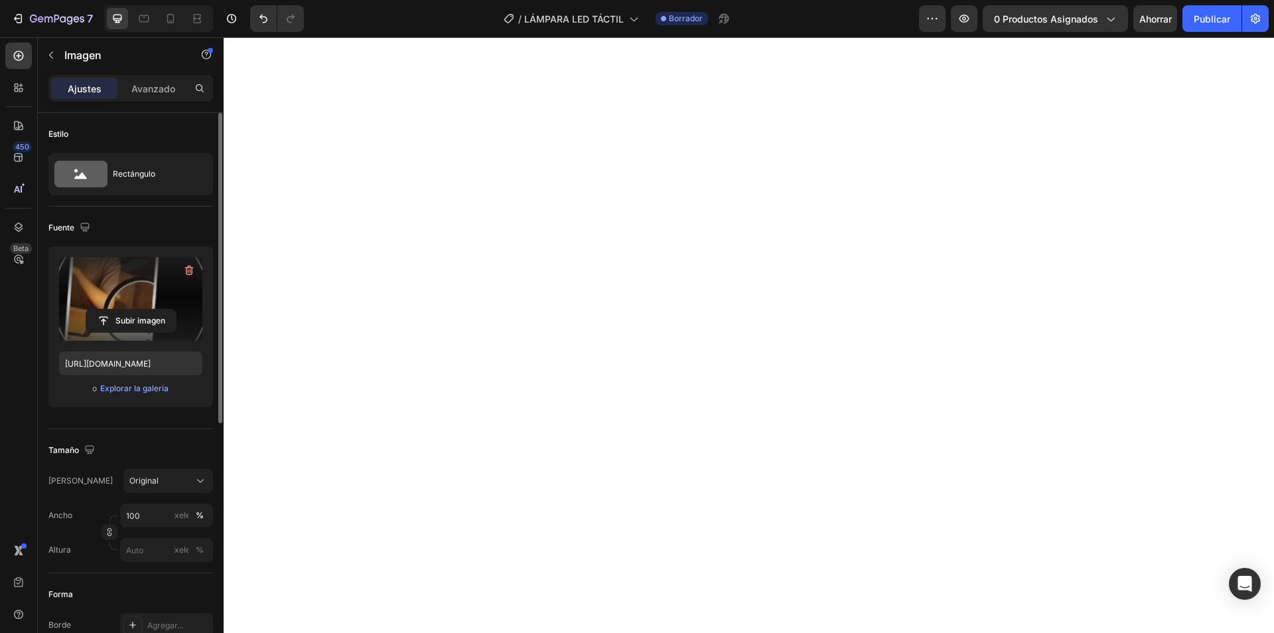
scroll to position [1593, 0]
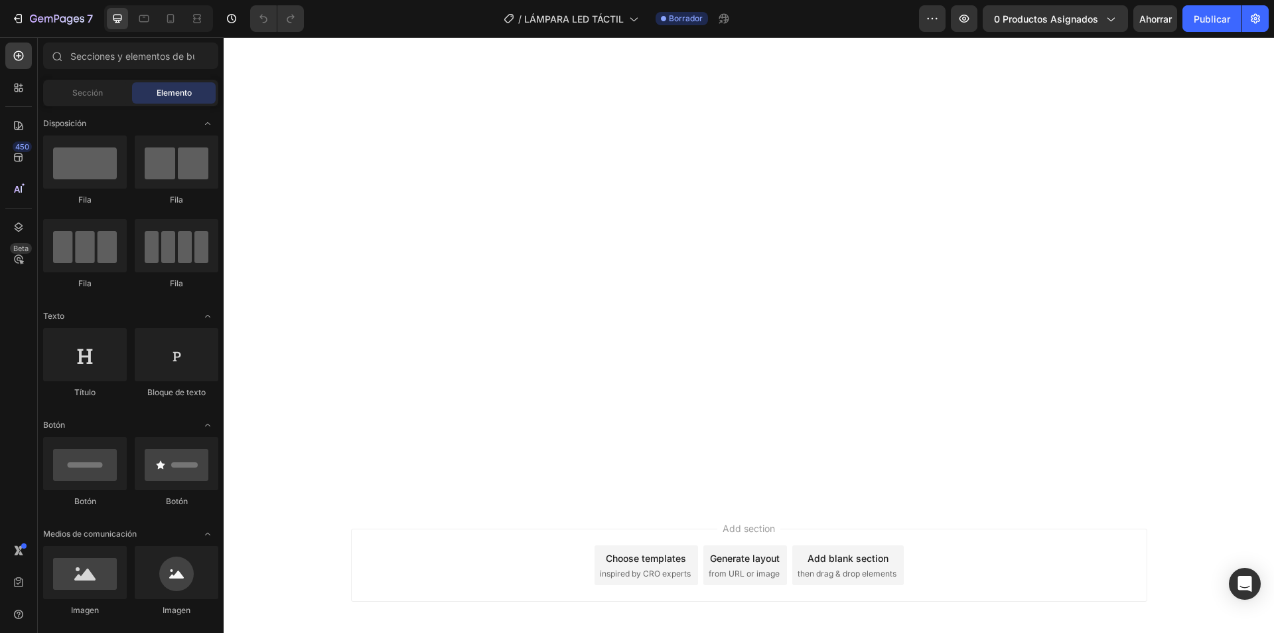
scroll to position [2058, 0]
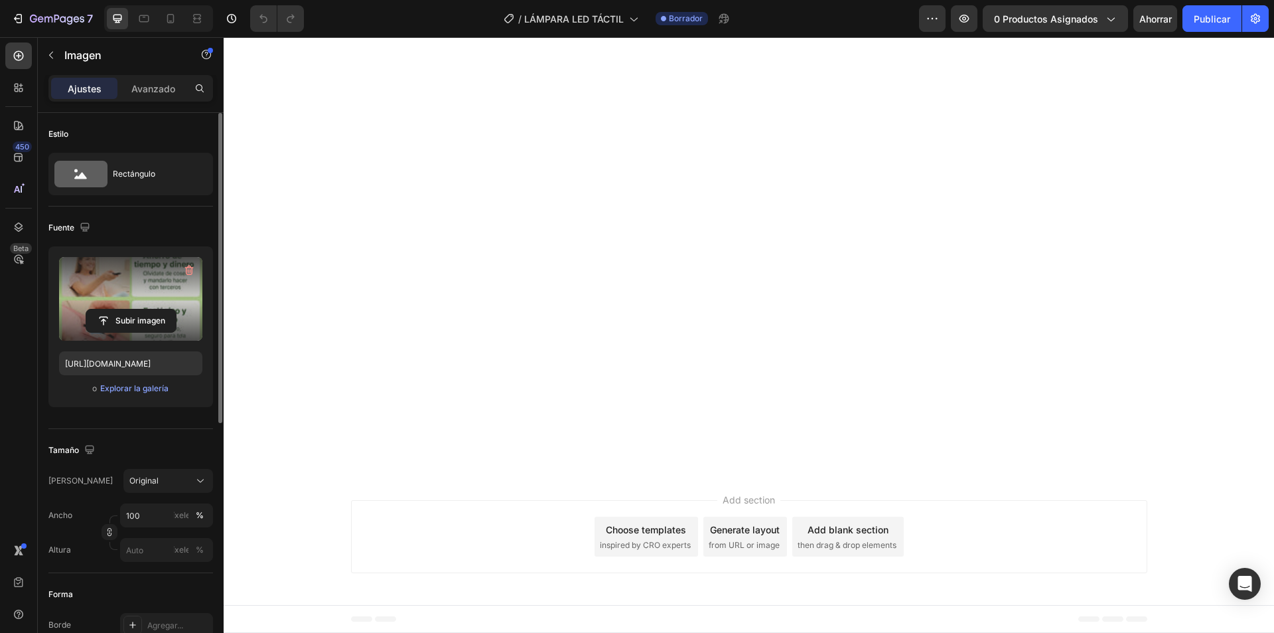
click at [127, 298] on label at bounding box center [130, 299] width 143 height 84
click at [127, 309] on input "file" at bounding box center [131, 320] width 90 height 23
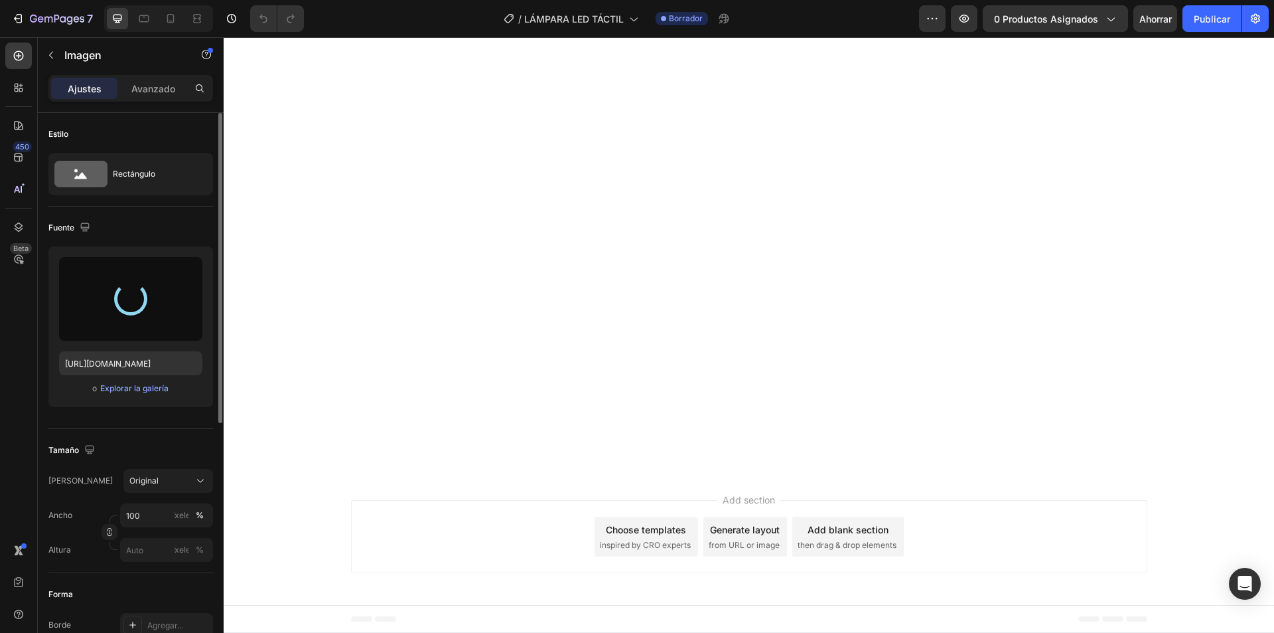
type input "[URL][DOMAIN_NAME]"
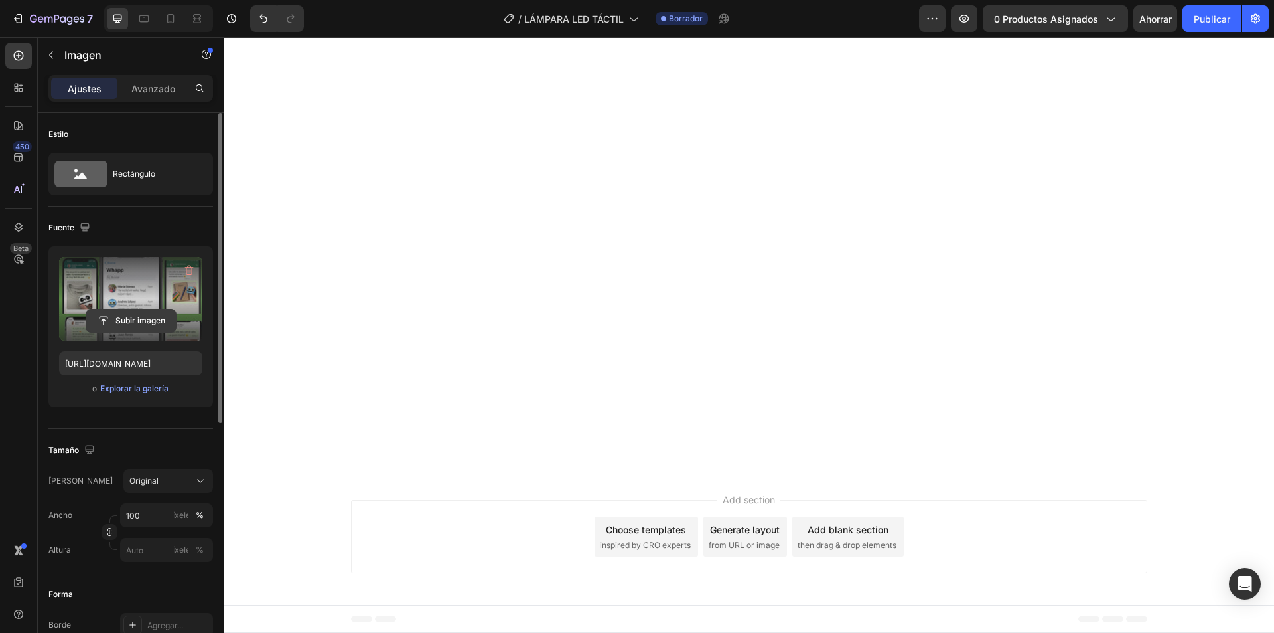
click at [129, 319] on input "file" at bounding box center [131, 320] width 90 height 23
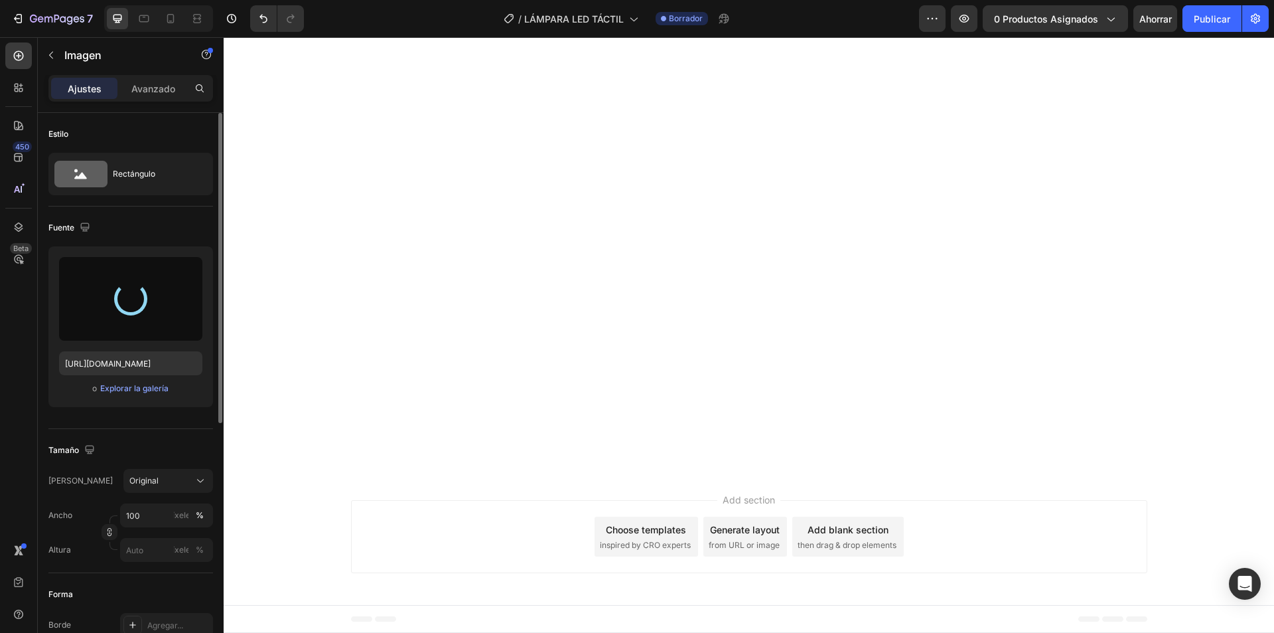
type input "[URL][DOMAIN_NAME]"
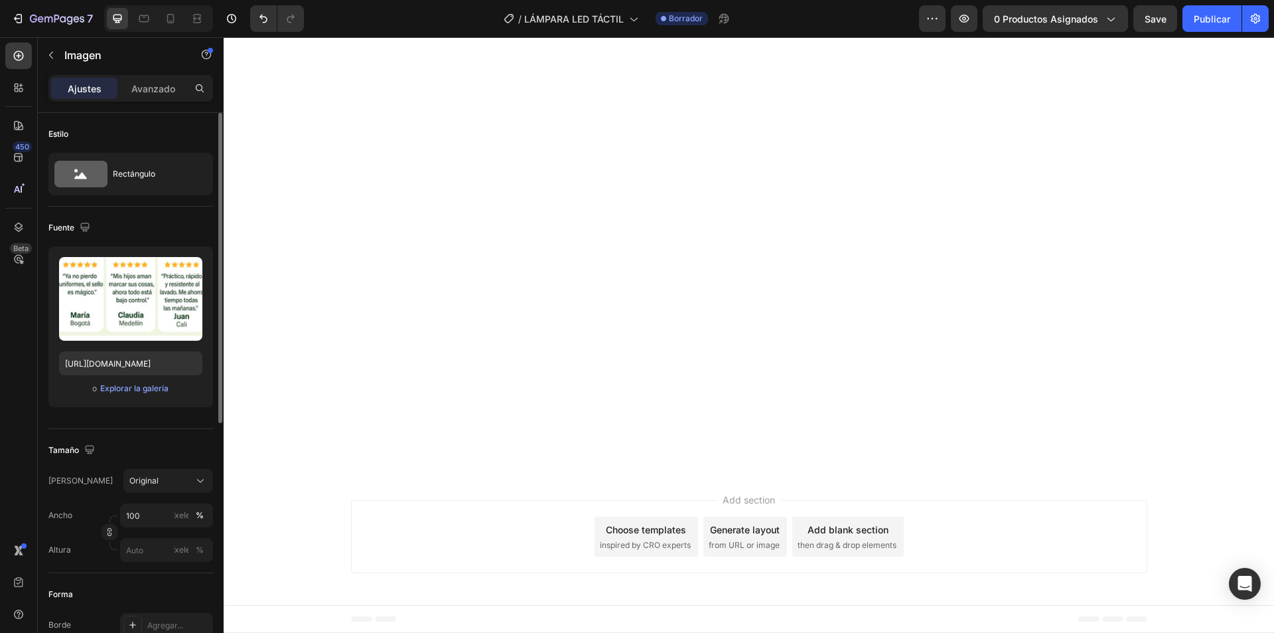
scroll to position [3587, 0]
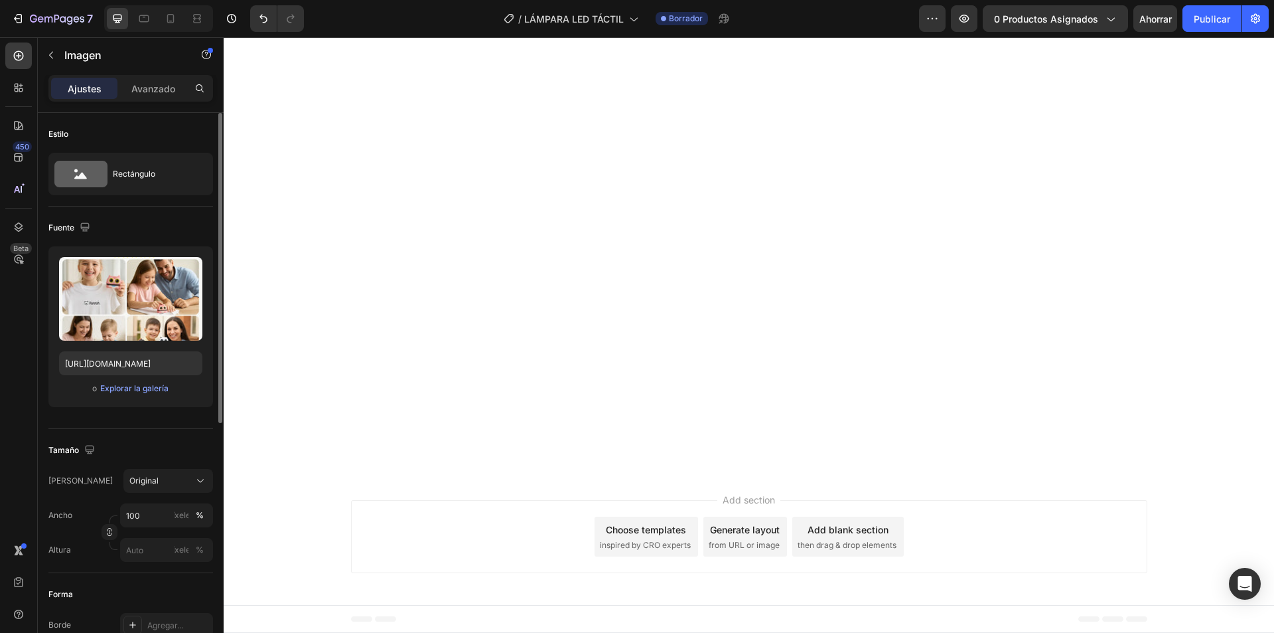
scroll to position [3653, 0]
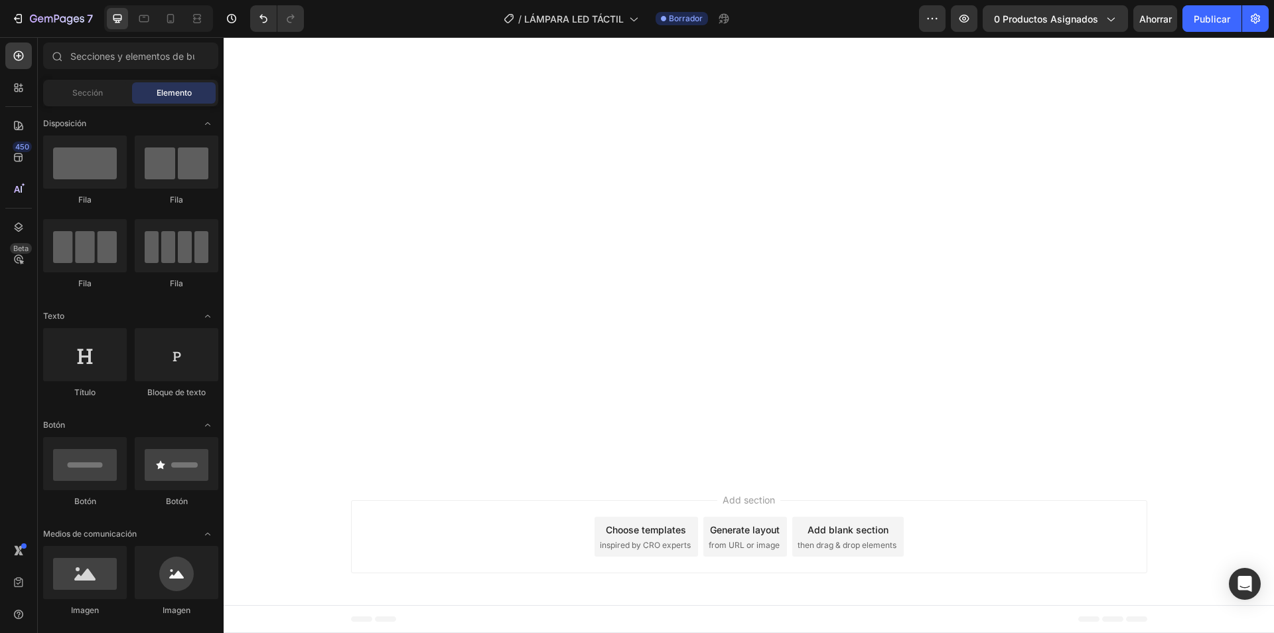
scroll to position [3720, 0]
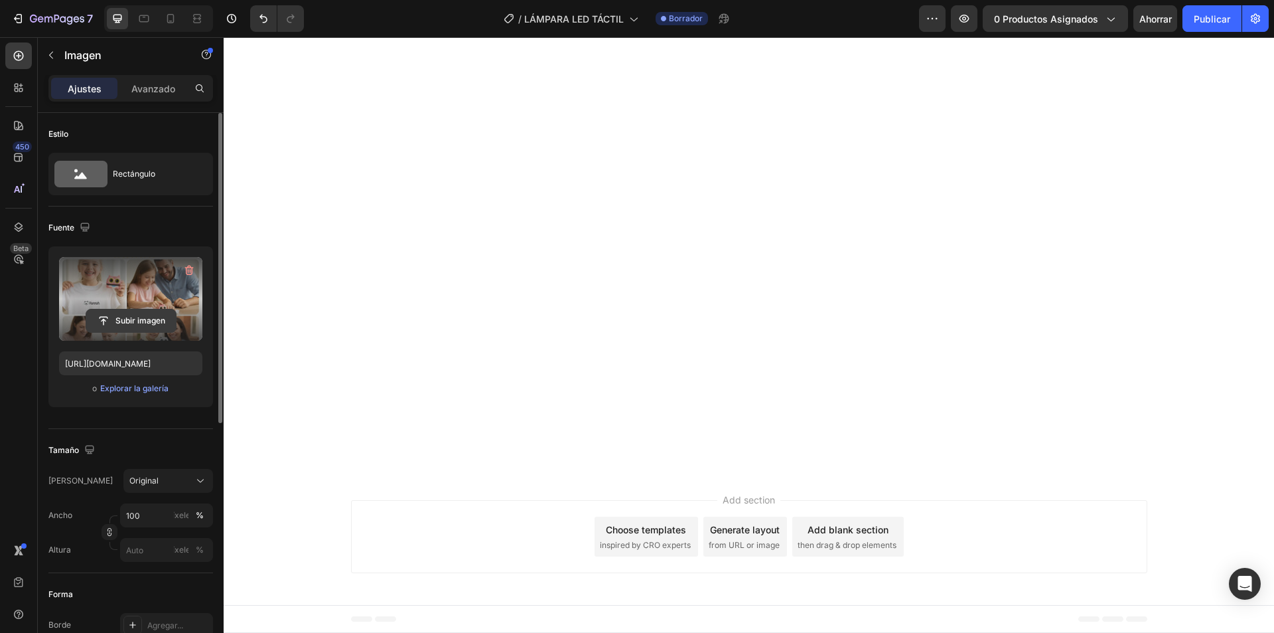
click at [135, 319] on input "file" at bounding box center [131, 320] width 90 height 23
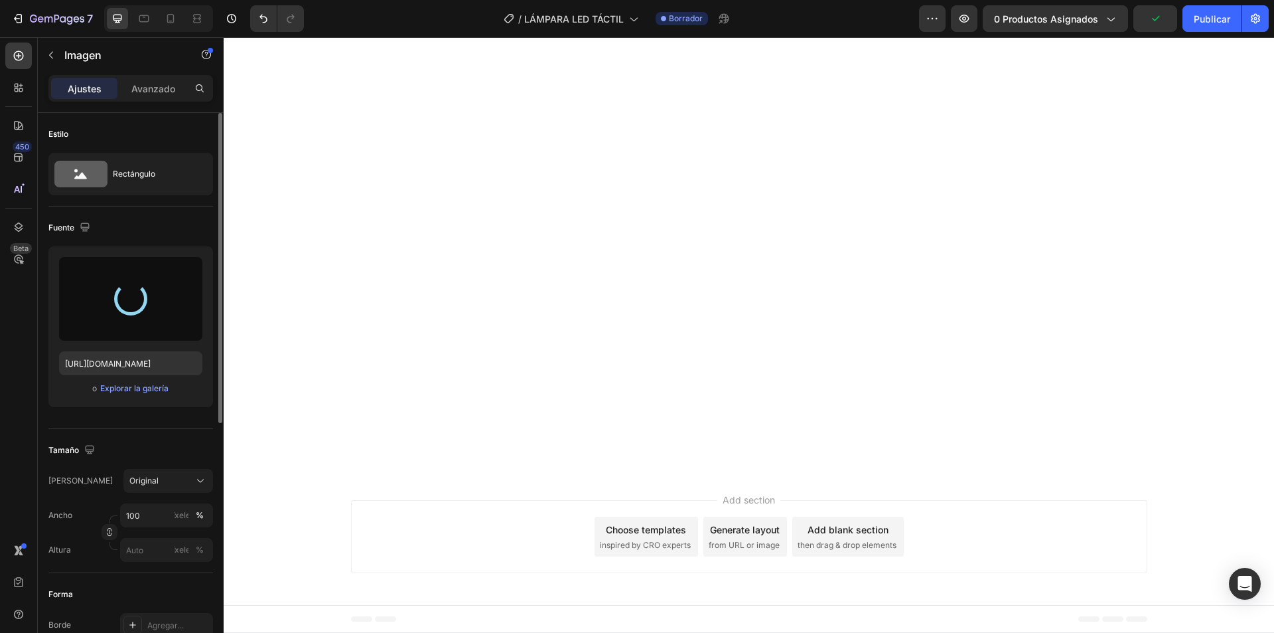
type input "[URL][DOMAIN_NAME]"
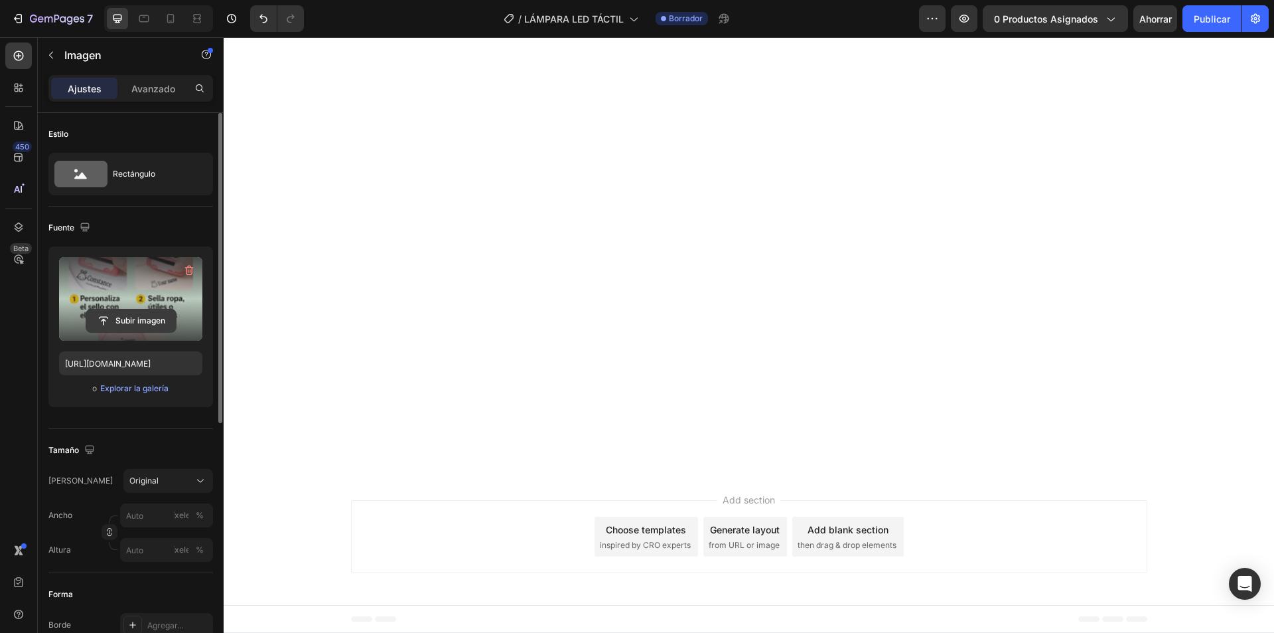
click at [138, 314] on input "file" at bounding box center [131, 320] width 90 height 23
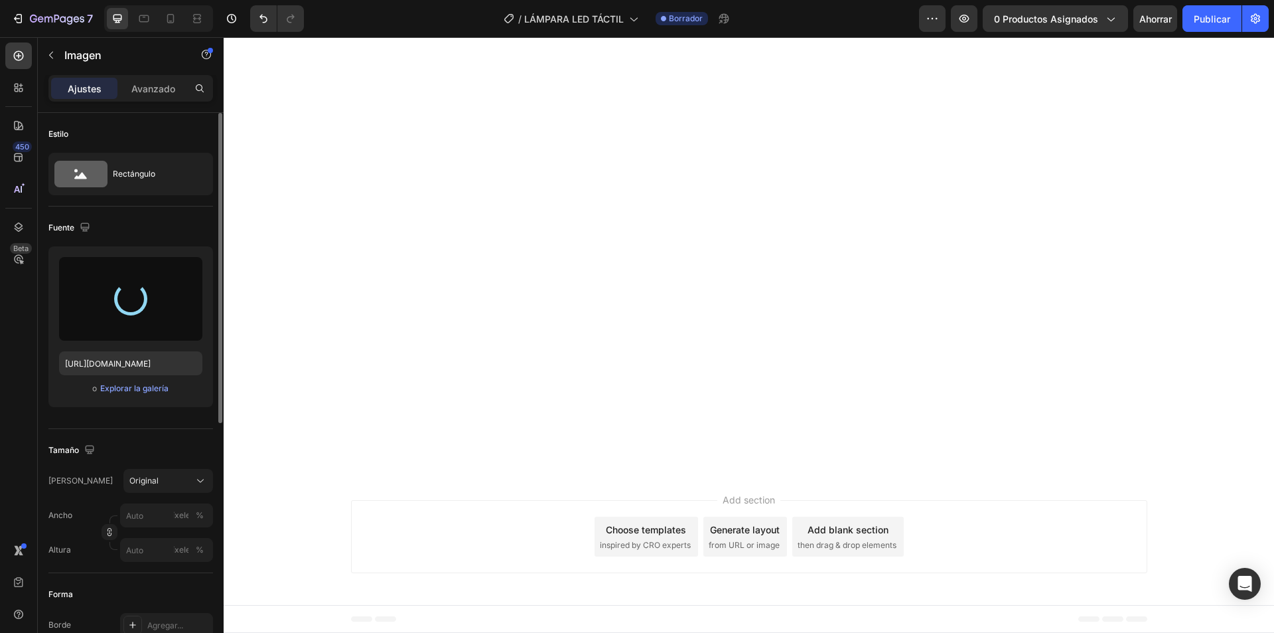
scroll to position [2591, 0]
type input "[URL][DOMAIN_NAME]"
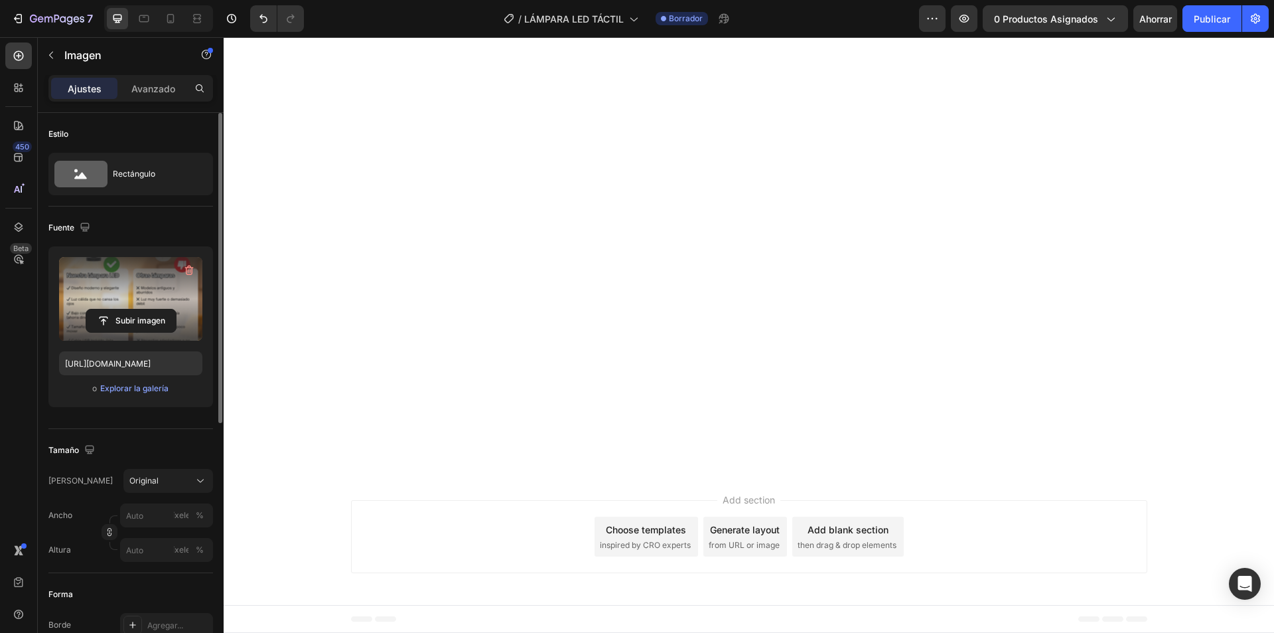
scroll to position [3388, 0]
click at [147, 313] on input "file" at bounding box center [131, 320] width 90 height 23
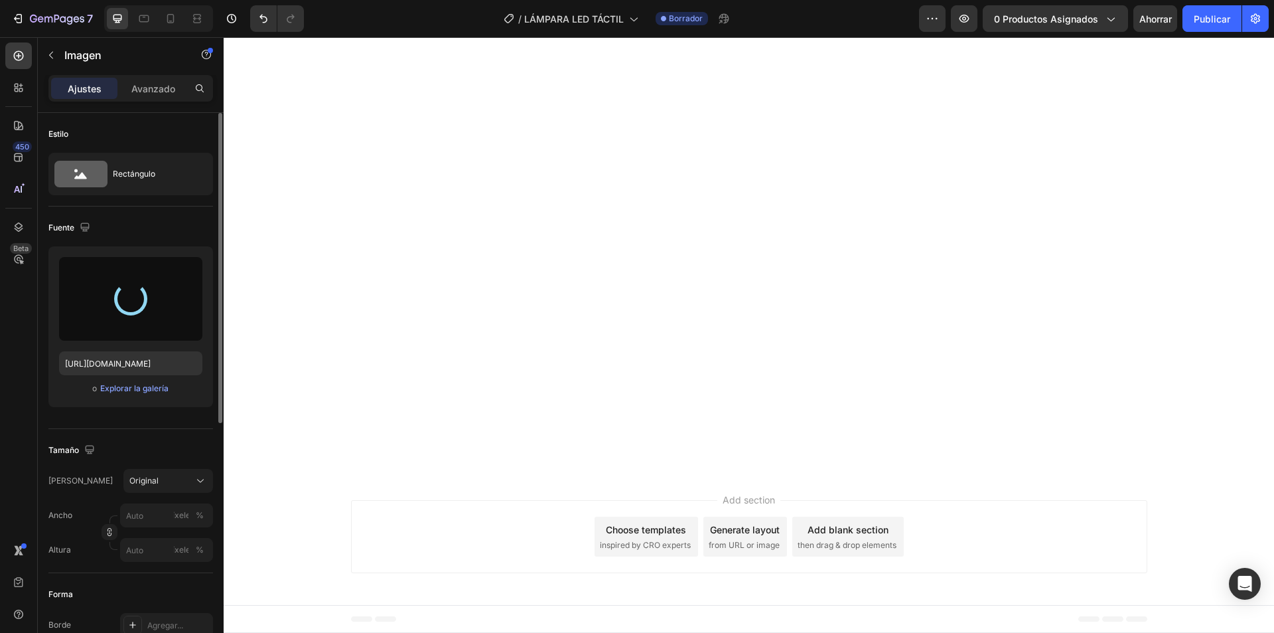
type input "[URL][DOMAIN_NAME]"
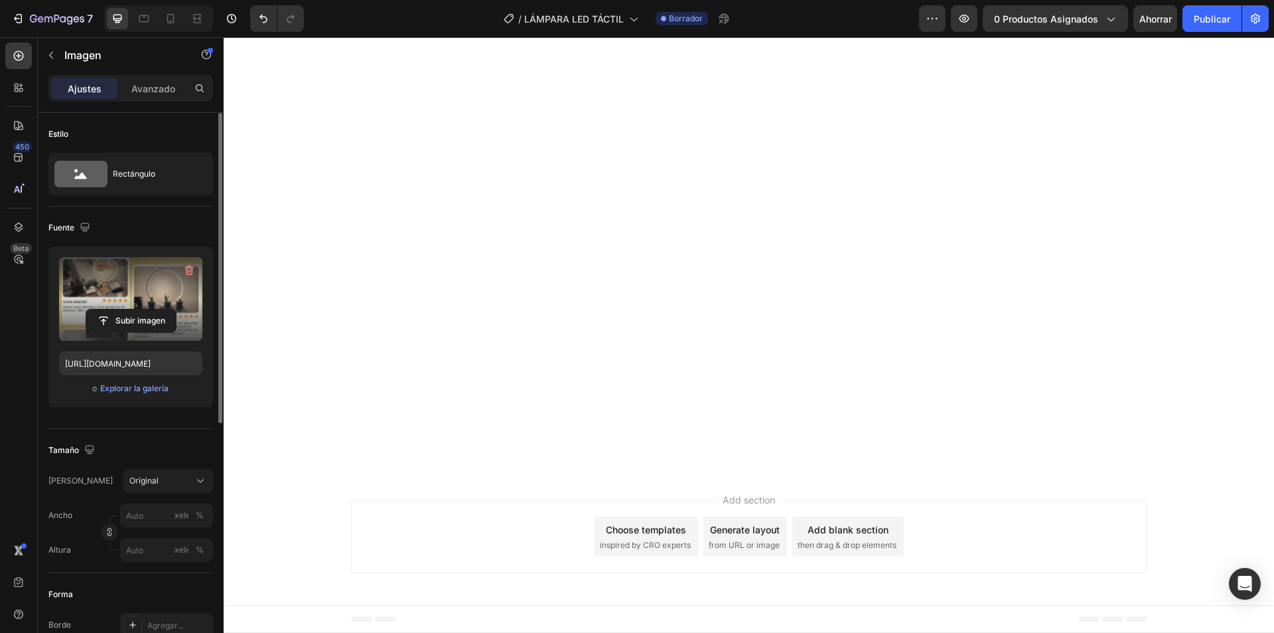
scroll to position [3919, 0]
click at [143, 297] on label at bounding box center [130, 299] width 143 height 84
click at [143, 309] on input "file" at bounding box center [131, 320] width 90 height 23
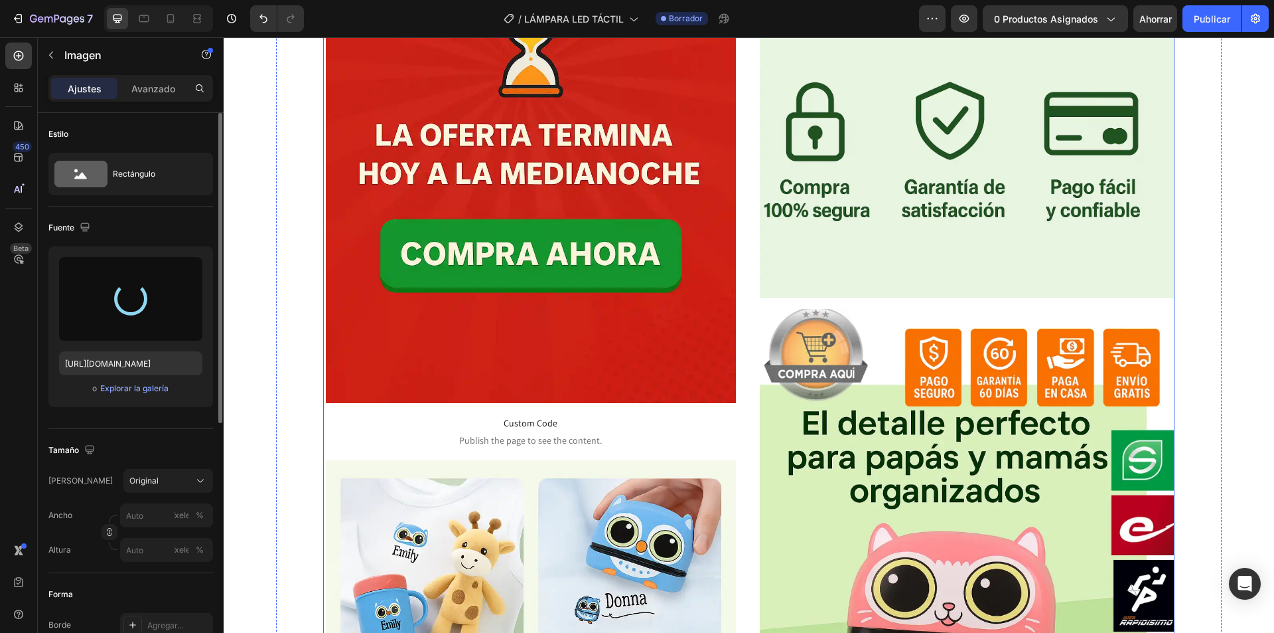
type input "[URL][DOMAIN_NAME]"
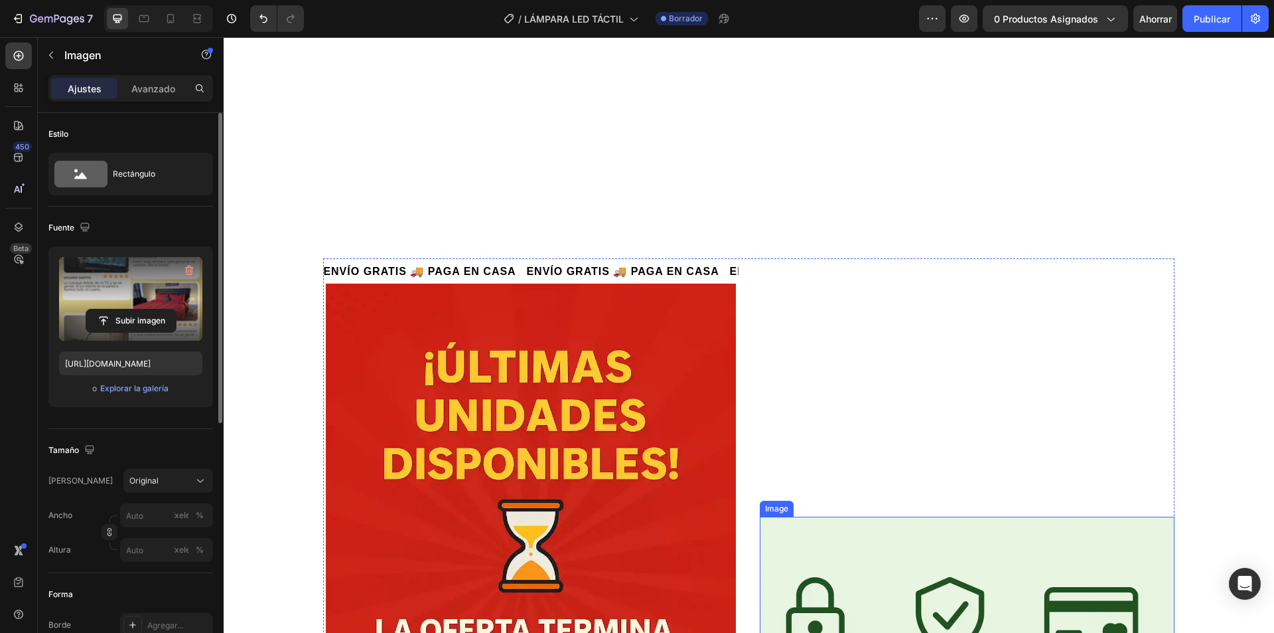
scroll to position [4419, 0]
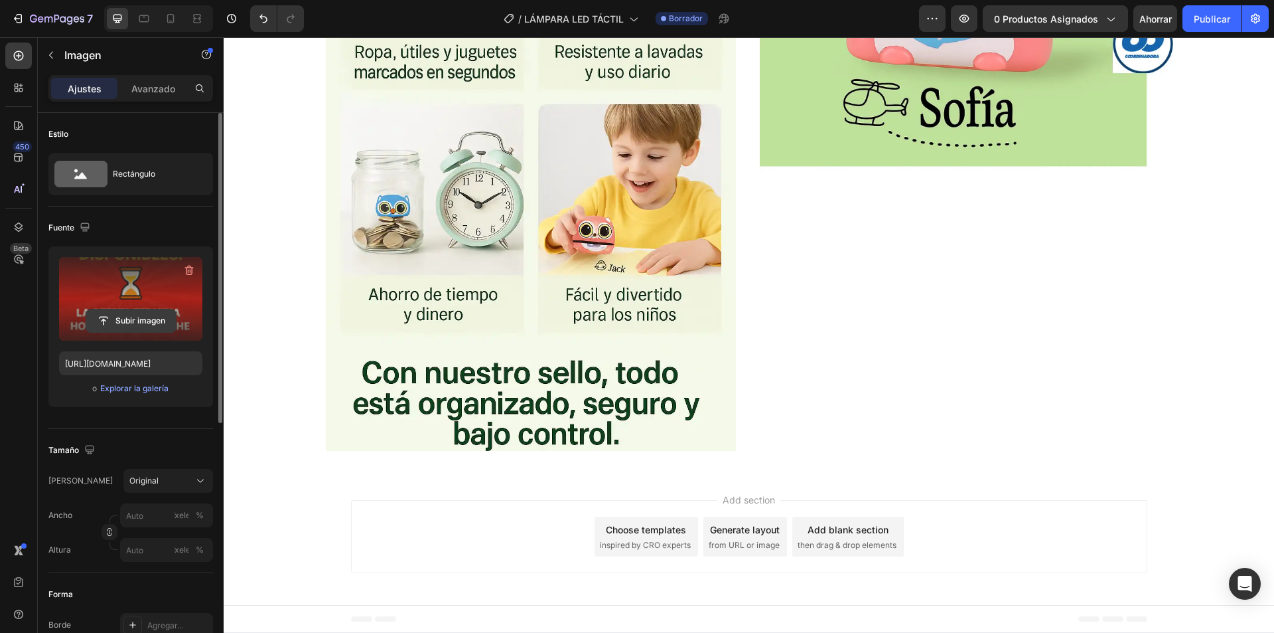
click at [144, 316] on input "file" at bounding box center [131, 320] width 90 height 23
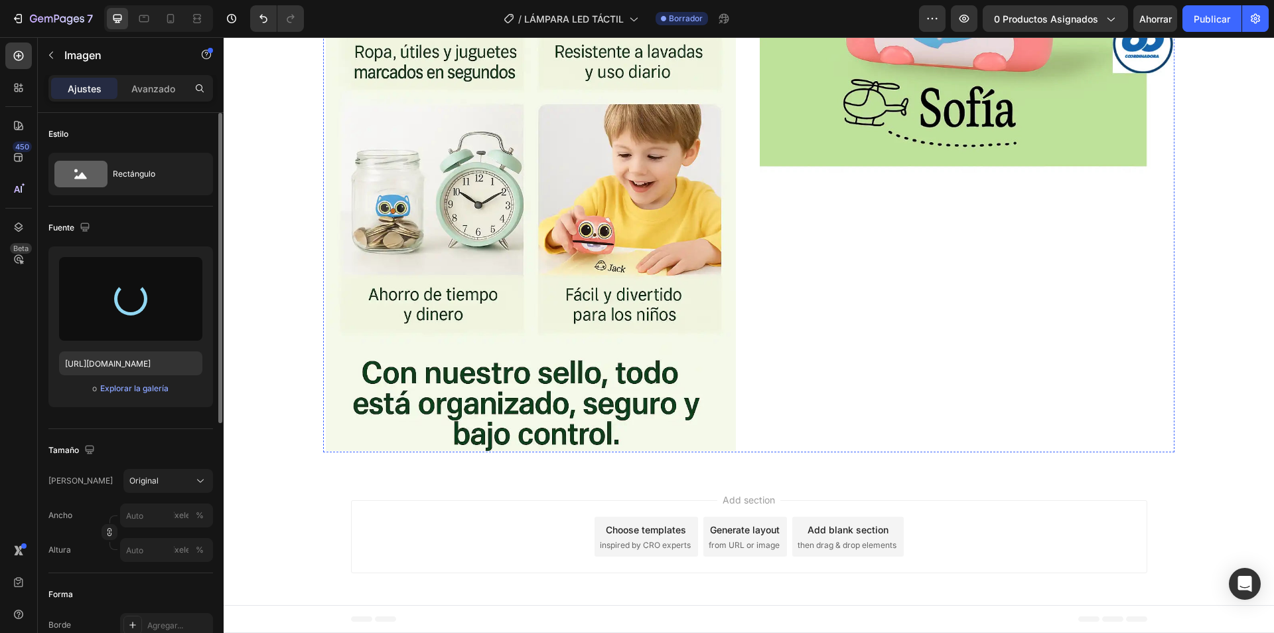
scroll to position [4751, 0]
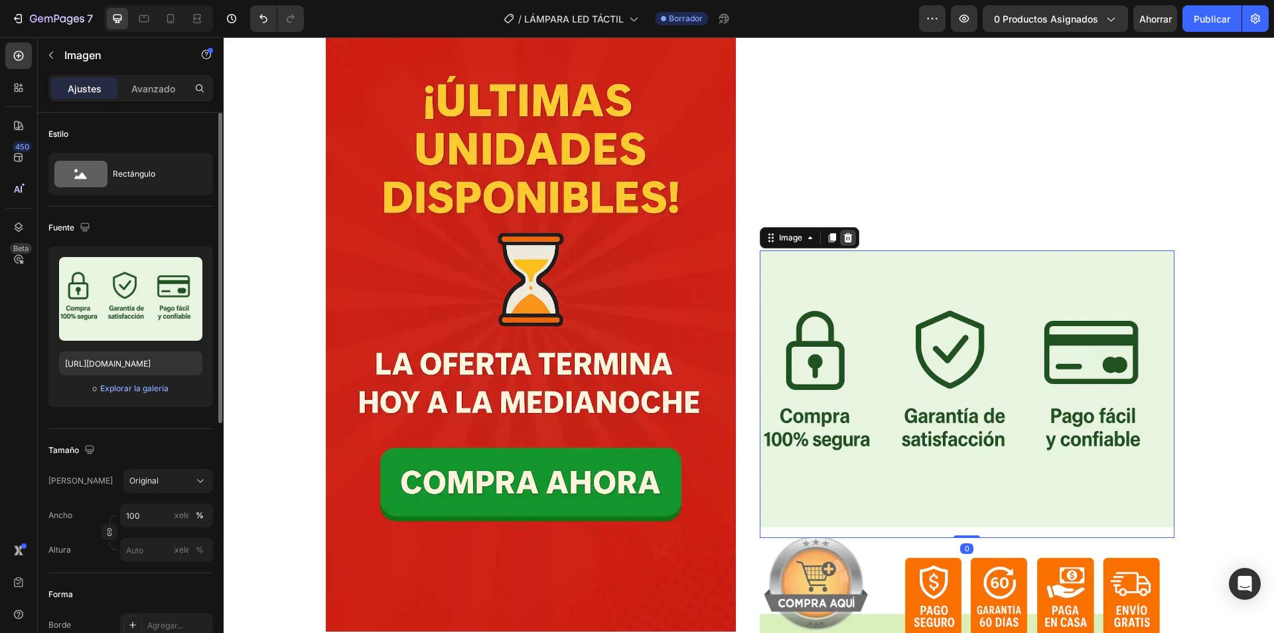
click at [843, 238] on icon at bounding box center [848, 237] width 11 height 11
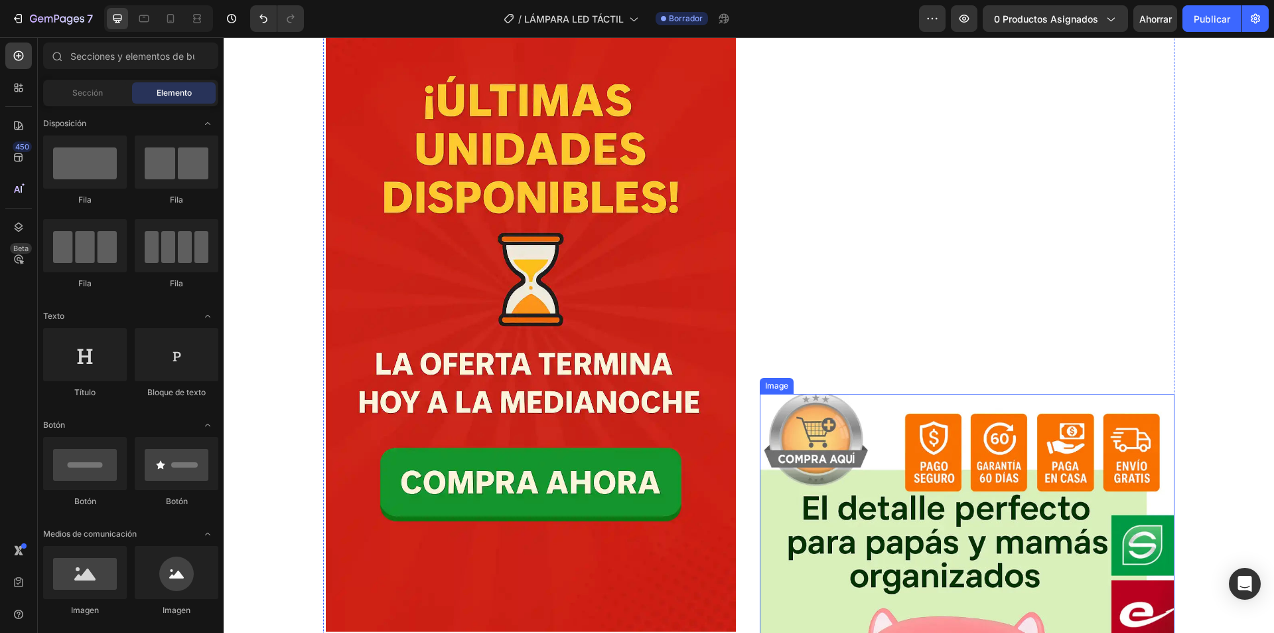
click at [984, 519] on img at bounding box center [967, 643] width 415 height 498
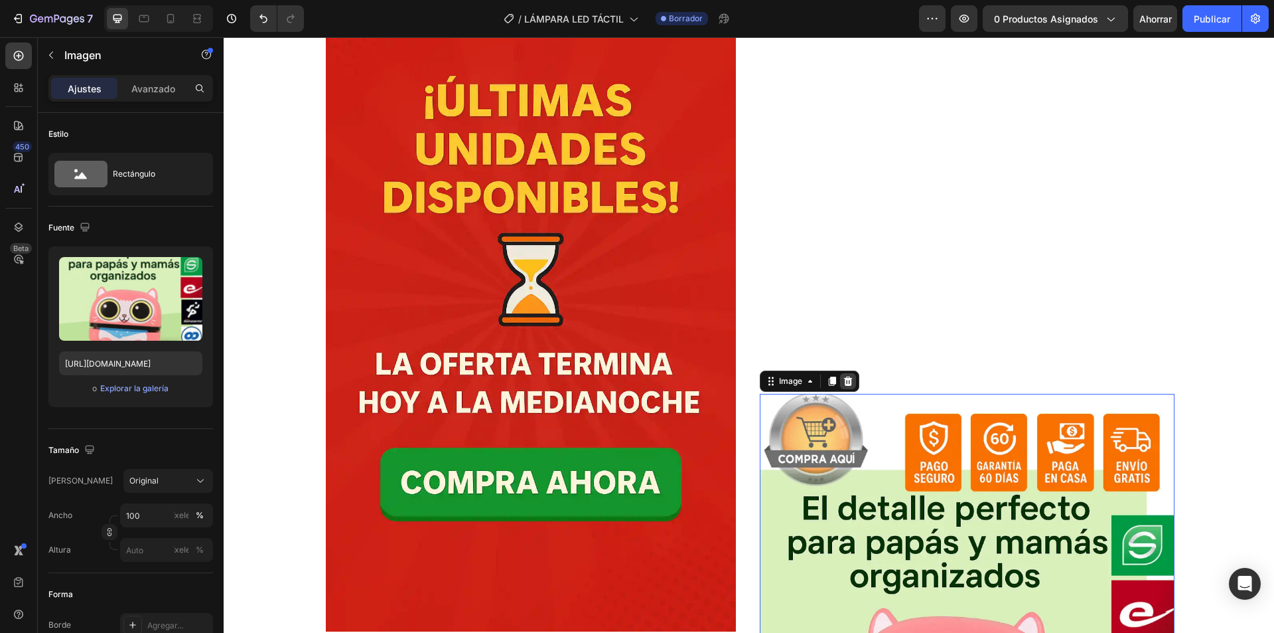
click at [844, 378] on icon at bounding box center [848, 380] width 9 height 9
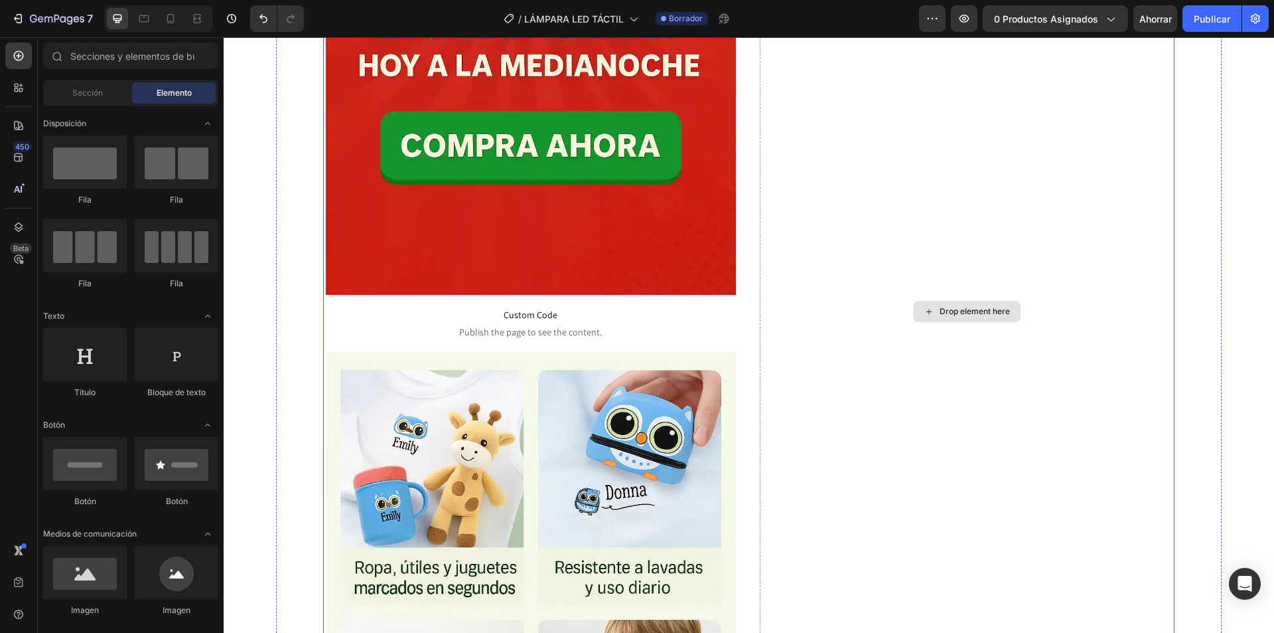
scroll to position [5150, 0]
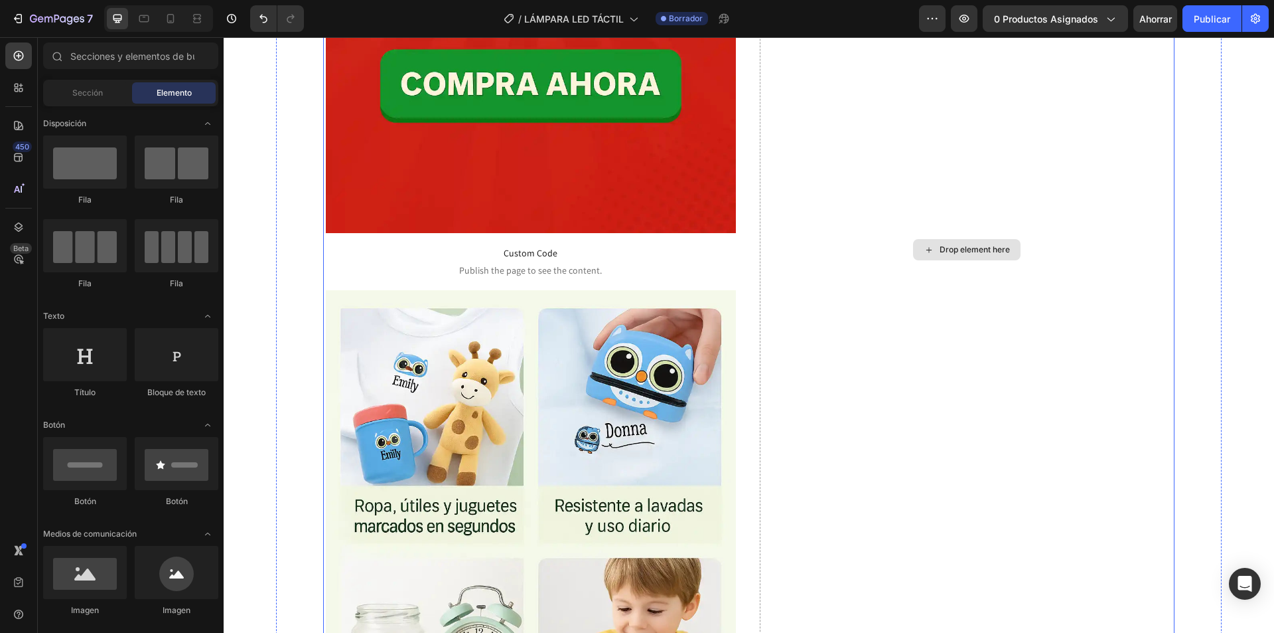
click at [524, 432] on img at bounding box center [531, 597] width 410 height 615
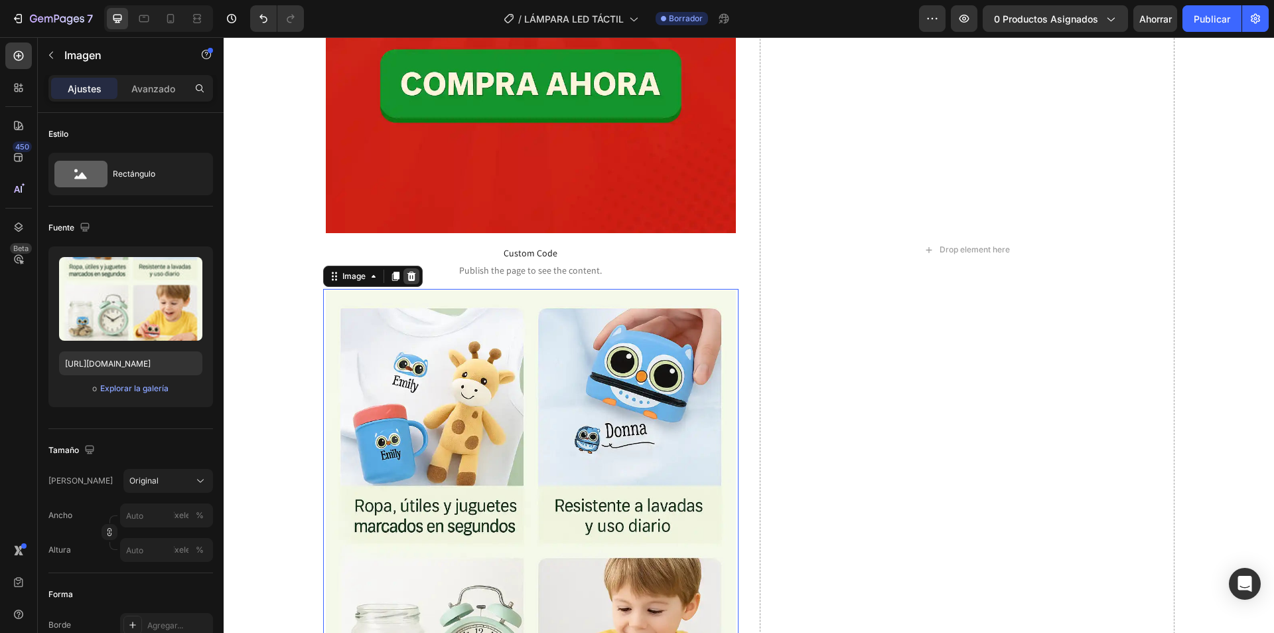
click at [414, 273] on icon at bounding box center [412, 275] width 9 height 9
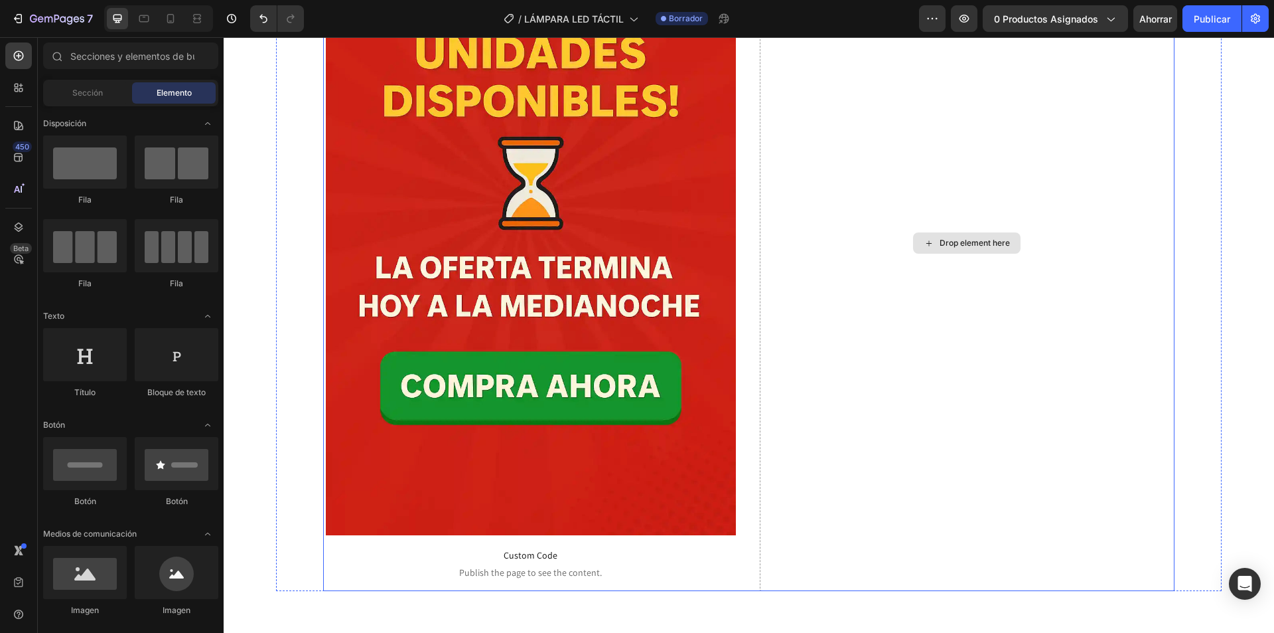
click at [1012, 382] on div "Drop element here" at bounding box center [967, 244] width 415 height 696
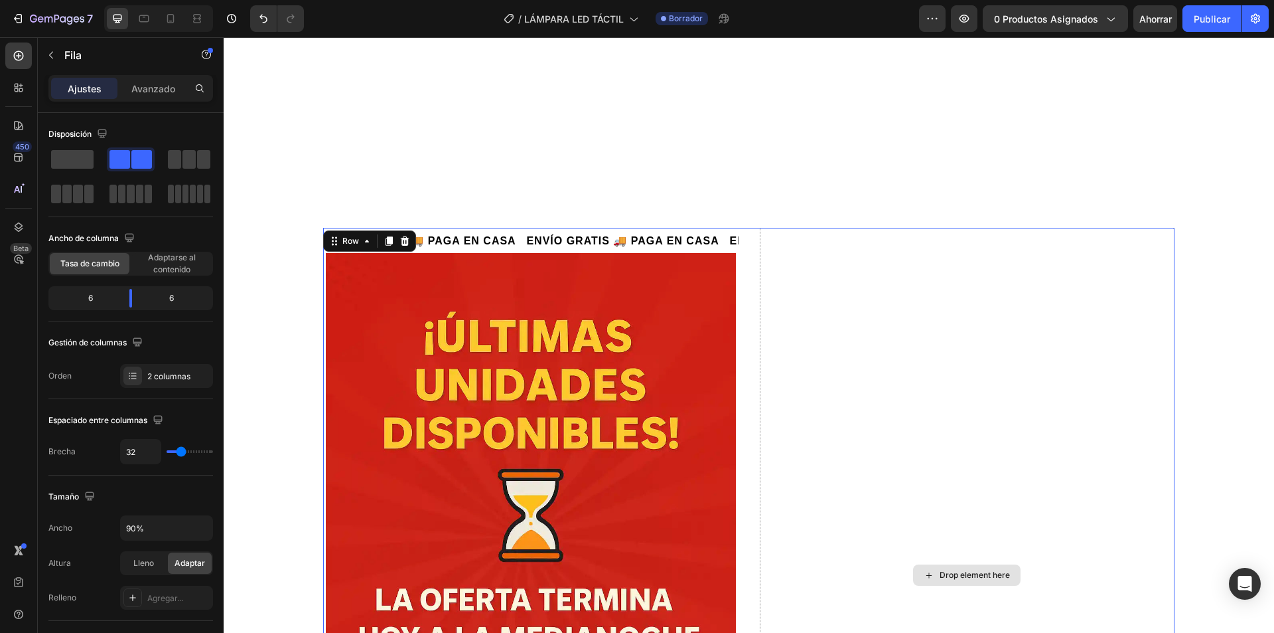
scroll to position [4383, 0]
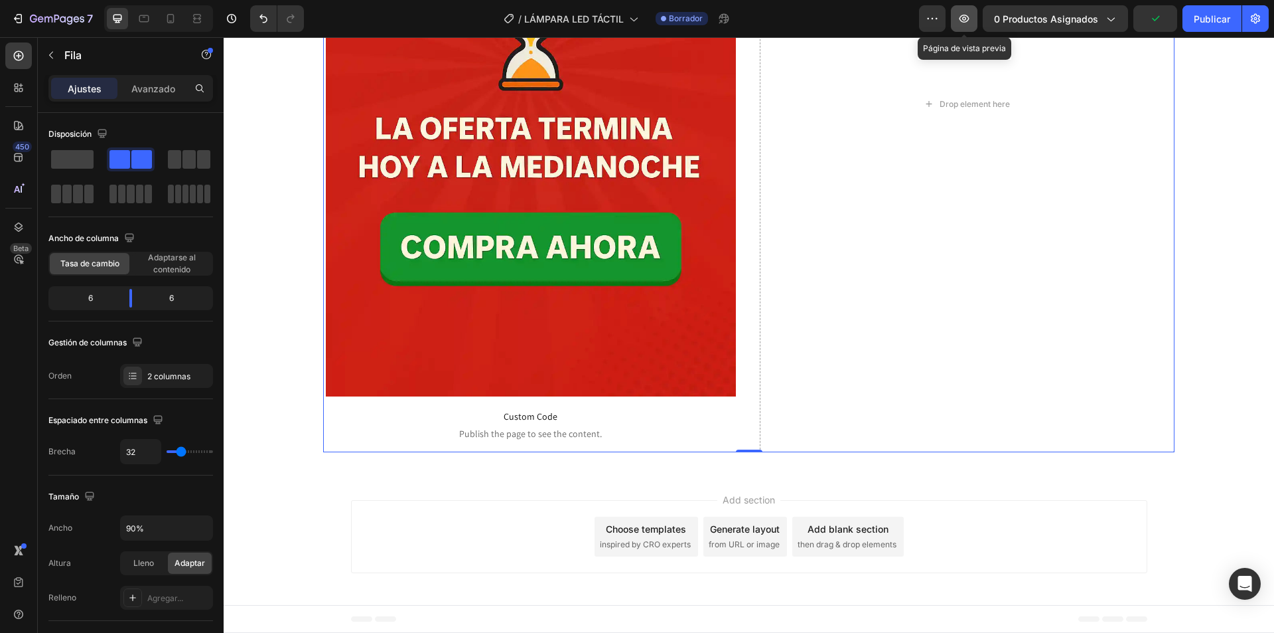
click at [963, 20] on icon "button" at bounding box center [964, 18] width 13 height 13
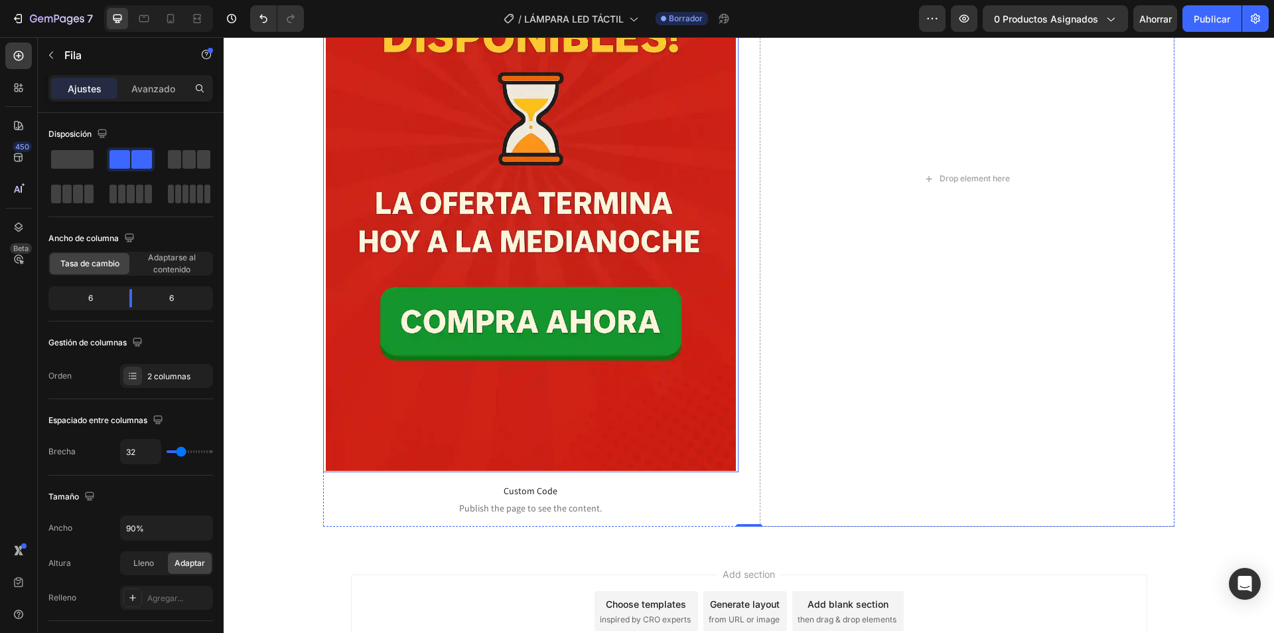
scroll to position [4914, 0]
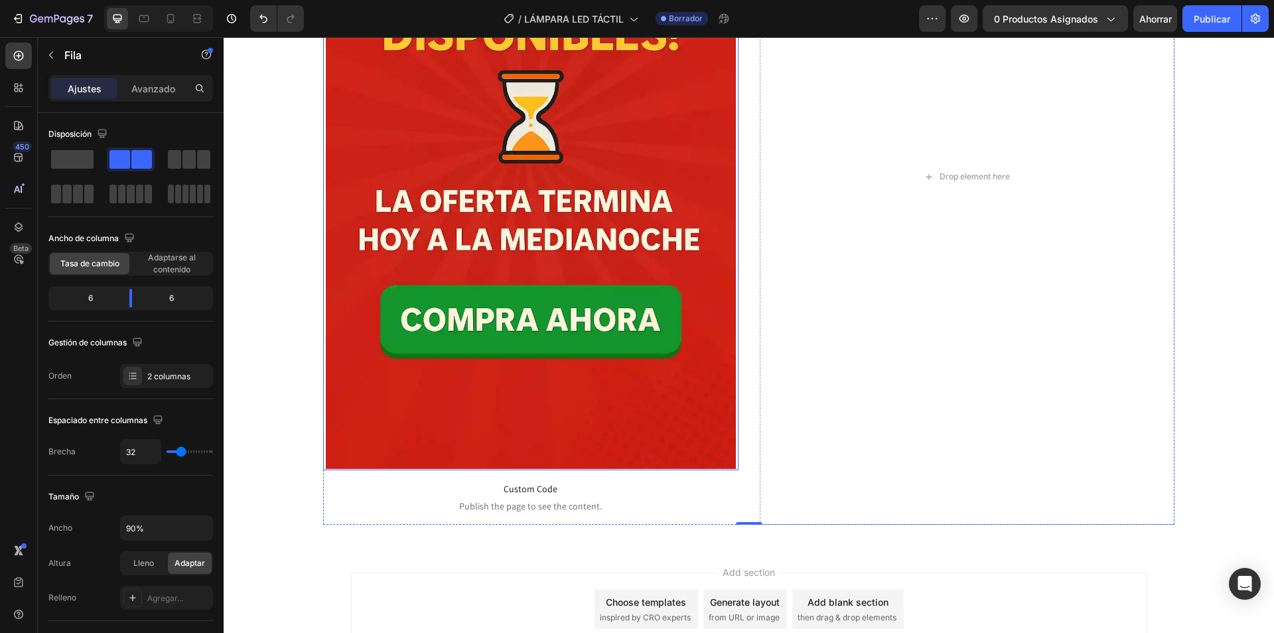
click at [485, 236] on img at bounding box center [531, 162] width 410 height 615
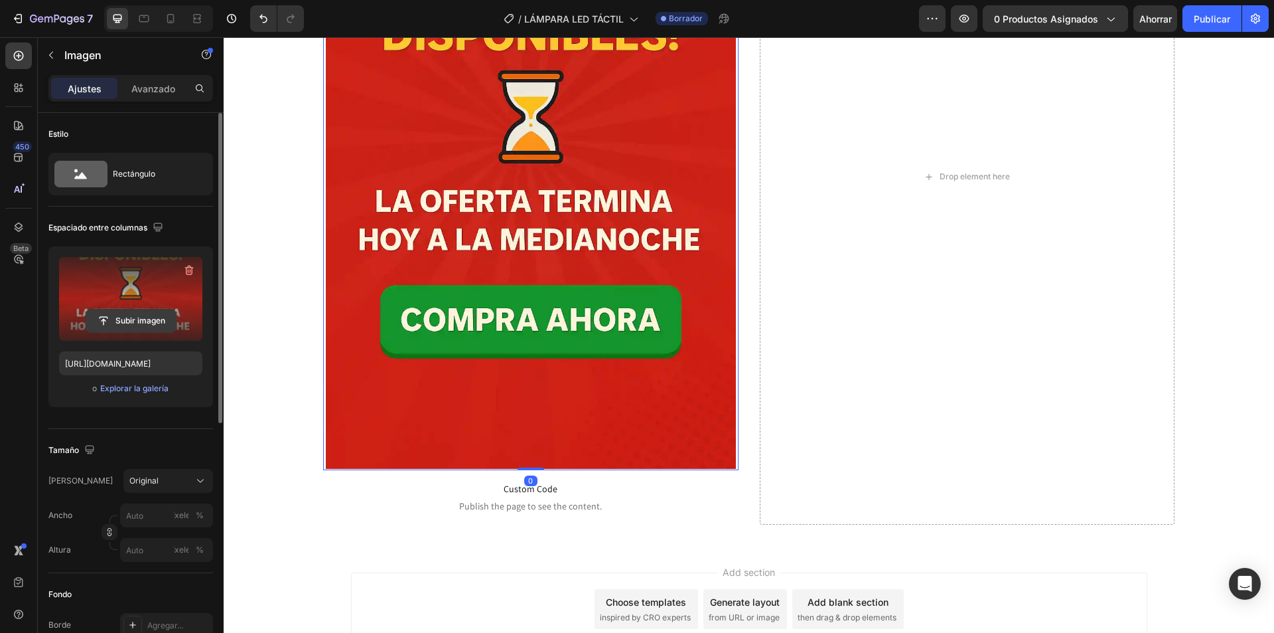
click at [135, 321] on input "file" at bounding box center [131, 320] width 90 height 23
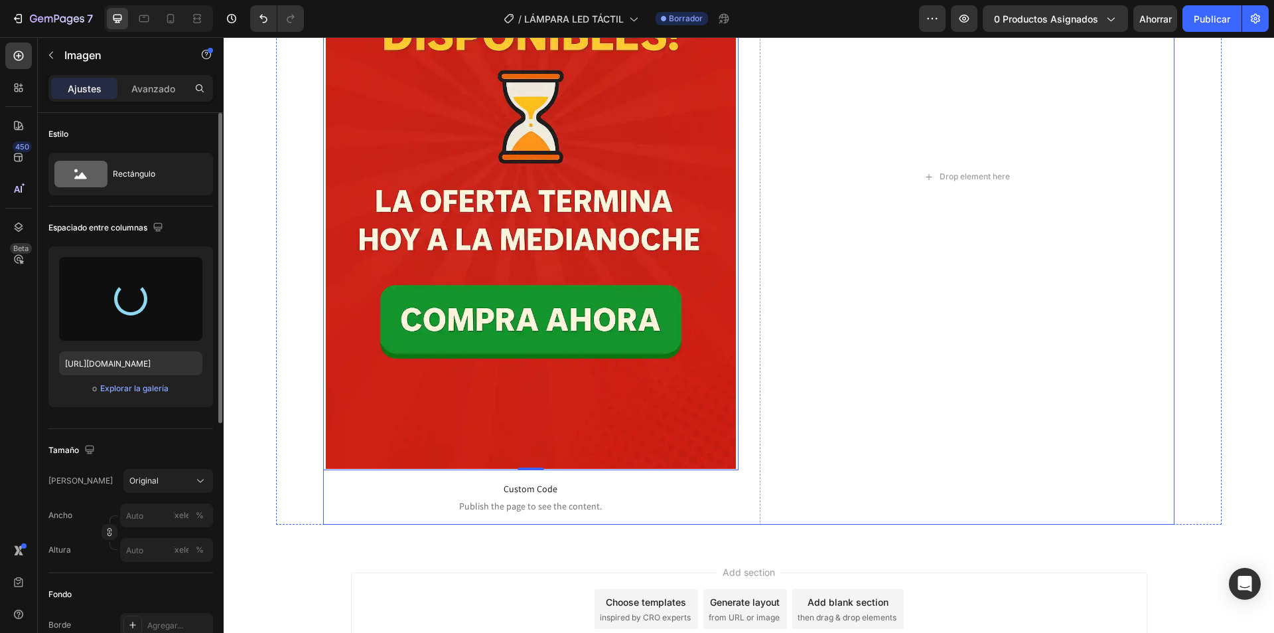
type input "[URL][DOMAIN_NAME]"
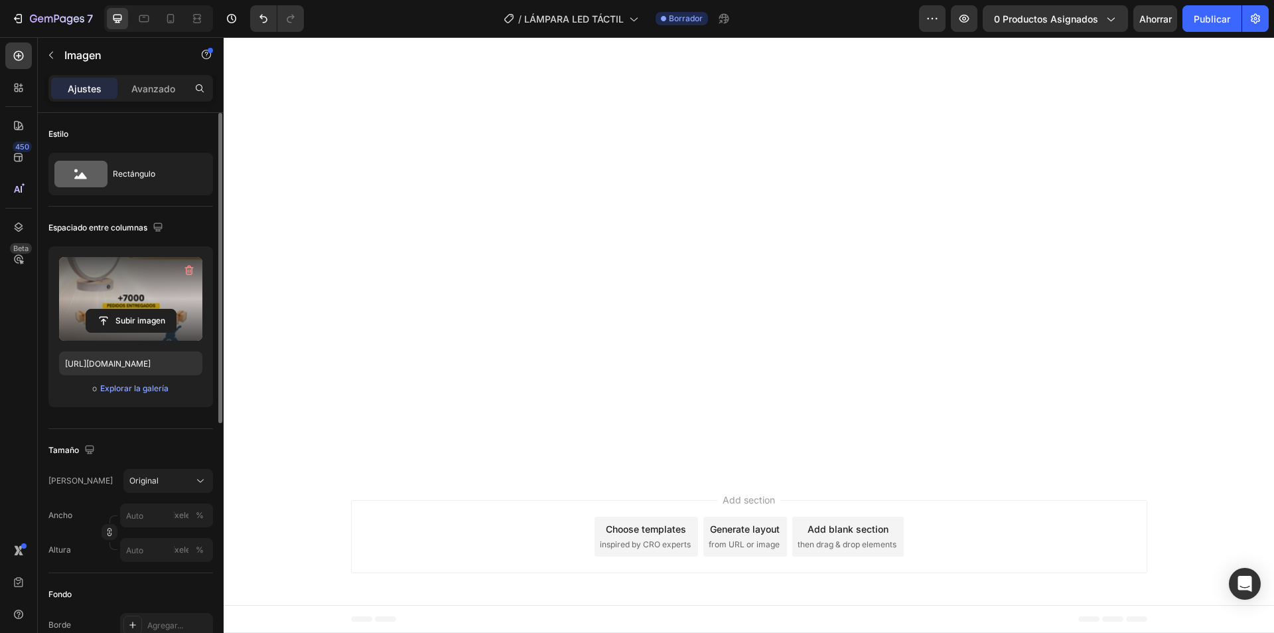
scroll to position [1881, 0]
click at [1205, 18] on font "Publicar" at bounding box center [1212, 18] width 37 height 11
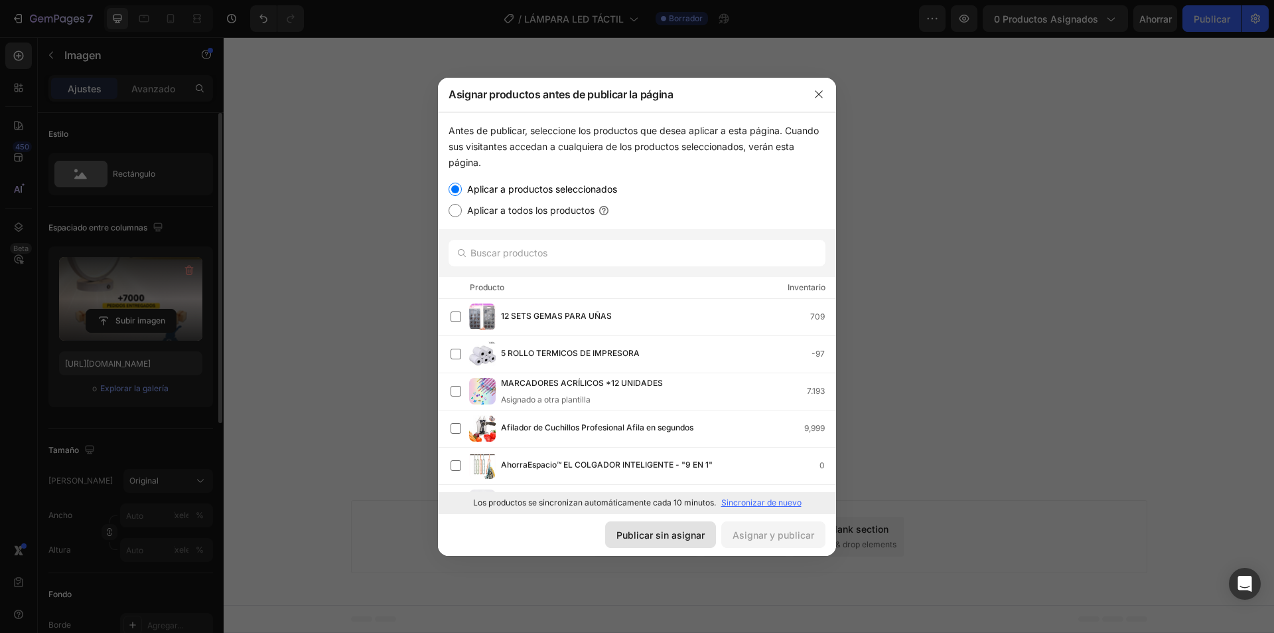
click at [664, 534] on font "Publicar sin asignar" at bounding box center [661, 534] width 88 height 11
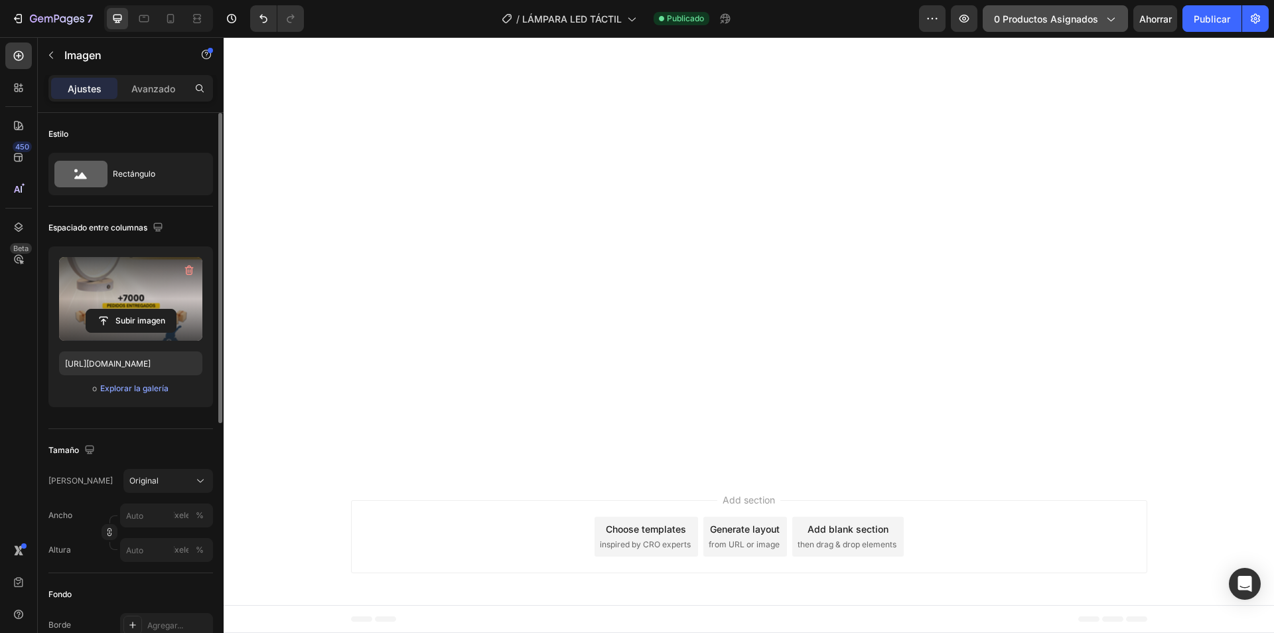
scroll to position [1549, 0]
click at [1107, 19] on icon "button" at bounding box center [1110, 18] width 13 height 13
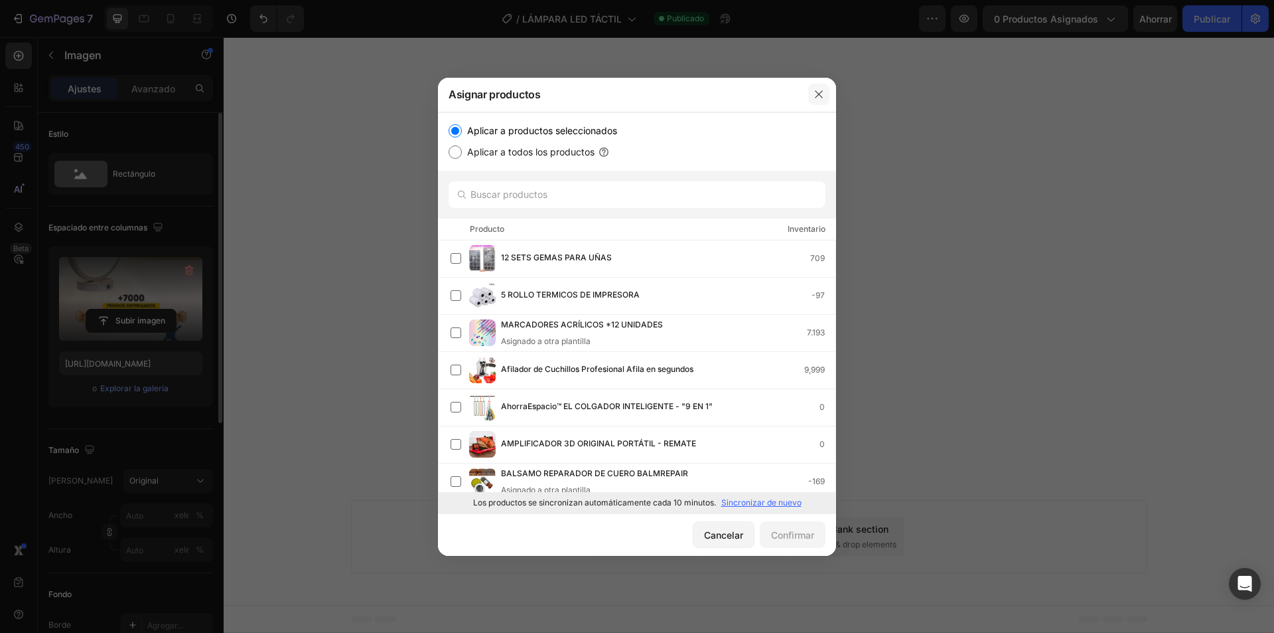
click at [825, 92] on button "button" at bounding box center [818, 94] width 21 height 21
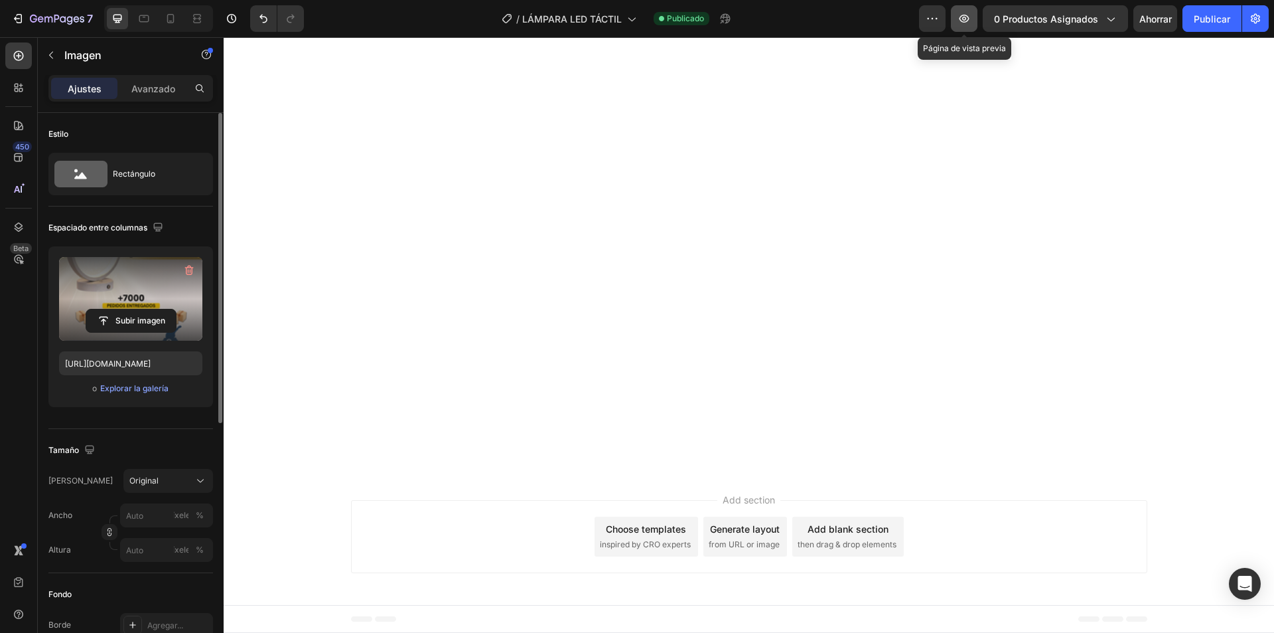
click at [971, 19] on icon "button" at bounding box center [964, 18] width 13 height 13
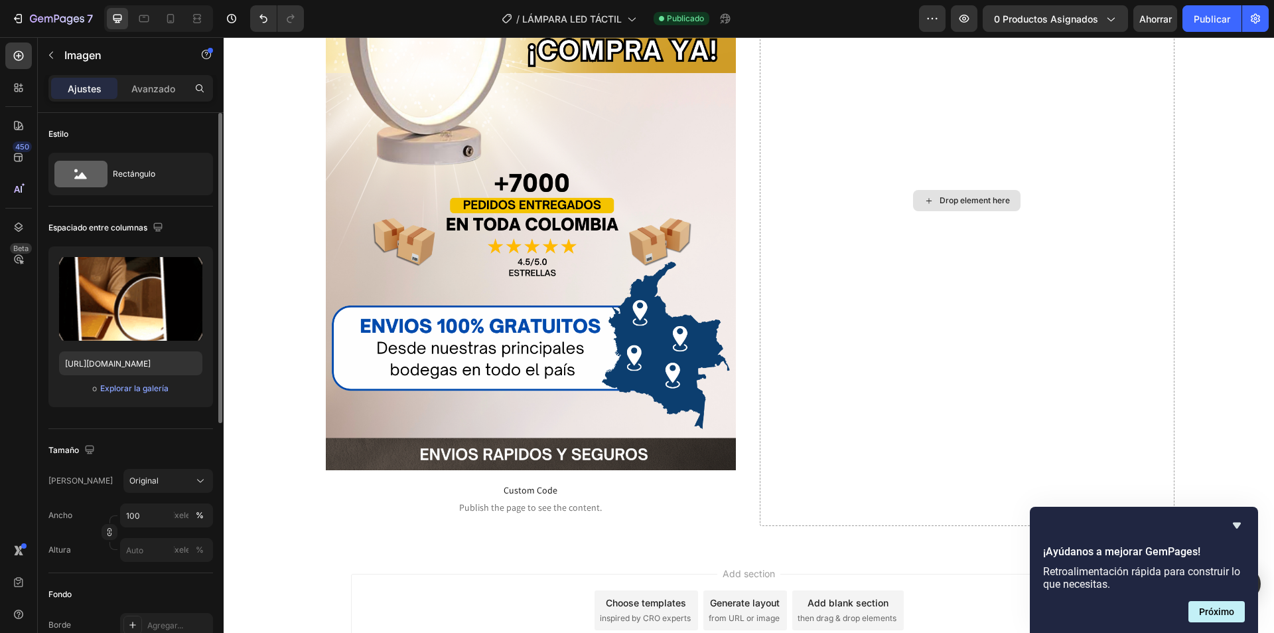
scroll to position [4868, 0]
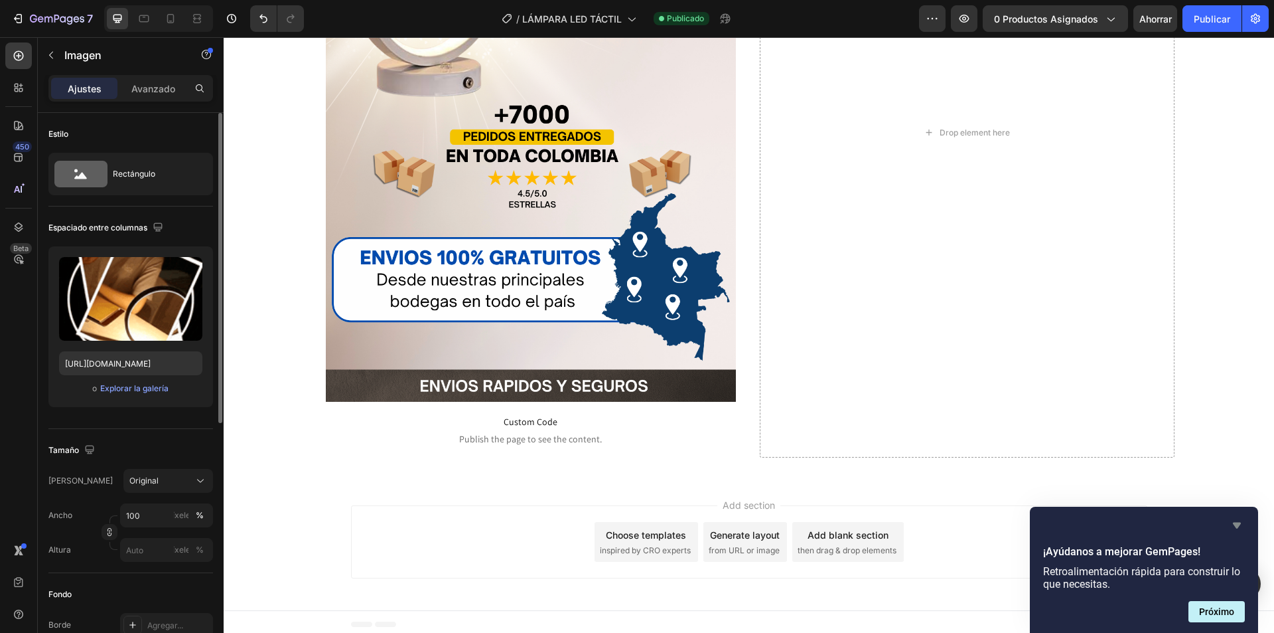
click at [1239, 522] on icon "Ocultar encuesta" at bounding box center [1237, 525] width 8 height 6
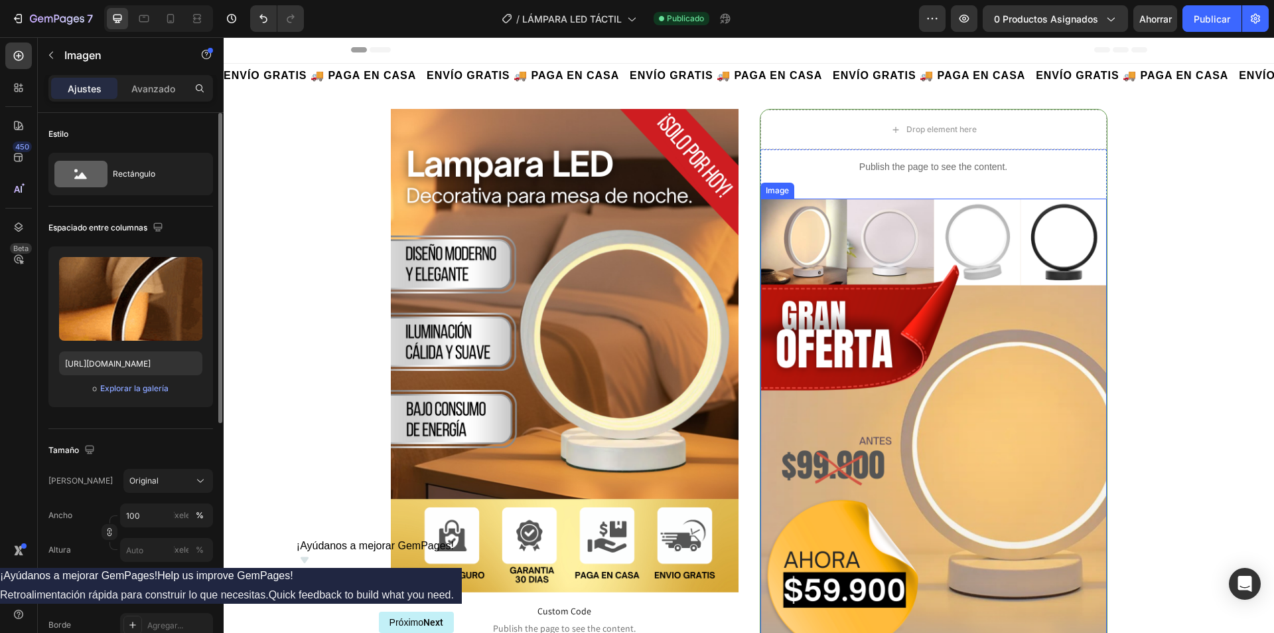
scroll to position [0, 0]
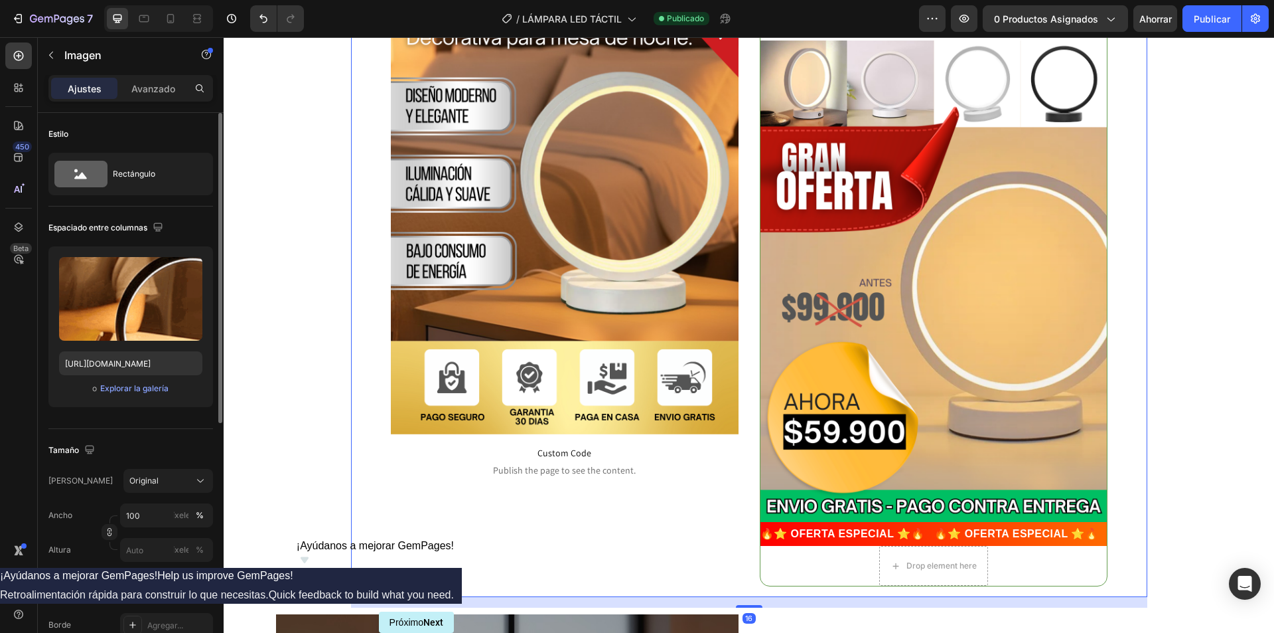
click at [1136, 441] on div "Image Custom Code Publish the page to see the content. Custom Code Drop element…" at bounding box center [749, 274] width 797 height 646
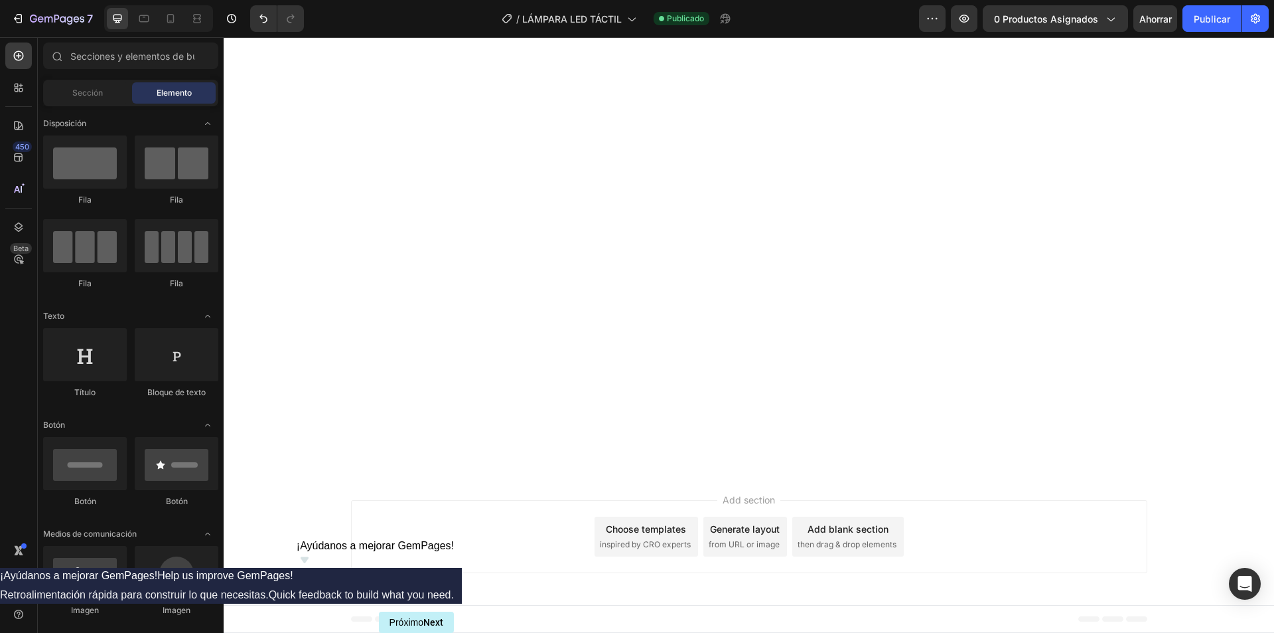
scroll to position [3807, 0]
